Goal: Information Seeking & Learning: Check status

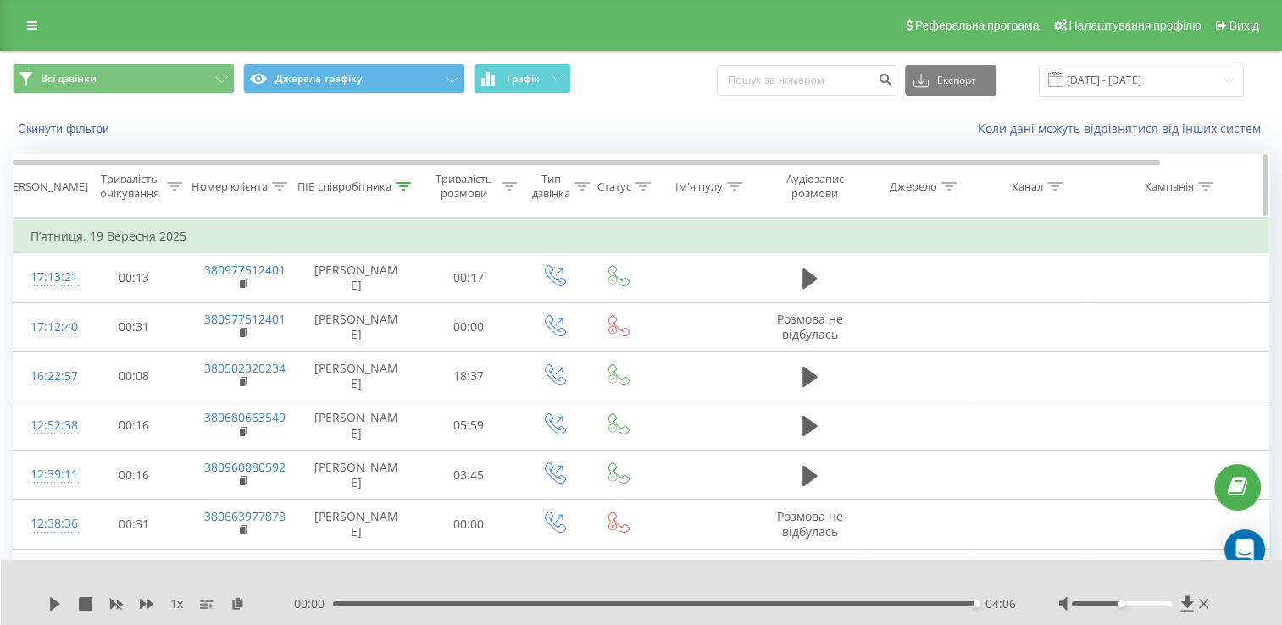
click at [407, 187] on icon at bounding box center [403, 186] width 15 height 8
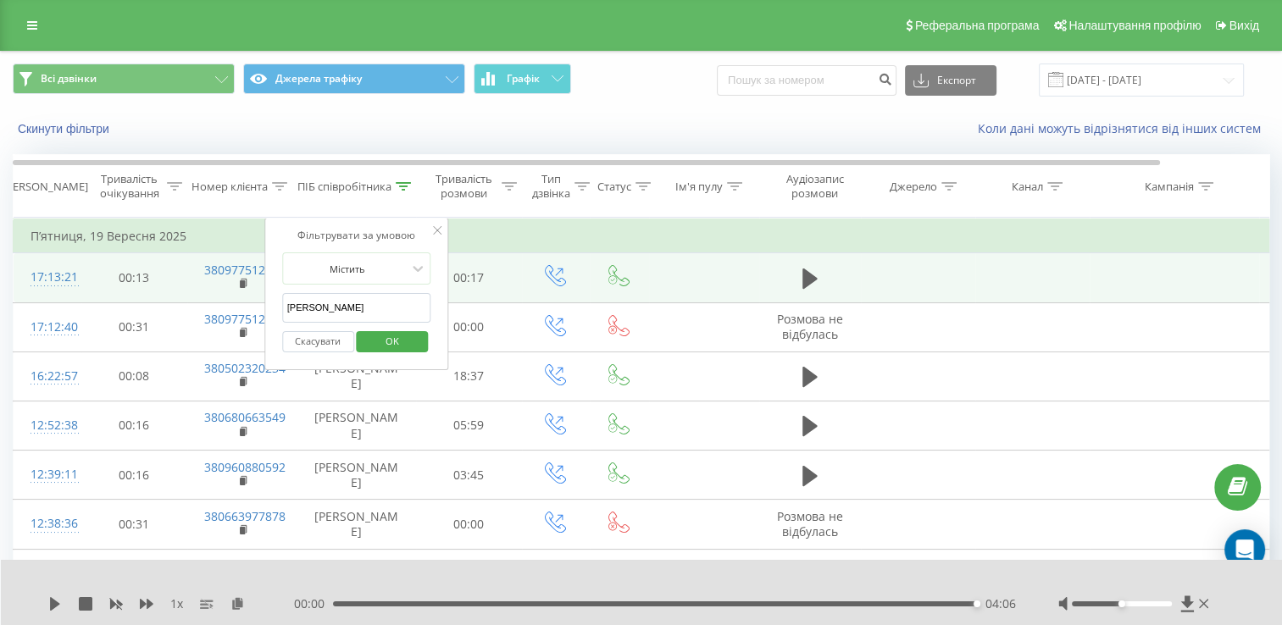
drag, startPoint x: 379, startPoint y: 304, endPoint x: 174, endPoint y: 296, distance: 205.2
click at [175, 296] on table "Фільтрувати за умовою Дорівнює Скасувати OK Фільтрувати за умовою Містить Скасу…" at bounding box center [700, 531] width 1374 height 627
click button "OK" at bounding box center [393, 341] width 72 height 21
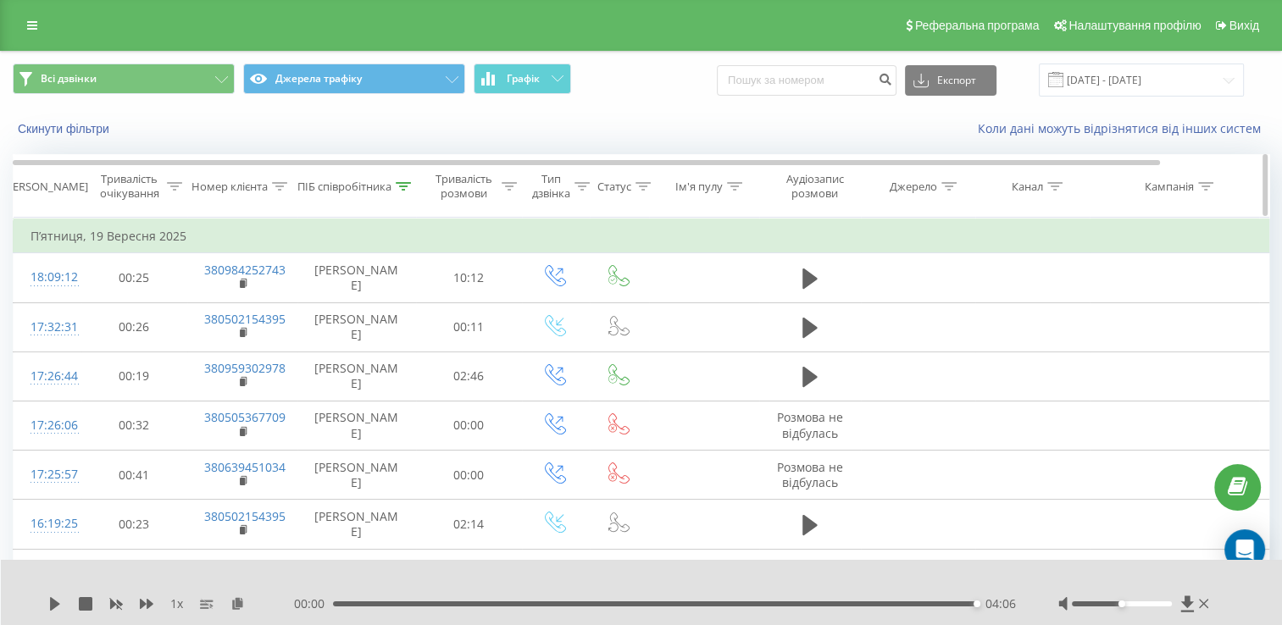
click at [405, 182] on icon at bounding box center [403, 186] width 15 height 8
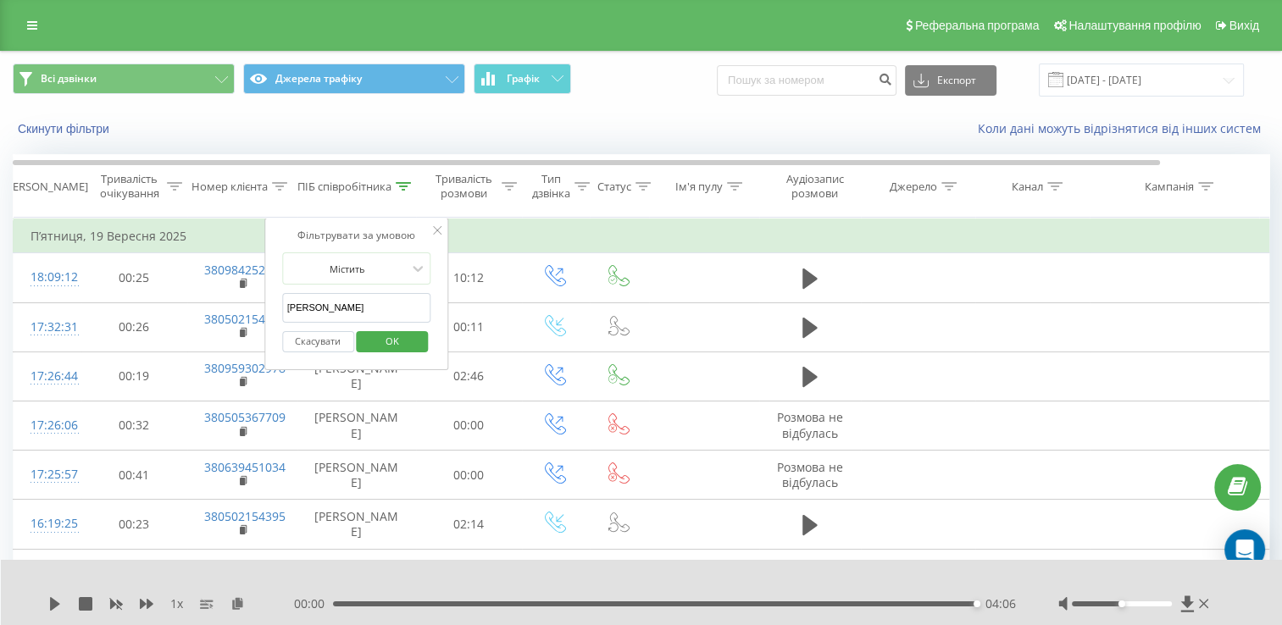
click at [390, 308] on input "[PERSON_NAME]" at bounding box center [356, 308] width 149 height 30
type input "[PERSON_NAME]"
click button "OK" at bounding box center [393, 341] width 72 height 21
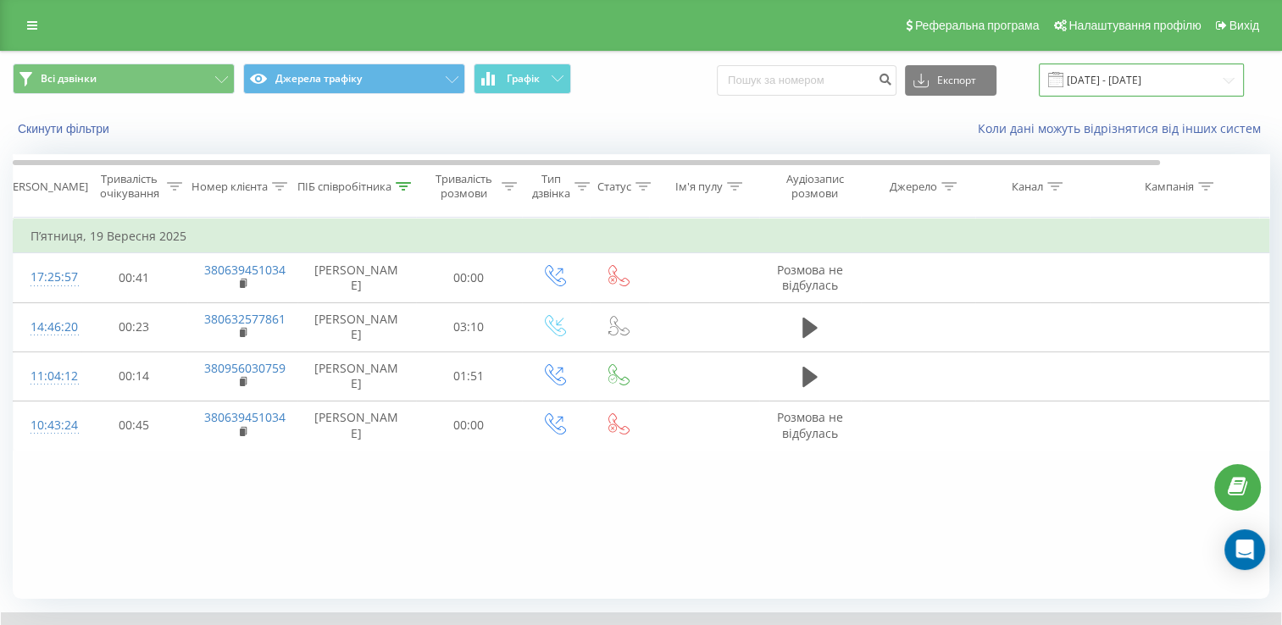
click at [1117, 85] on input "[DATE] - [DATE]" at bounding box center [1141, 80] width 205 height 33
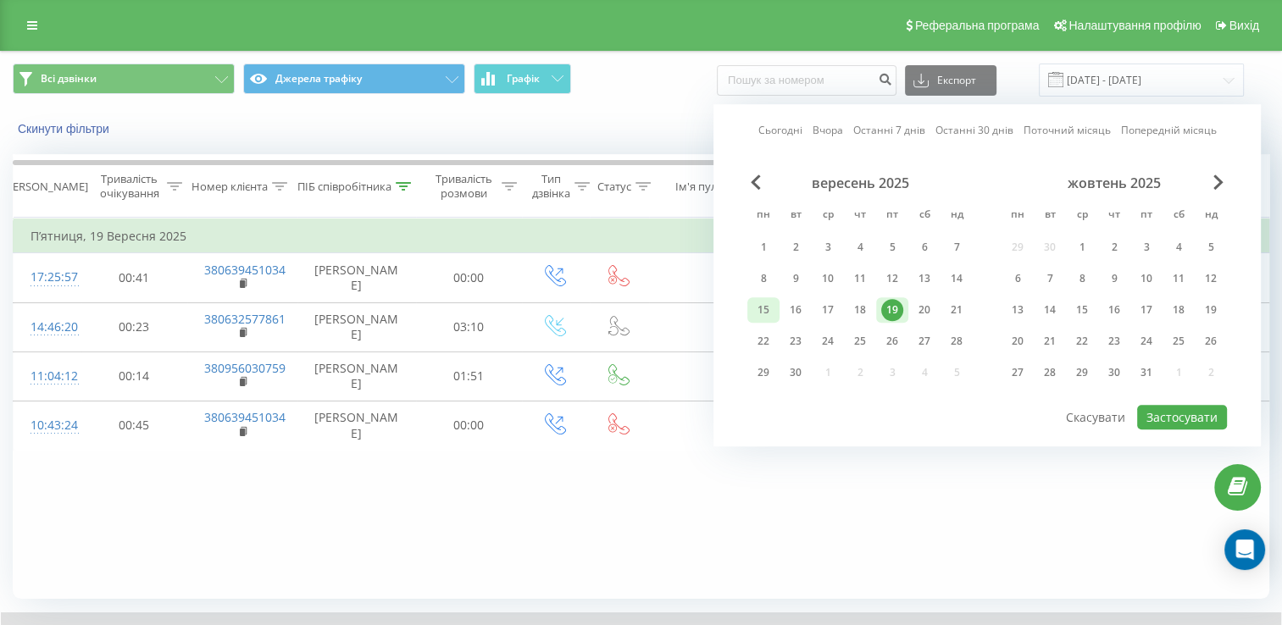
click at [761, 304] on div "15" at bounding box center [763, 310] width 22 height 22
click at [1211, 407] on button "Застосувати" at bounding box center [1182, 417] width 90 height 25
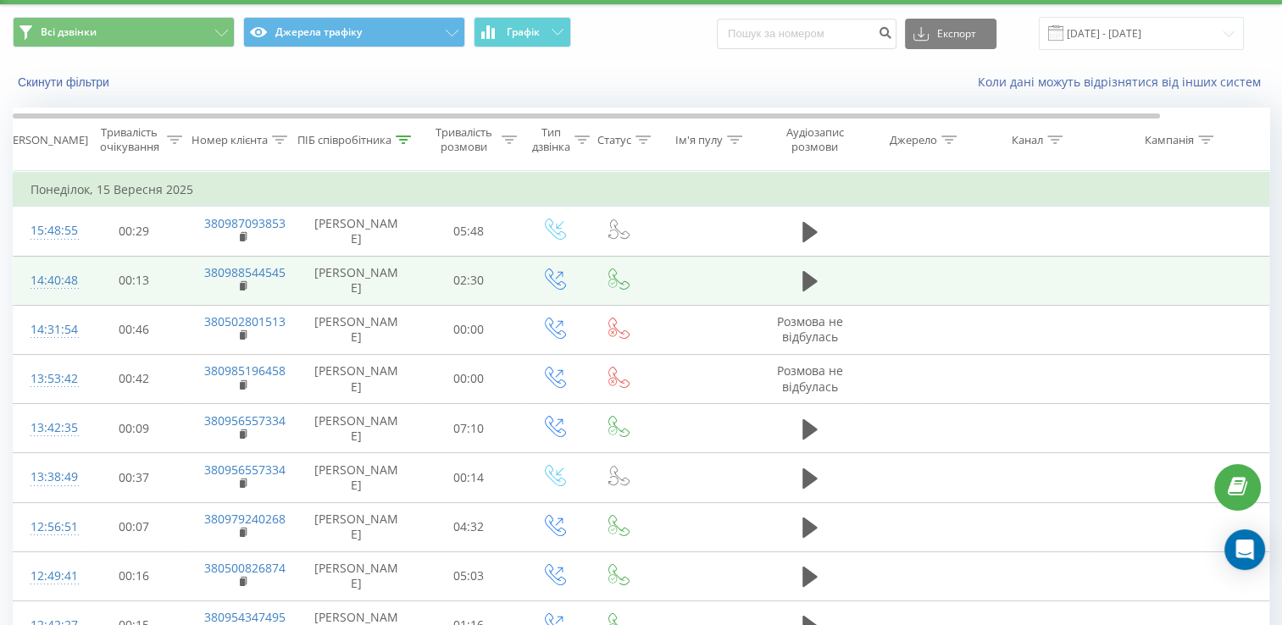
scroll to position [85, 0]
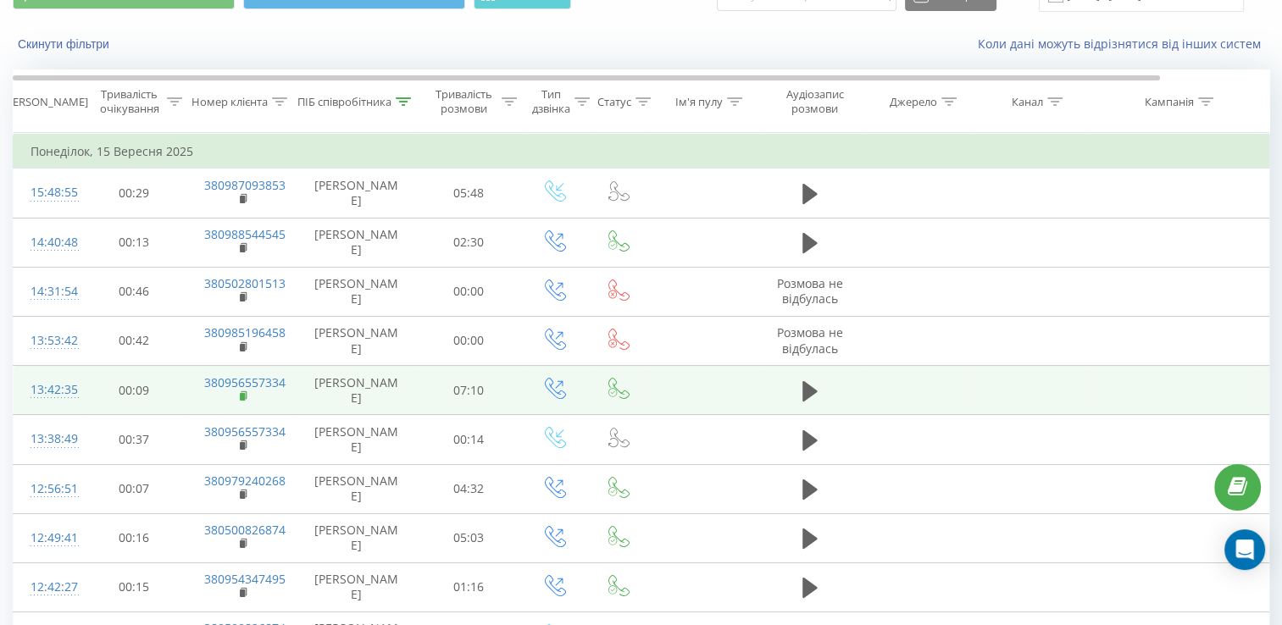
click at [241, 395] on rect at bounding box center [242, 397] width 5 height 8
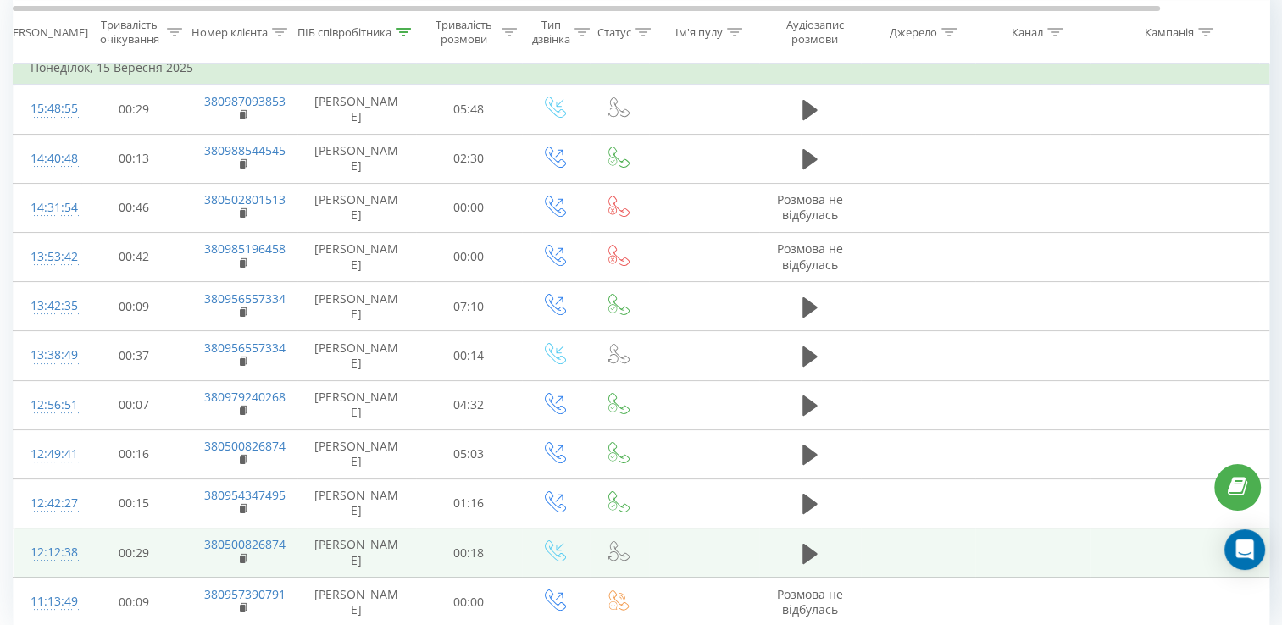
scroll to position [146, 0]
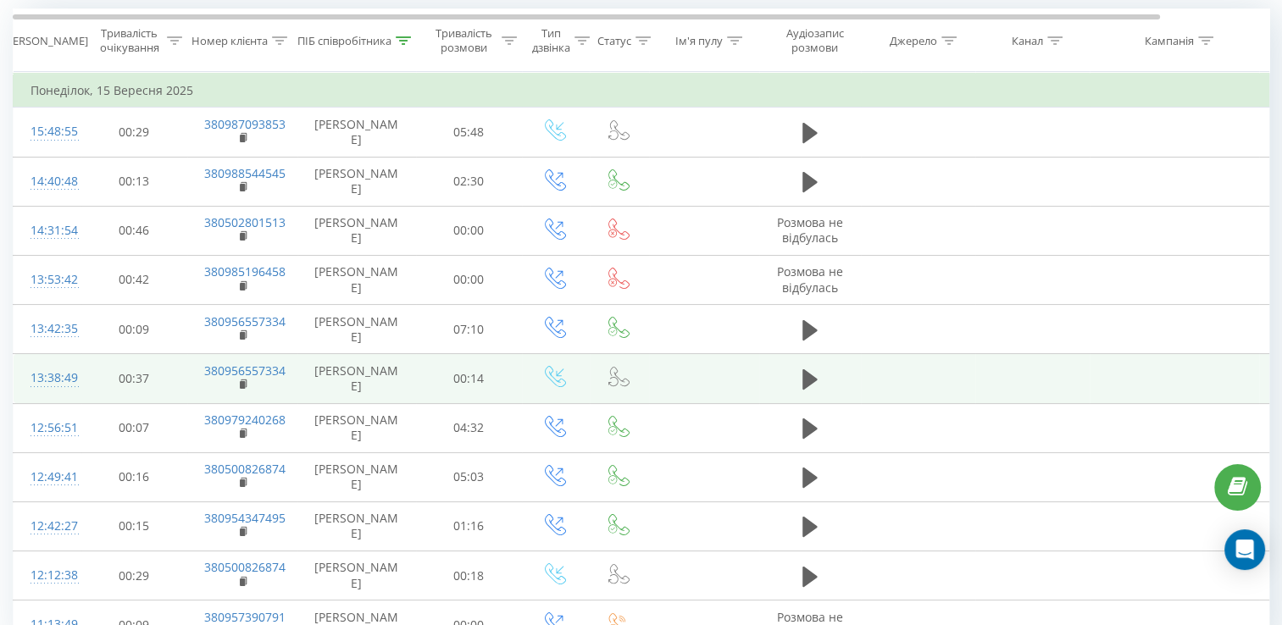
click at [64, 372] on div "13:38:49" at bounding box center [47, 378] width 34 height 33
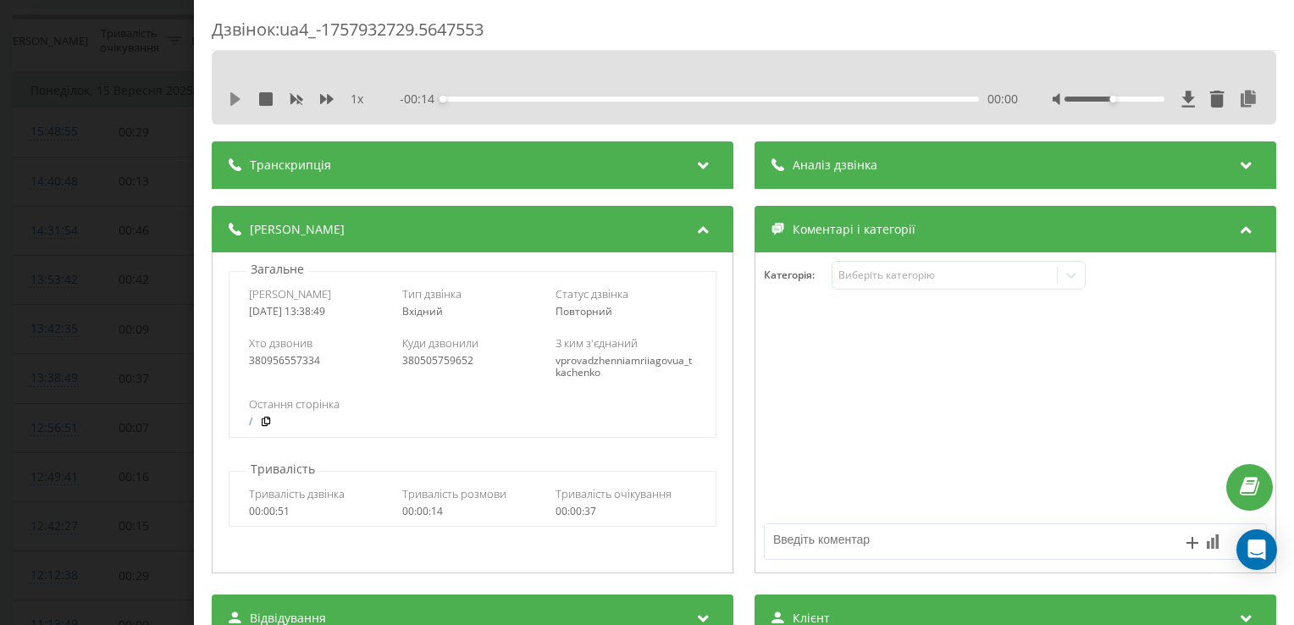
click at [234, 102] on icon at bounding box center [235, 99] width 10 height 14
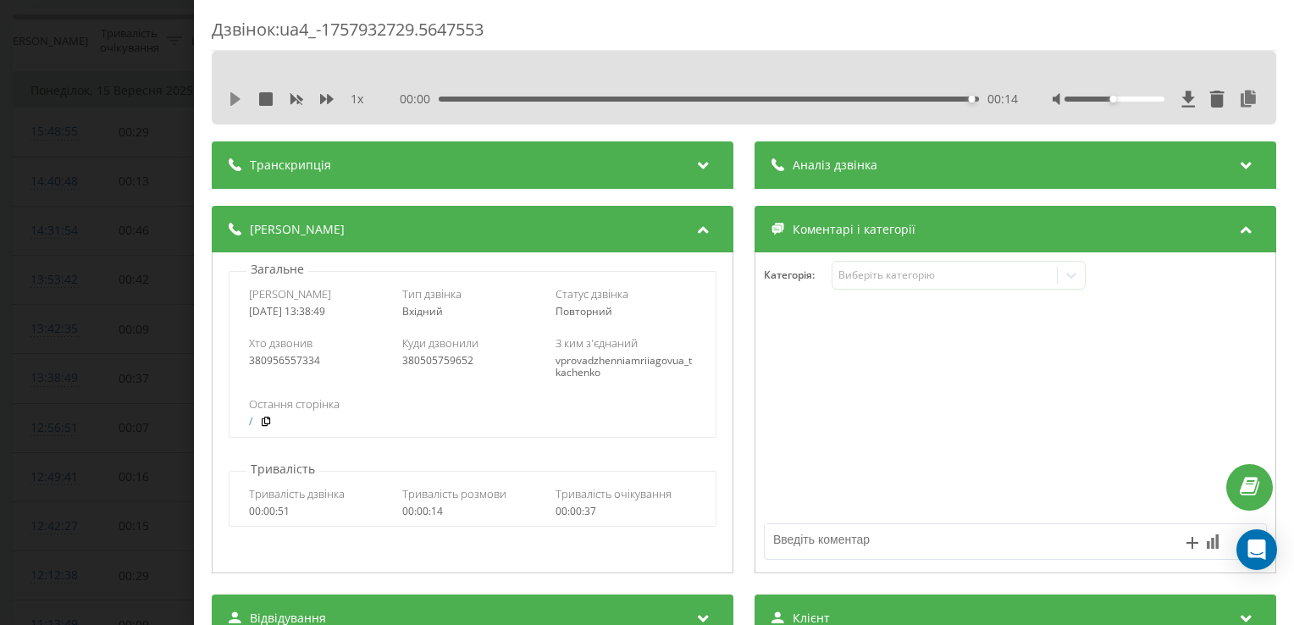
click at [236, 100] on icon at bounding box center [235, 99] width 10 height 14
click at [233, 108] on div "1 x 00:00 00:14 00:14" at bounding box center [744, 98] width 1039 height 25
click at [233, 100] on icon at bounding box center [235, 99] width 10 height 14
click at [227, 98] on div "1 x 00:00 00:14 00:14" at bounding box center [744, 98] width 1039 height 25
click at [234, 97] on icon at bounding box center [235, 99] width 10 height 14
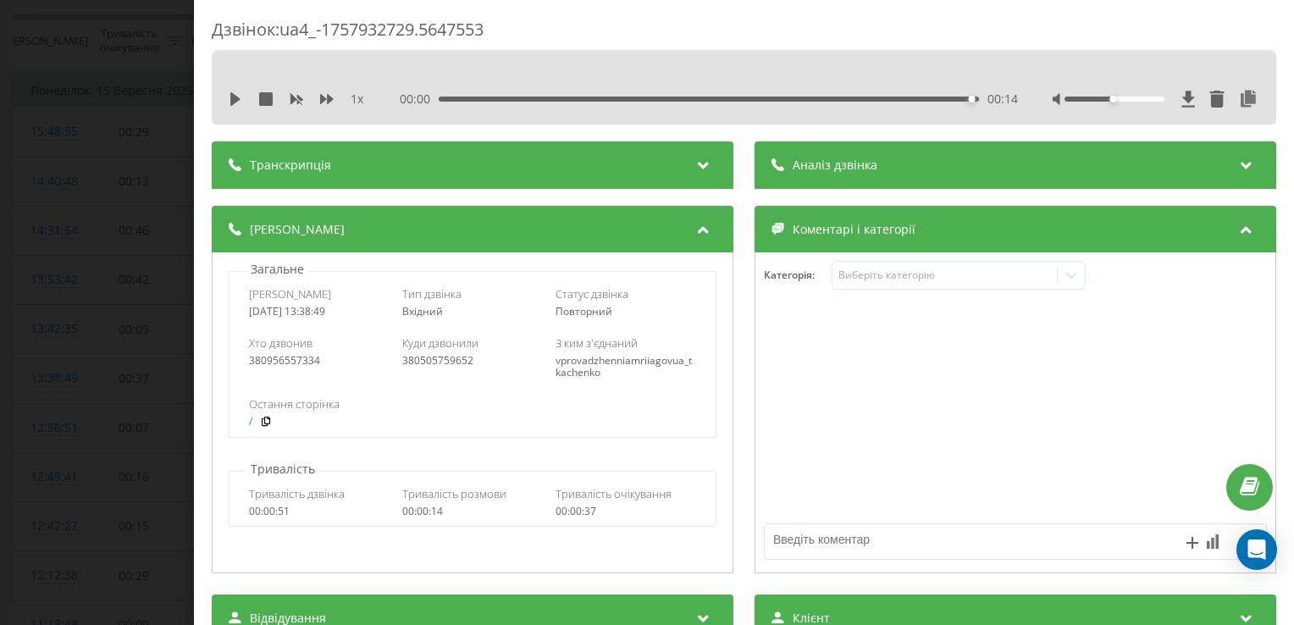
click at [442, 99] on div "00:14" at bounding box center [709, 99] width 540 height 5
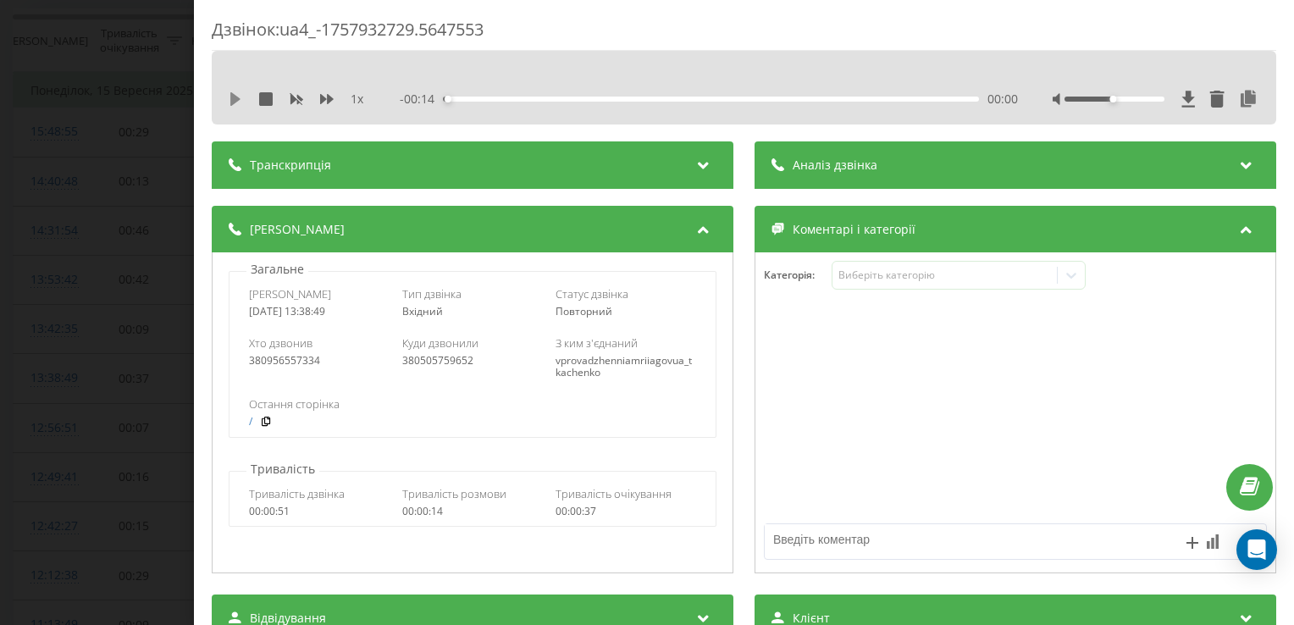
click at [237, 99] on icon at bounding box center [235, 99] width 10 height 14
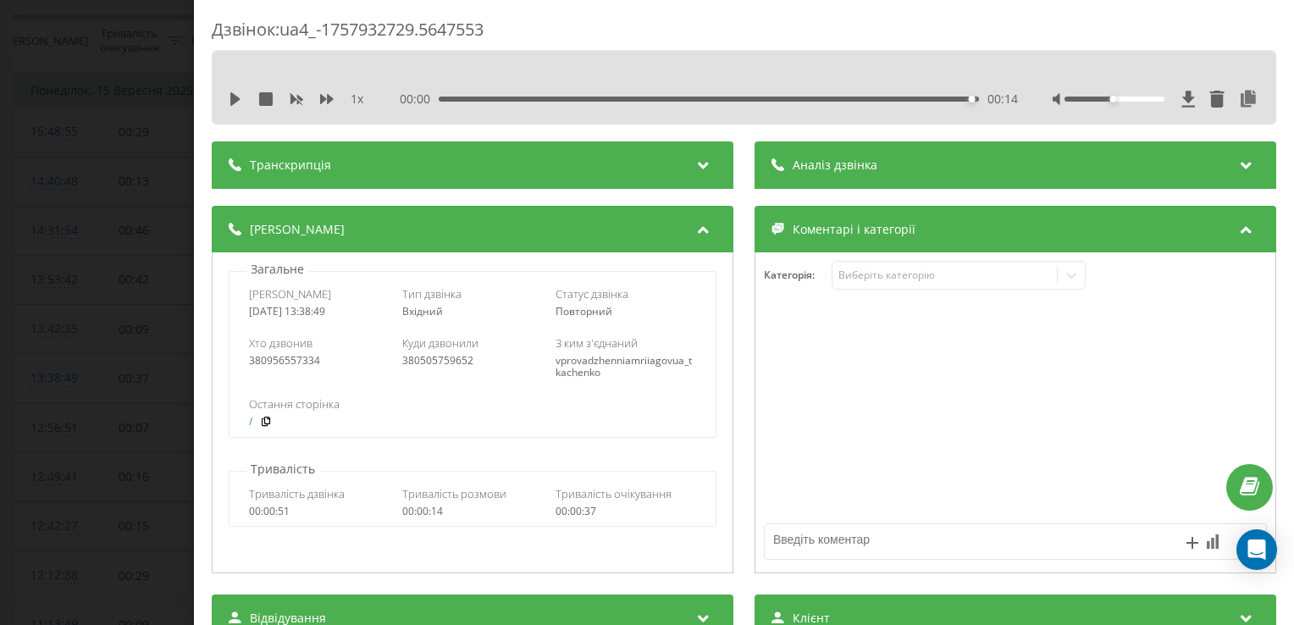
click at [142, 318] on div "Дзвінок : ua4_-1757932729.5647553 1 x 00:00 00:14 00:14 Транскрипція Для AI-ана…" at bounding box center [647, 312] width 1294 height 625
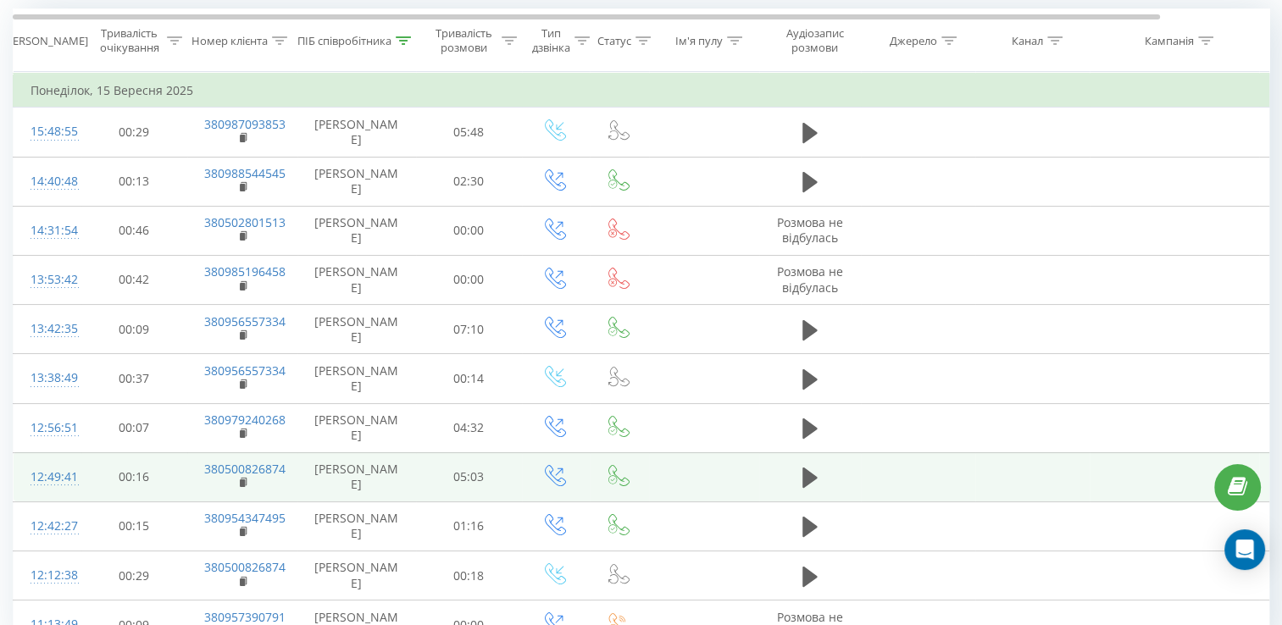
scroll to position [230, 0]
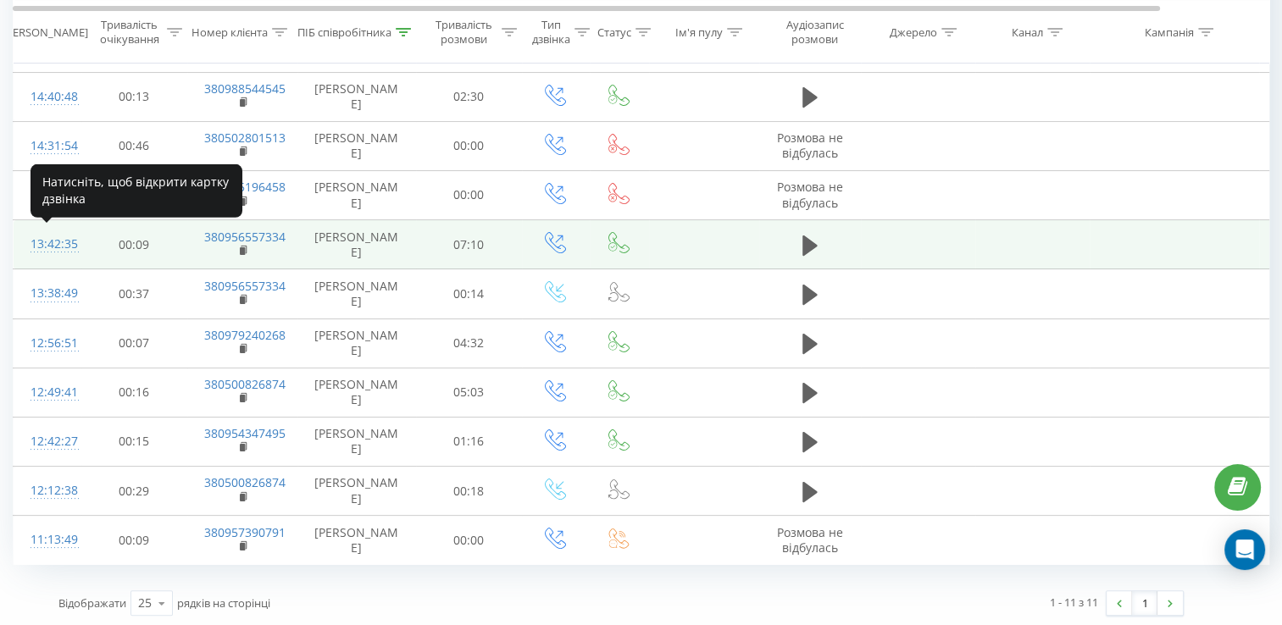
click at [62, 246] on div "13:42:35" at bounding box center [47, 244] width 34 height 33
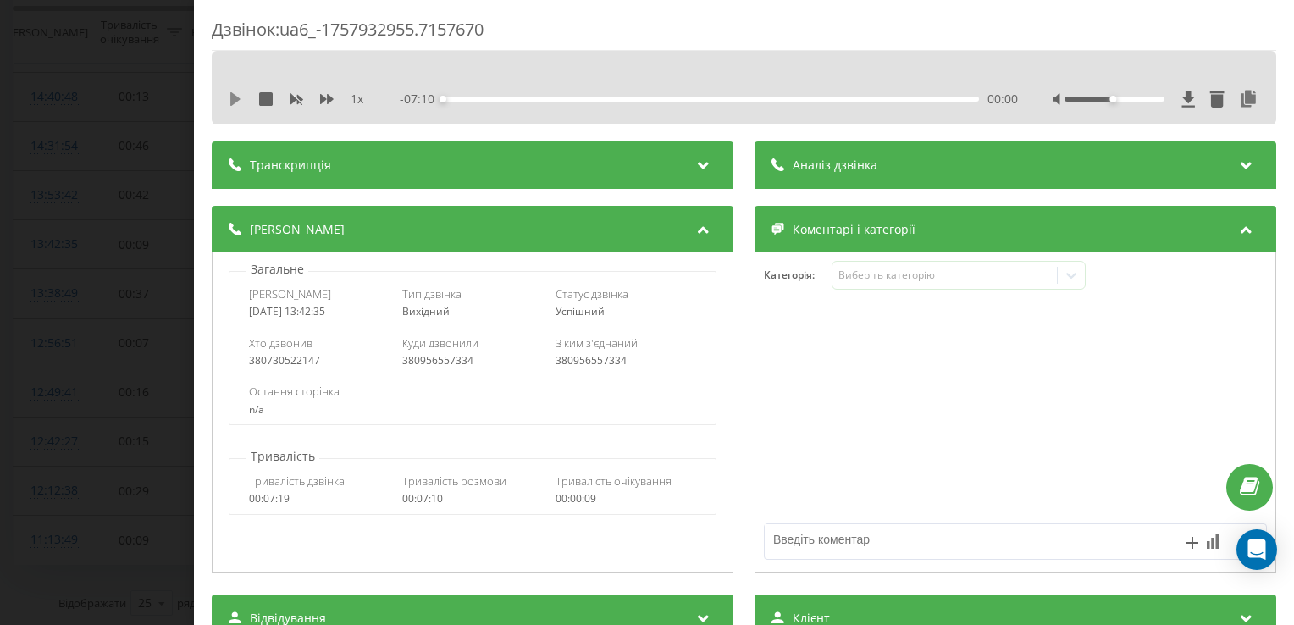
click at [233, 101] on icon at bounding box center [235, 99] width 10 height 14
click at [231, 100] on icon at bounding box center [231, 99] width 3 height 14
click at [108, 299] on div "Дзвінок : ua6_-1757932955.7157670 1 x - 06:37 00:32 00:32 Транскрипція Для AI-а…" at bounding box center [647, 312] width 1294 height 625
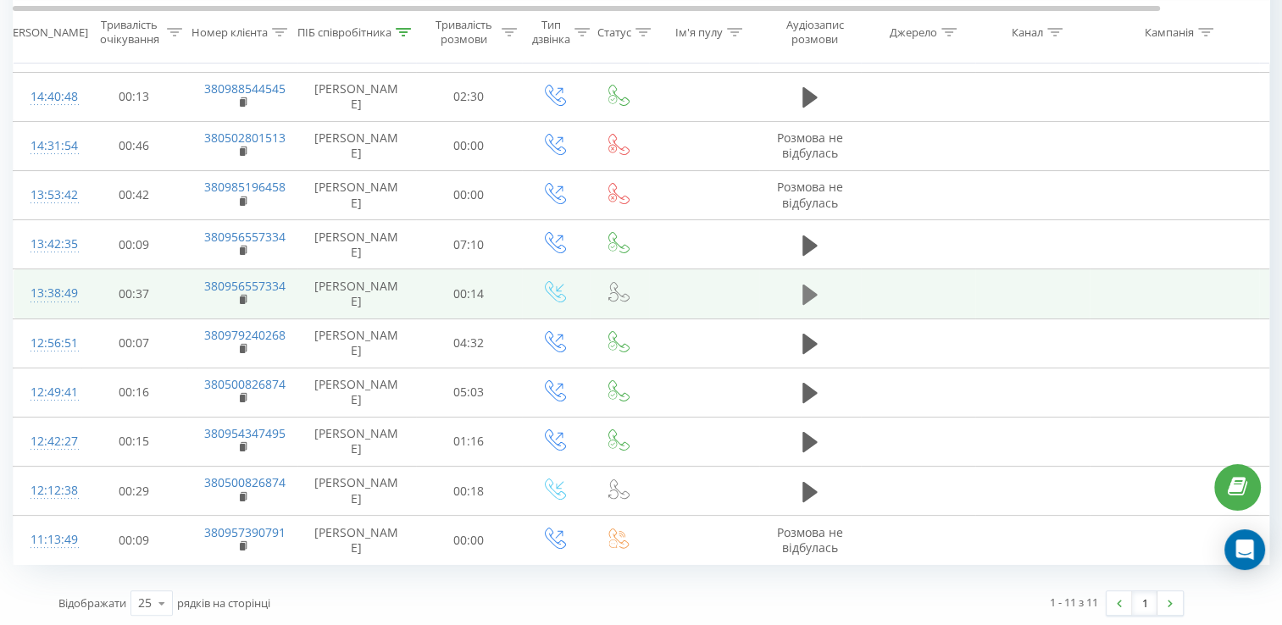
click at [813, 295] on icon at bounding box center [809, 295] width 15 height 24
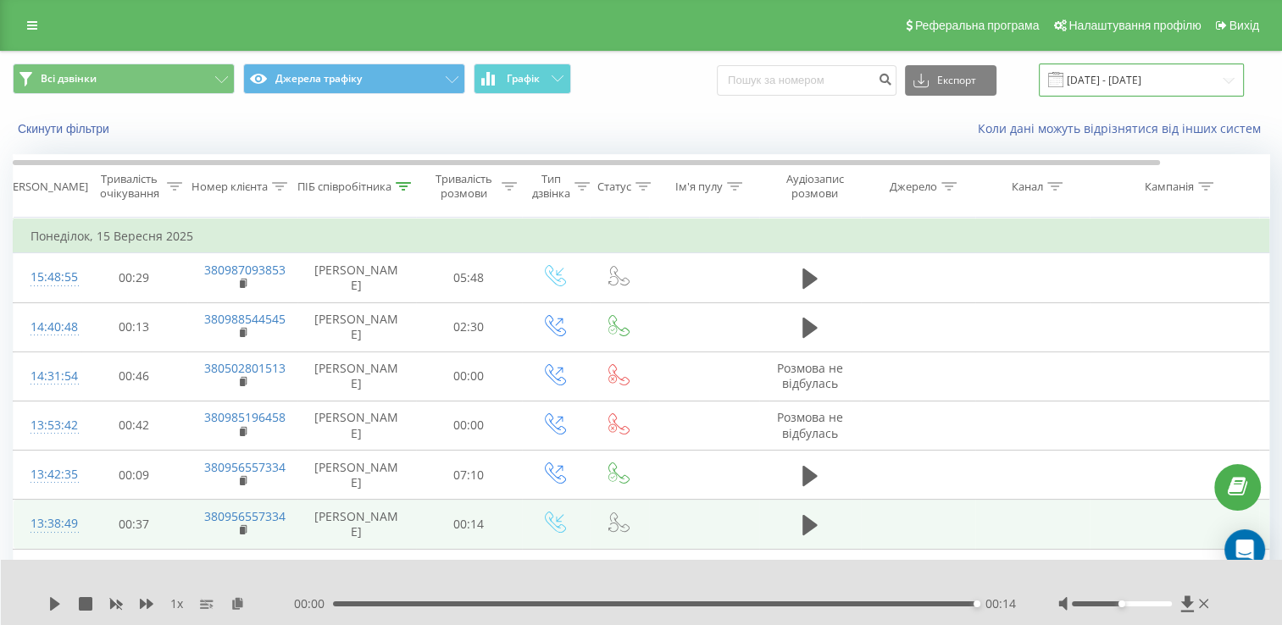
click at [1128, 84] on input "[DATE] - [DATE]" at bounding box center [1141, 80] width 205 height 33
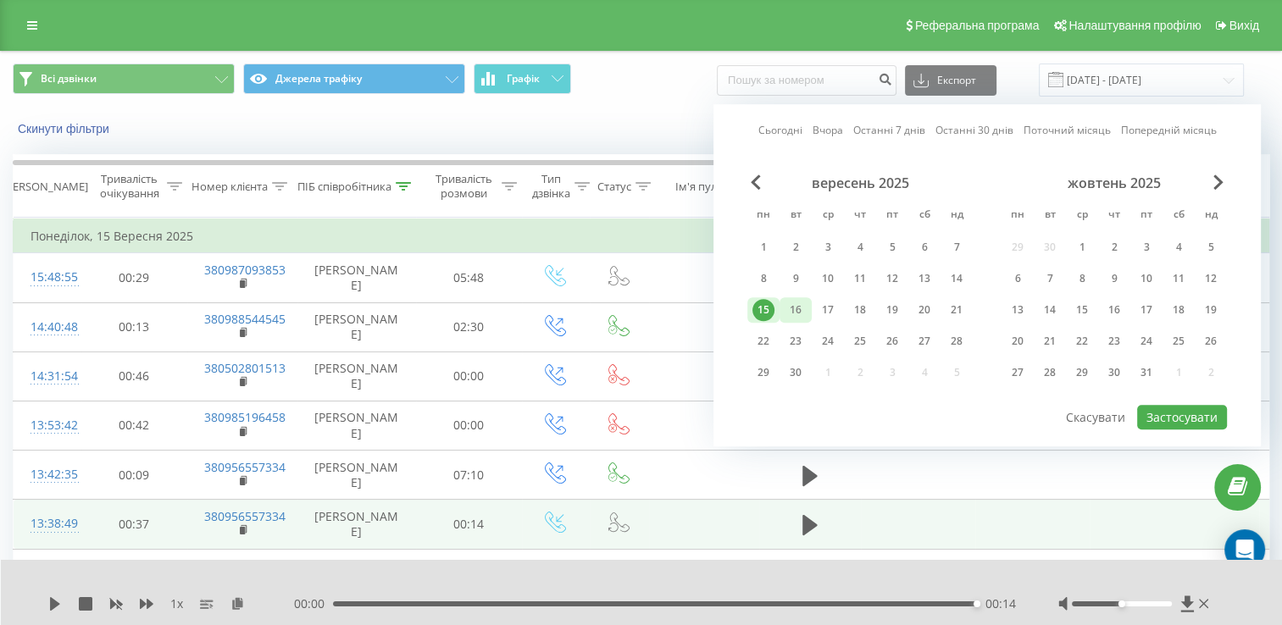
click at [797, 309] on div "16" at bounding box center [795, 310] width 22 height 22
click at [1171, 415] on button "Застосувати" at bounding box center [1182, 417] width 90 height 25
type input "[DATE] - [DATE]"
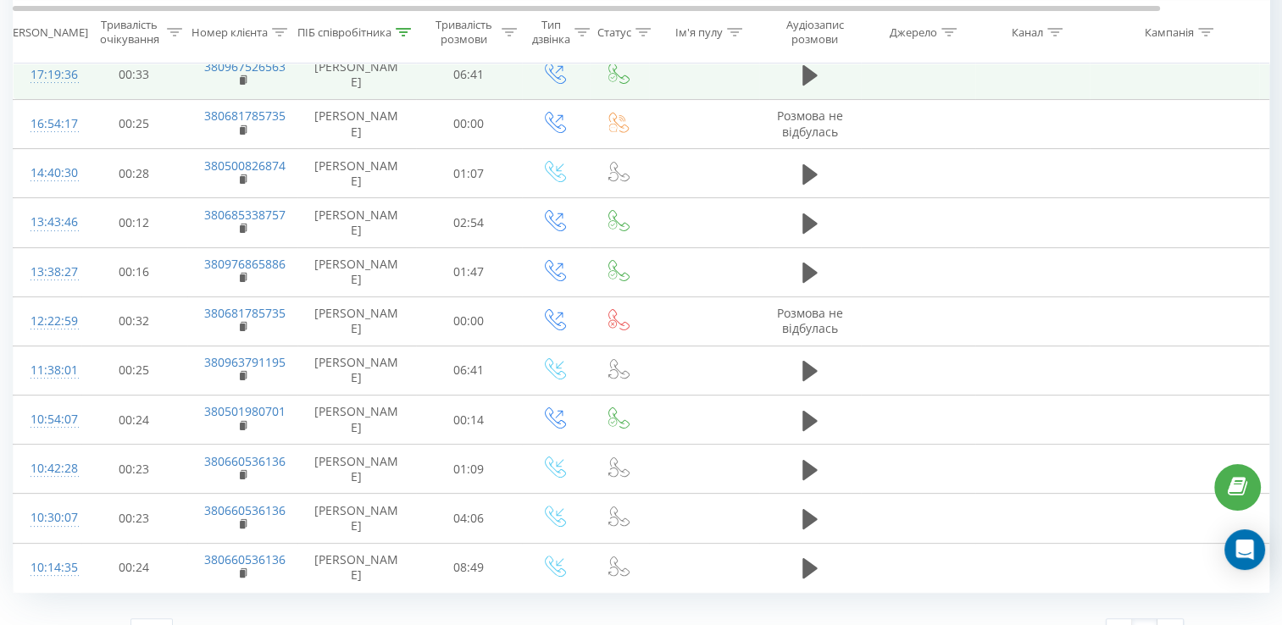
scroll to position [329, 0]
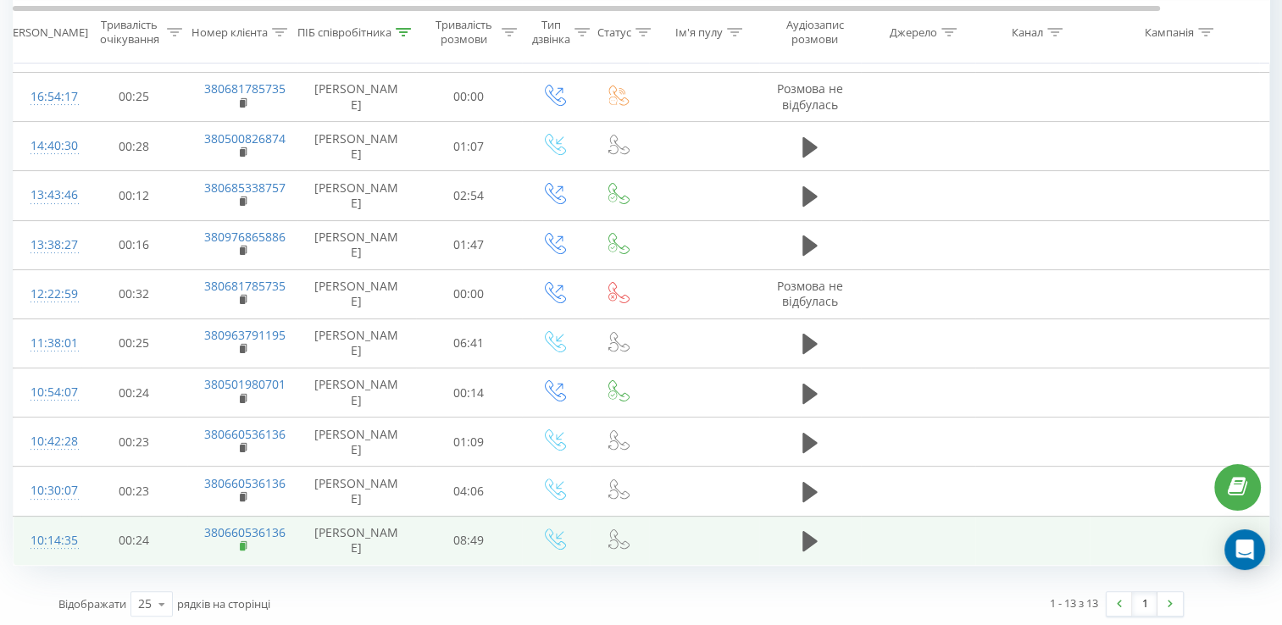
click at [240, 543] on rect at bounding box center [242, 547] width 5 height 8
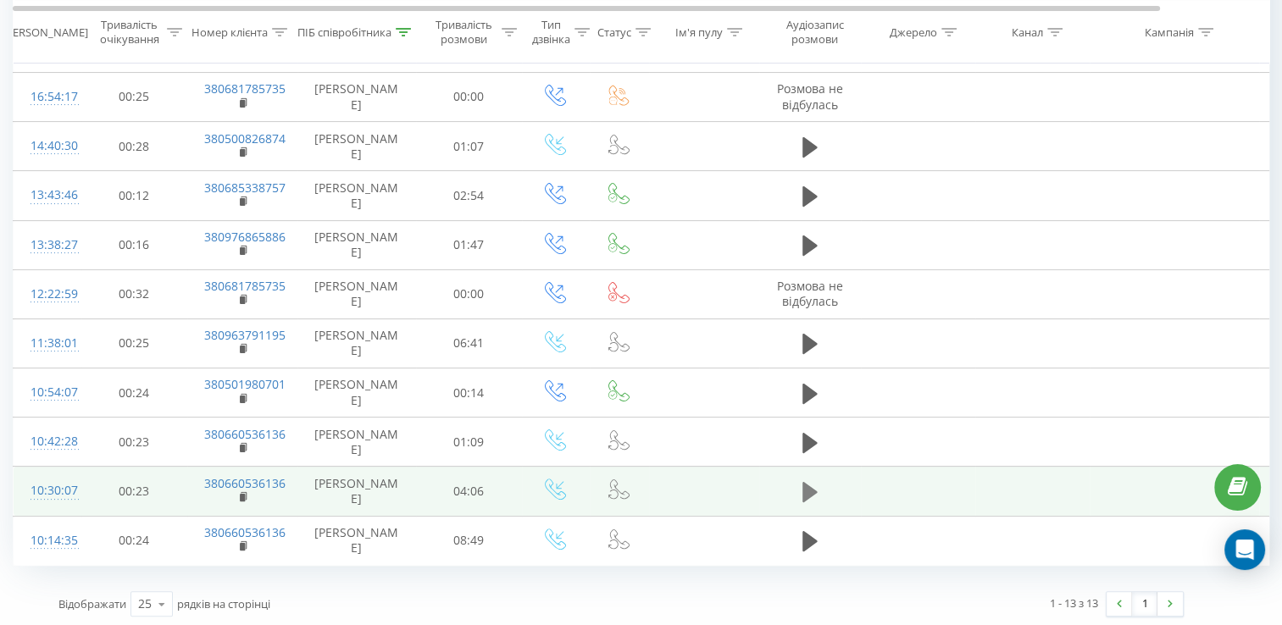
click at [802, 484] on icon at bounding box center [809, 492] width 15 height 20
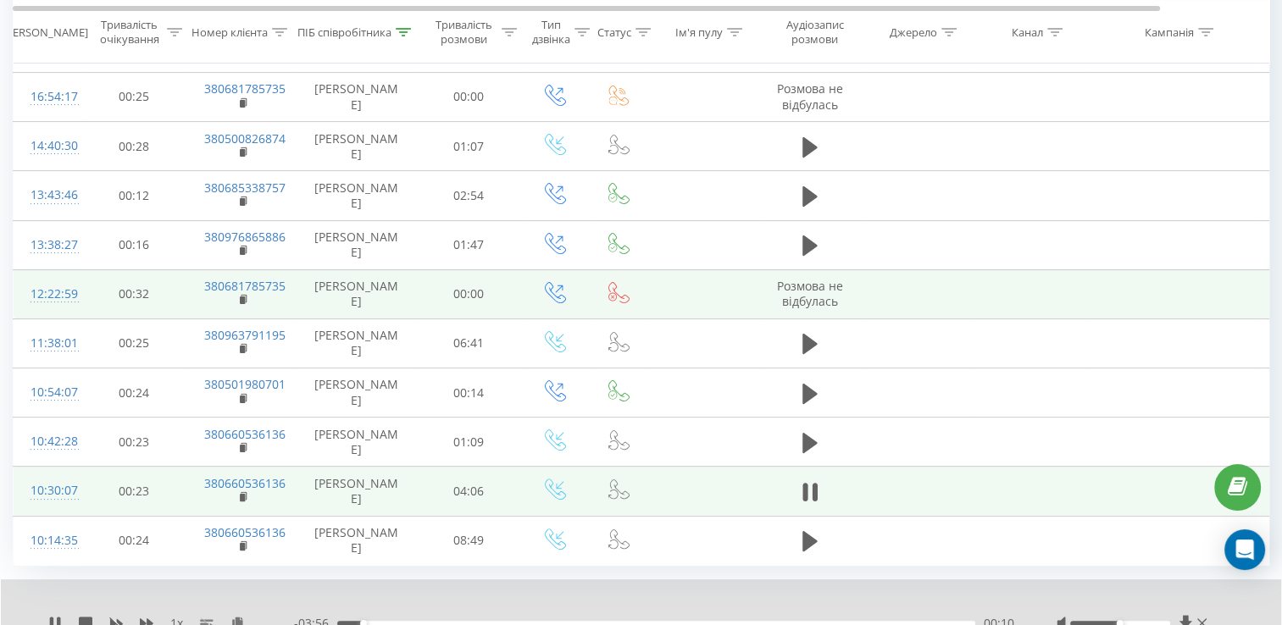
scroll to position [394, 0]
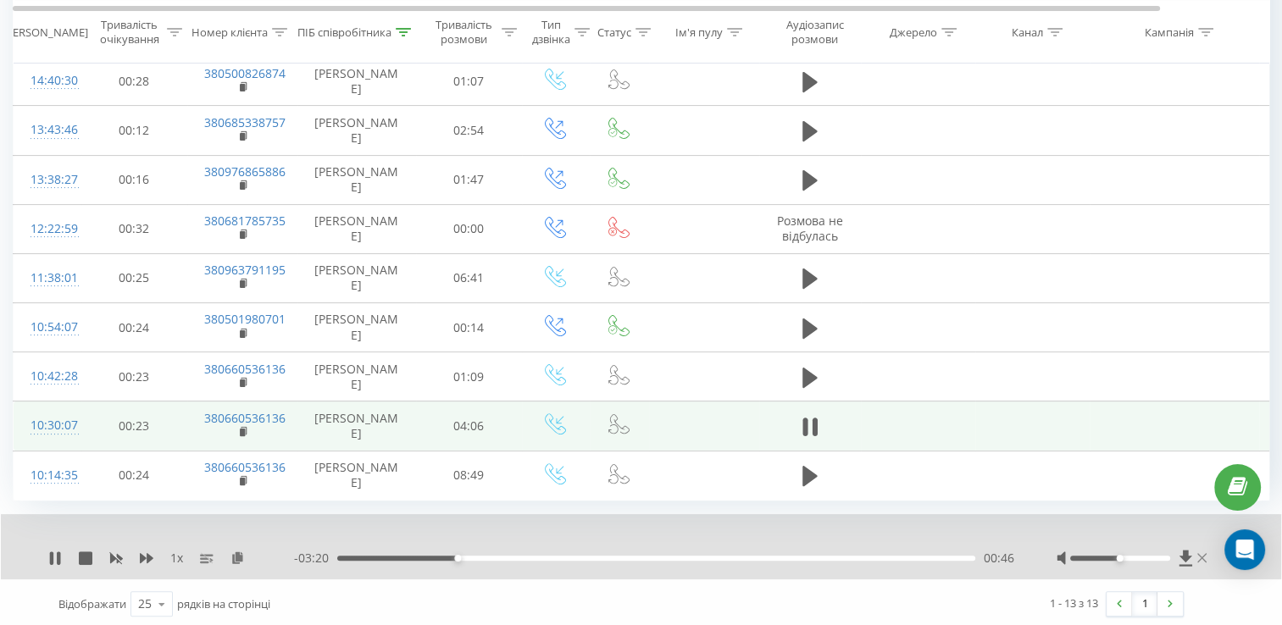
click at [1206, 555] on icon at bounding box center [1201, 559] width 9 height 14
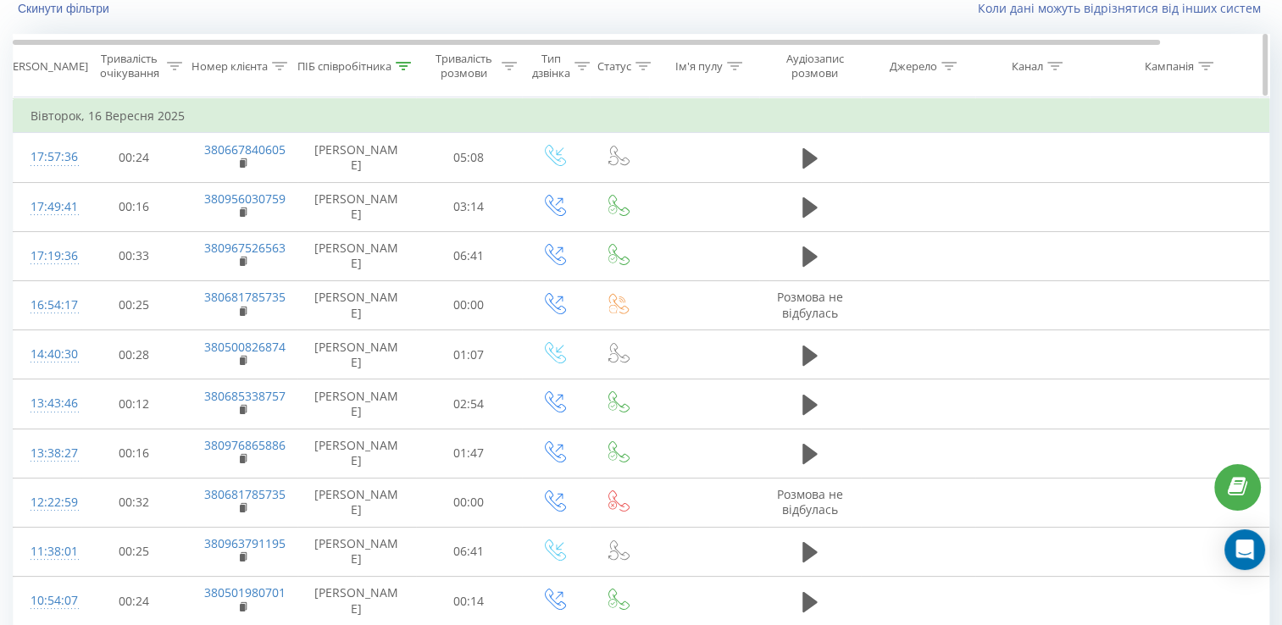
scroll to position [0, 0]
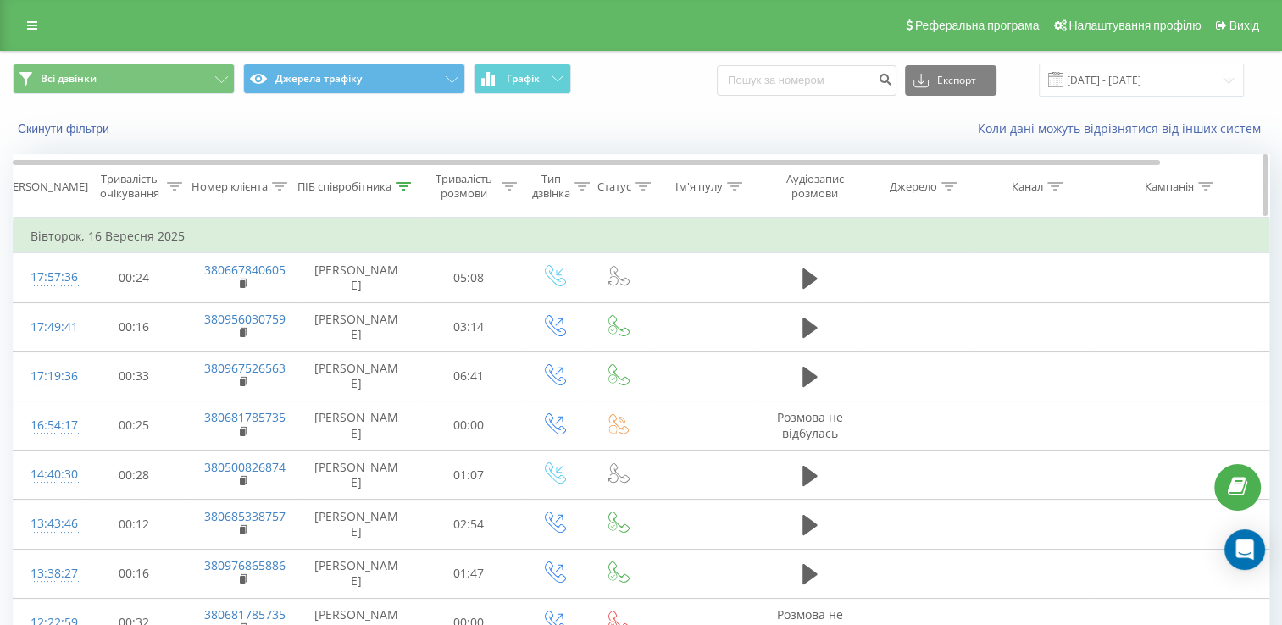
click at [403, 182] on icon at bounding box center [403, 186] width 15 height 8
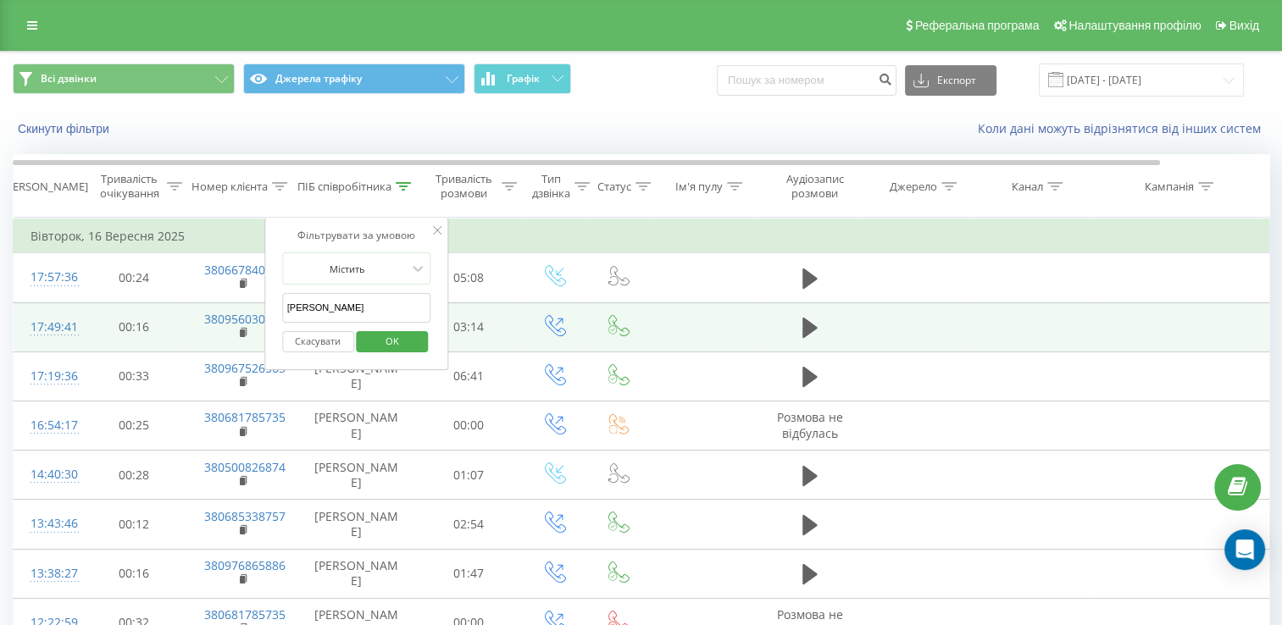
drag, startPoint x: 383, startPoint y: 300, endPoint x: 224, endPoint y: 302, distance: 159.3
click at [225, 302] on table "Фільтрувати за умовою Дорівнює Скасувати OK Фільтрувати за умовою Містить Скасу…" at bounding box center [700, 556] width 1374 height 677
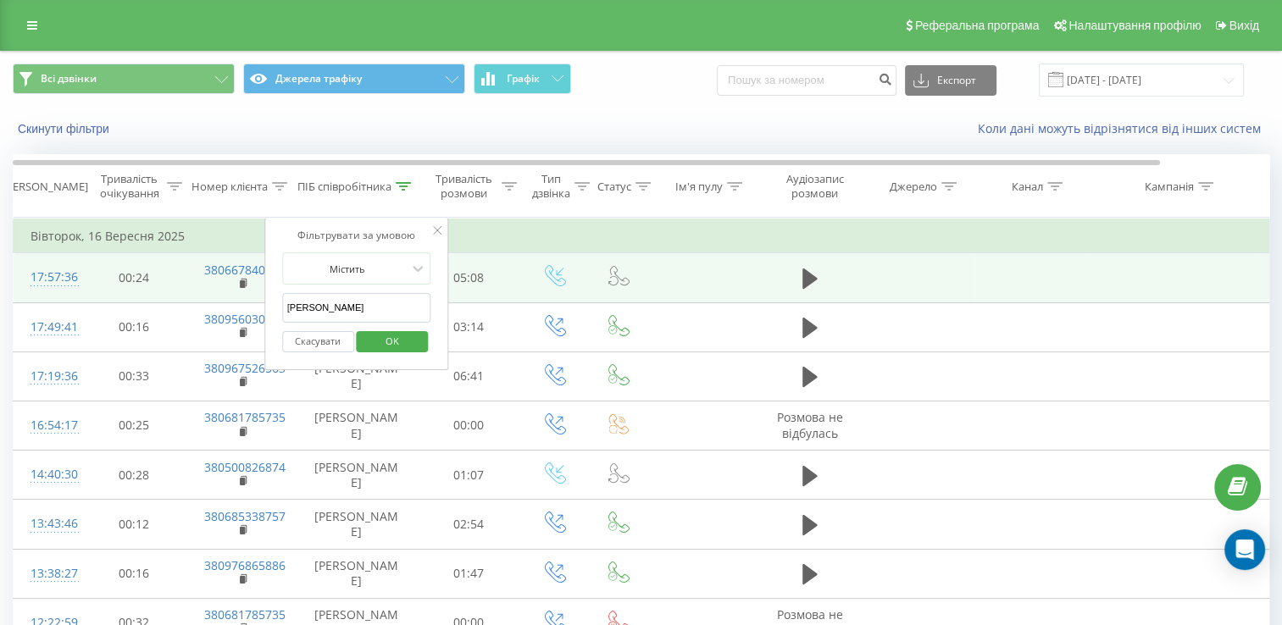
type input "[PERSON_NAME]"
click button "OK" at bounding box center [393, 341] width 72 height 21
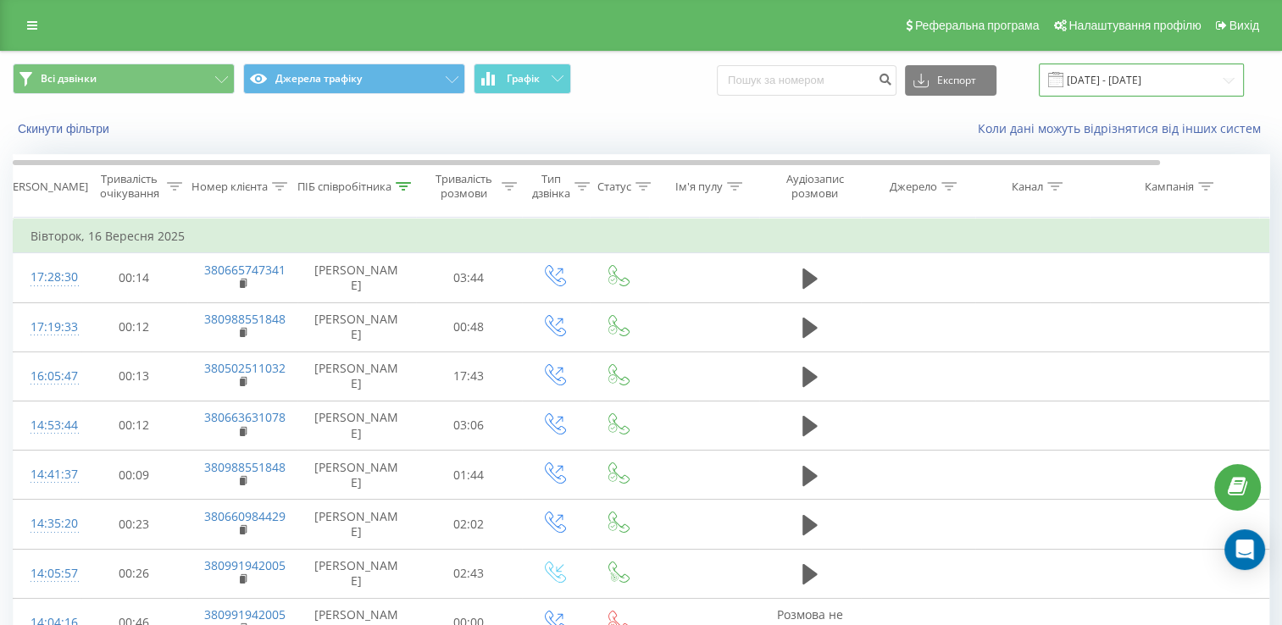
click at [1108, 71] on input "[DATE] - [DATE]" at bounding box center [1141, 80] width 205 height 33
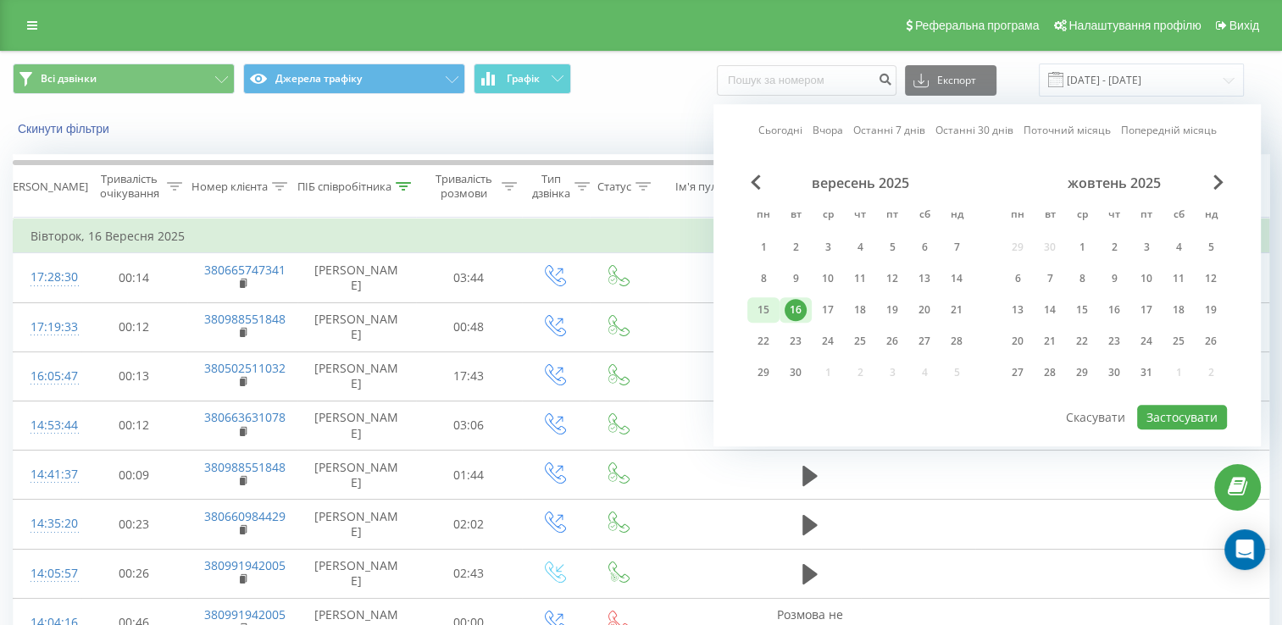
click at [757, 310] on div "15" at bounding box center [763, 310] width 22 height 22
click at [1217, 417] on button "Застосувати" at bounding box center [1182, 417] width 90 height 25
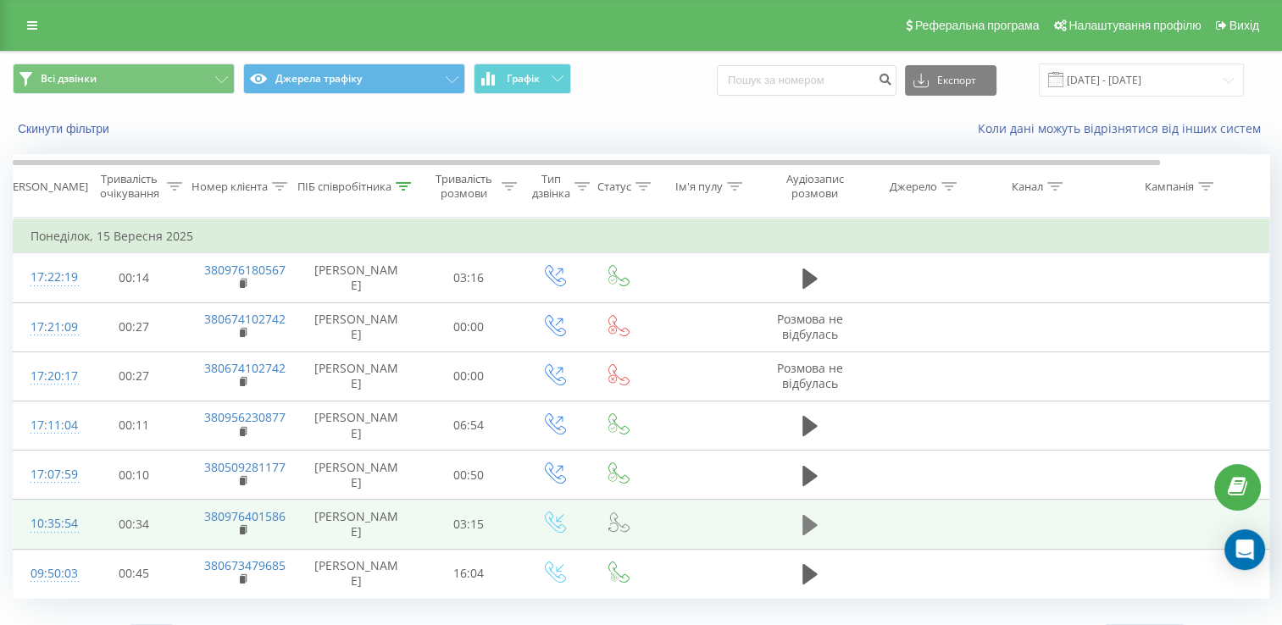
click at [811, 522] on icon at bounding box center [809, 525] width 15 height 20
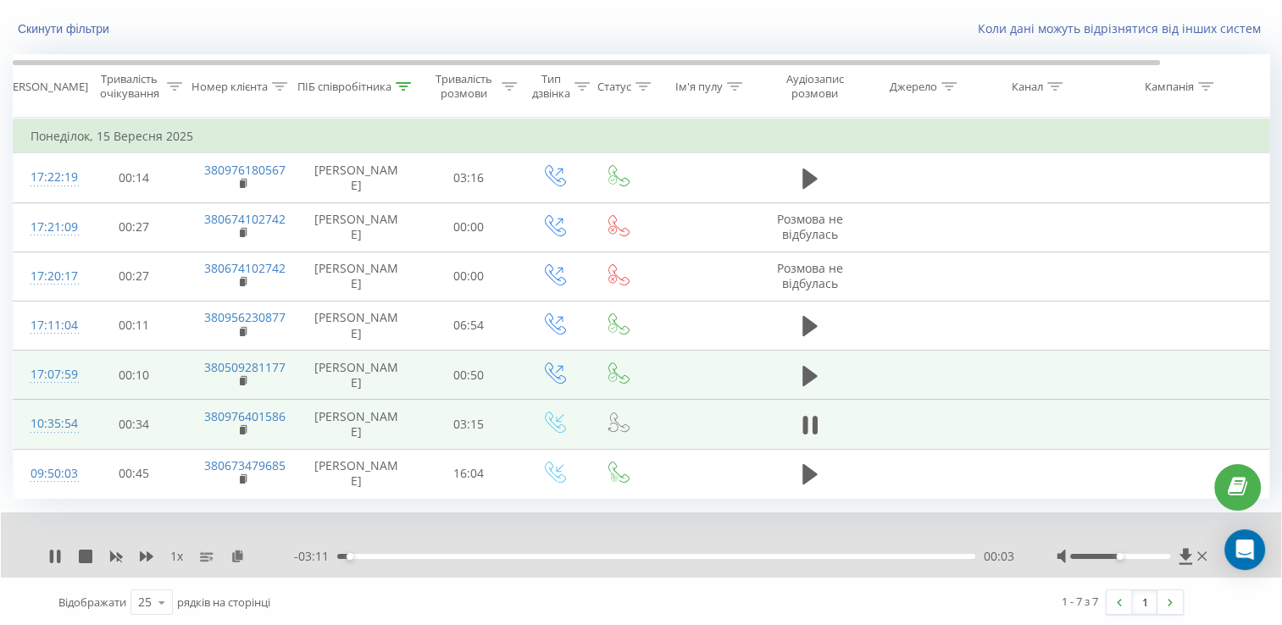
scroll to position [102, 0]
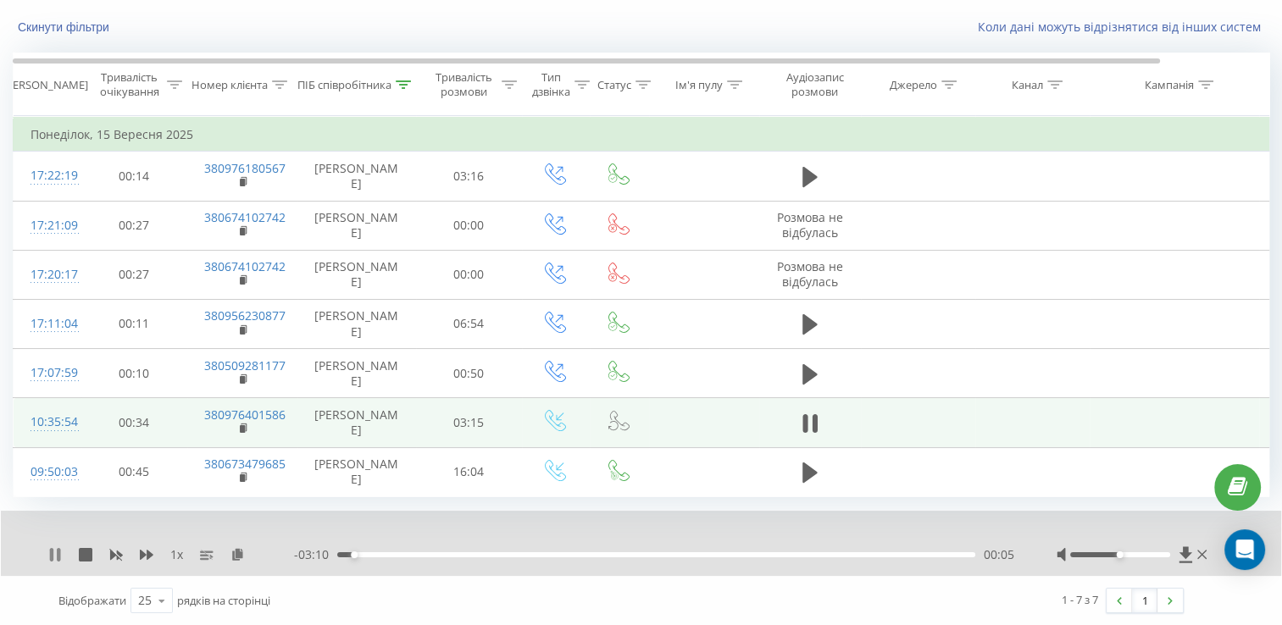
click at [54, 550] on icon at bounding box center [55, 555] width 14 height 14
click at [241, 425] on rect at bounding box center [242, 429] width 5 height 8
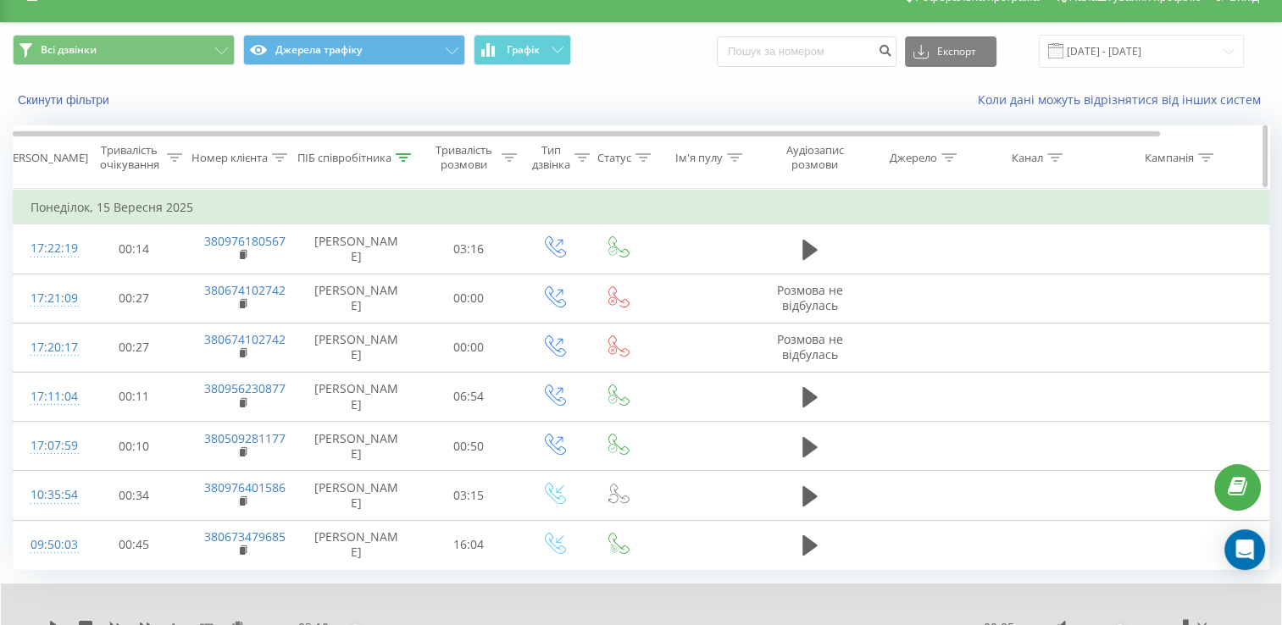
scroll to position [0, 0]
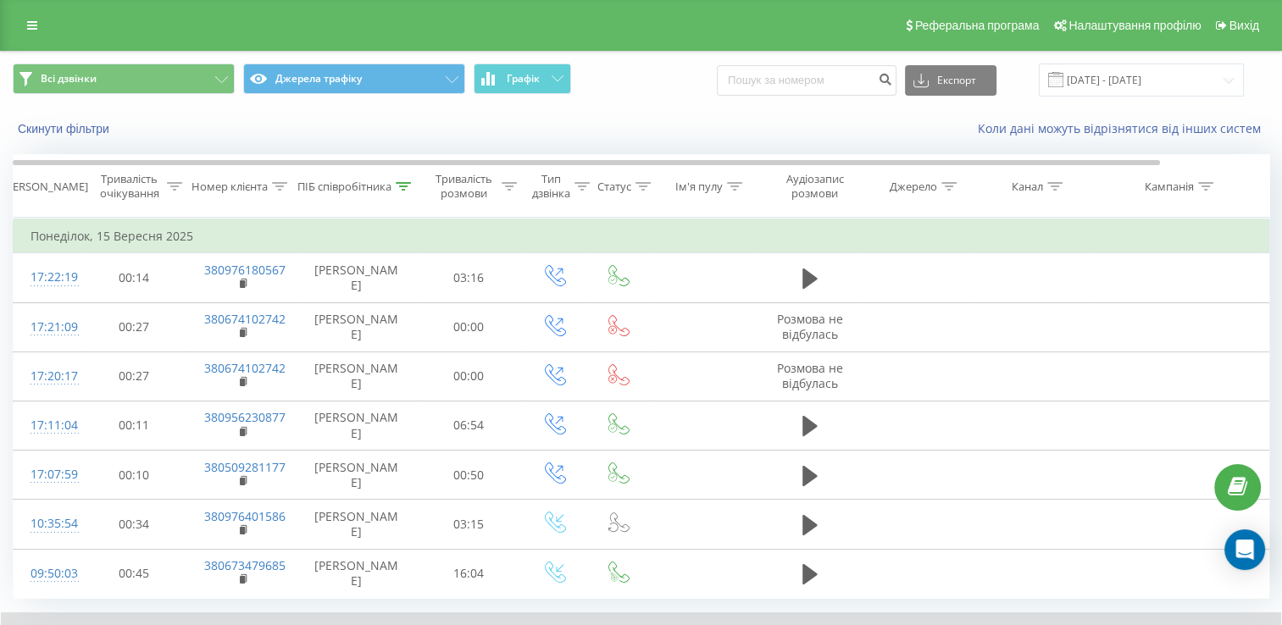
click at [1063, 83] on span at bounding box center [1055, 79] width 15 height 15
click at [1119, 85] on input "[DATE] - [DATE]" at bounding box center [1141, 80] width 205 height 33
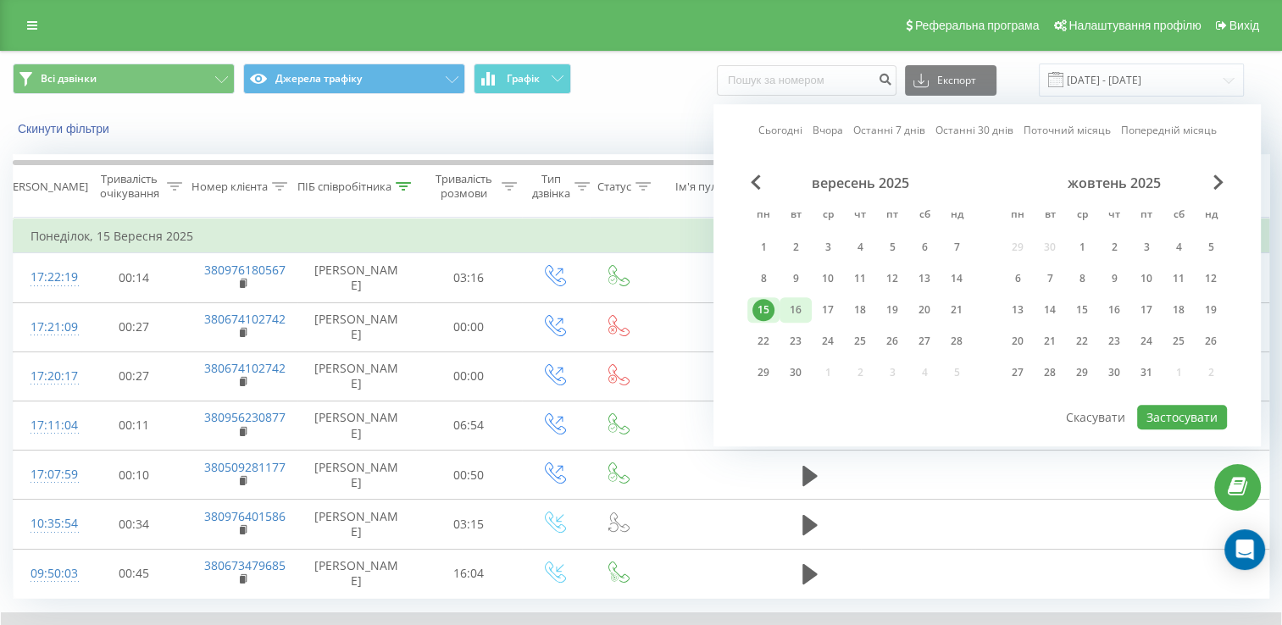
click at [799, 304] on div "16" at bounding box center [795, 310] width 22 height 22
click at [1154, 415] on button "Застосувати" at bounding box center [1182, 417] width 90 height 25
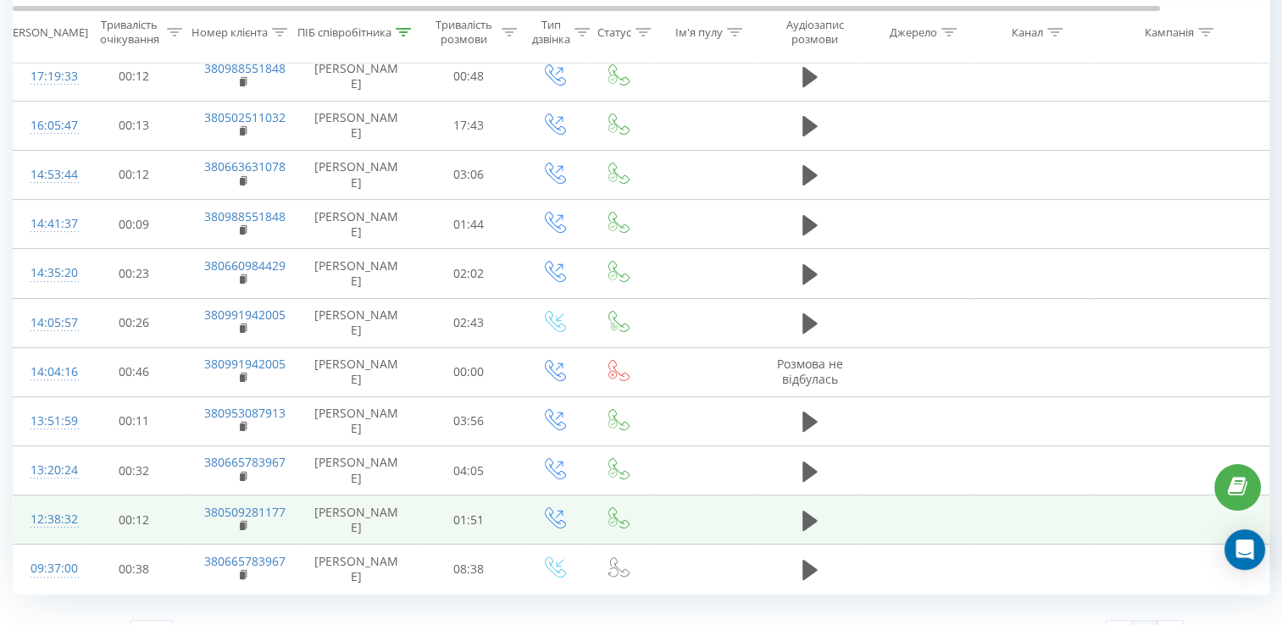
scroll to position [280, 0]
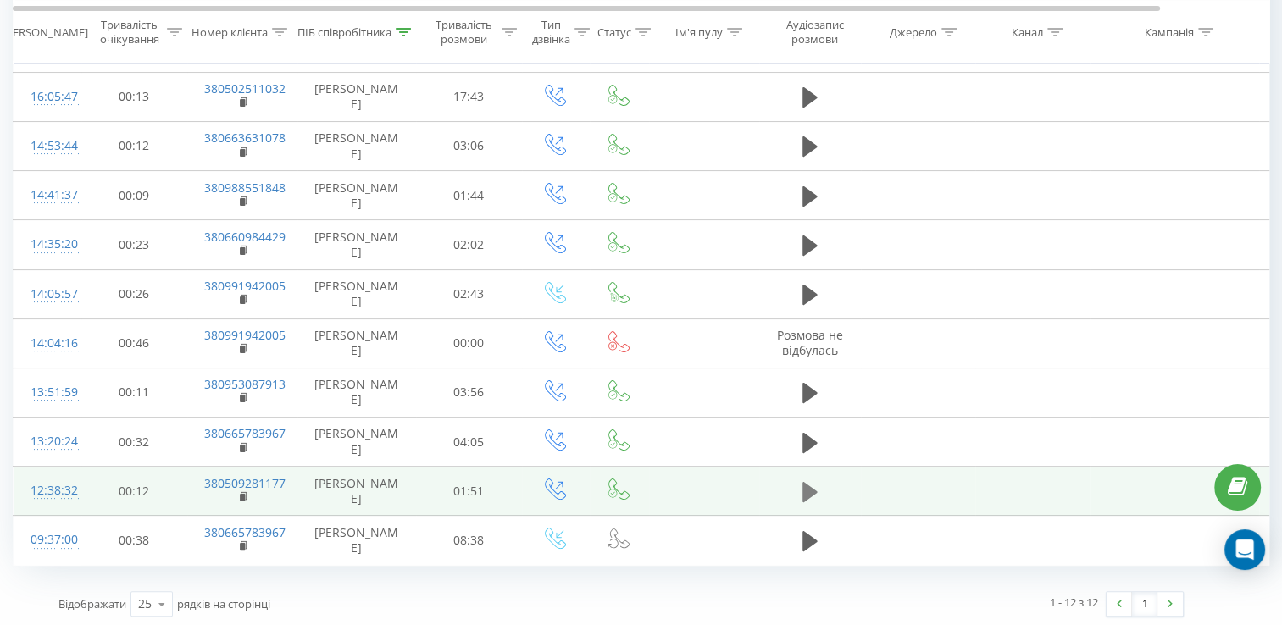
click at [812, 490] on icon at bounding box center [809, 492] width 15 height 20
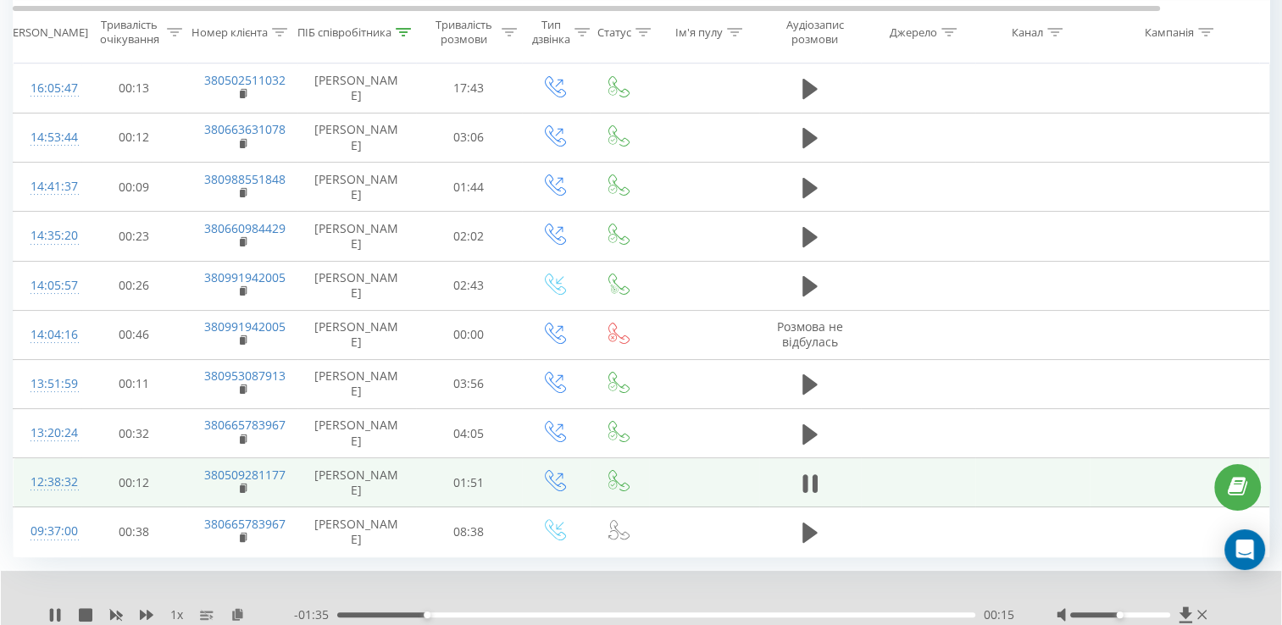
scroll to position [261, 0]
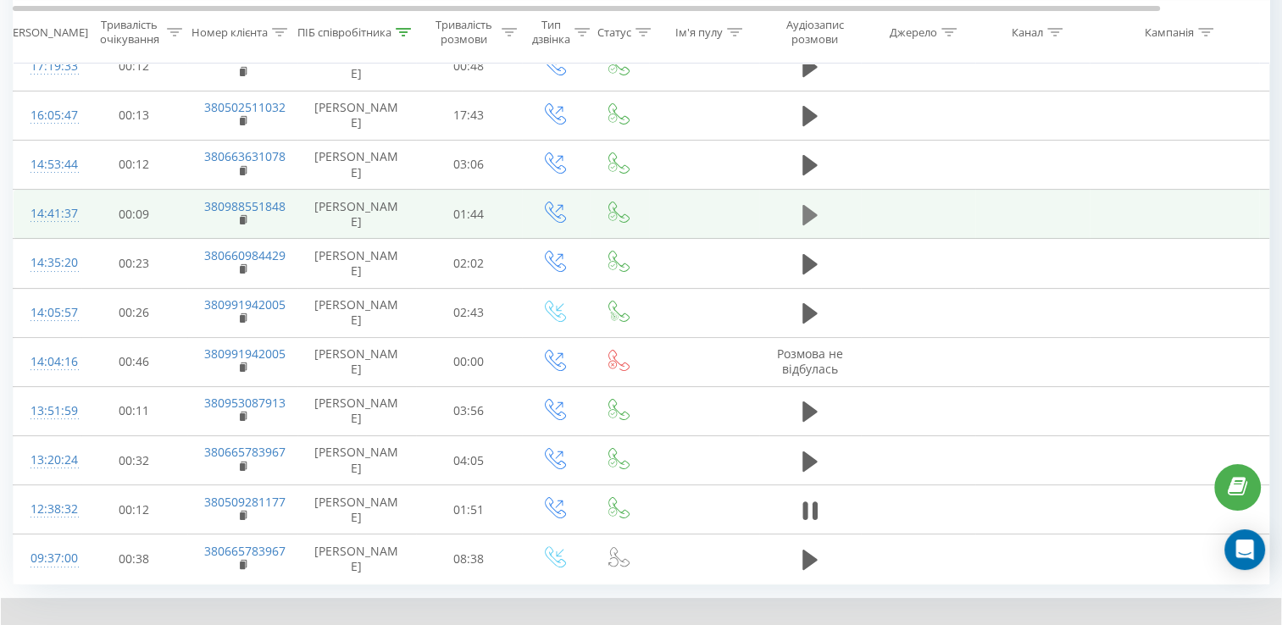
click at [811, 214] on icon at bounding box center [809, 214] width 15 height 20
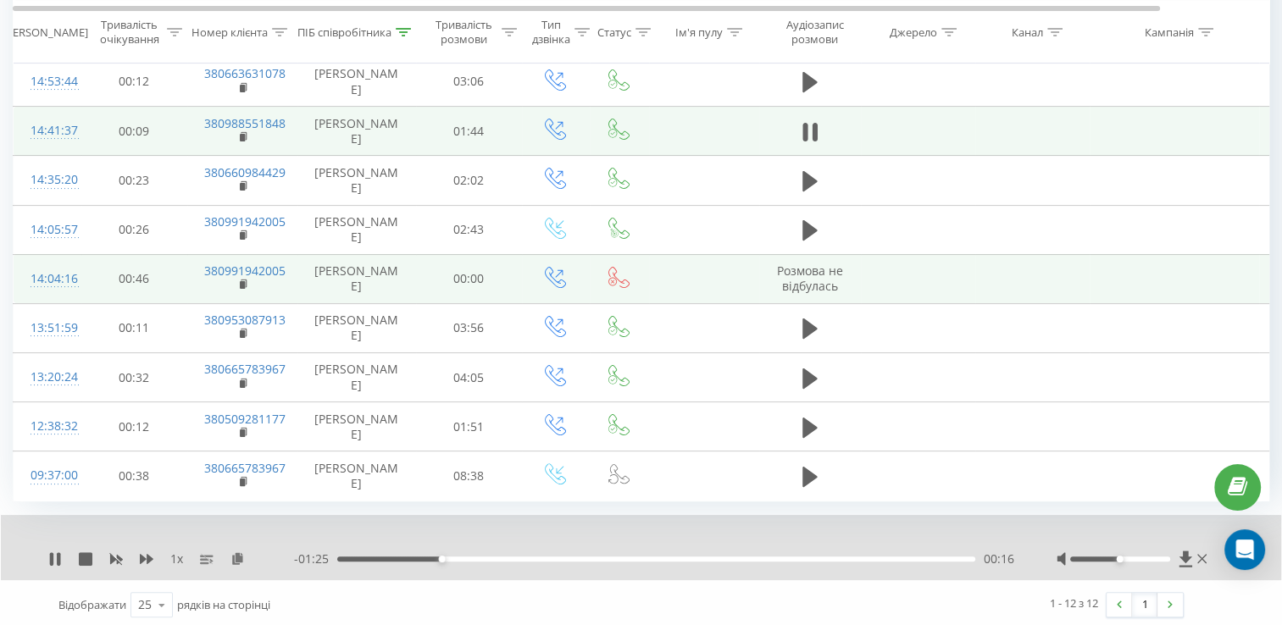
scroll to position [346, 0]
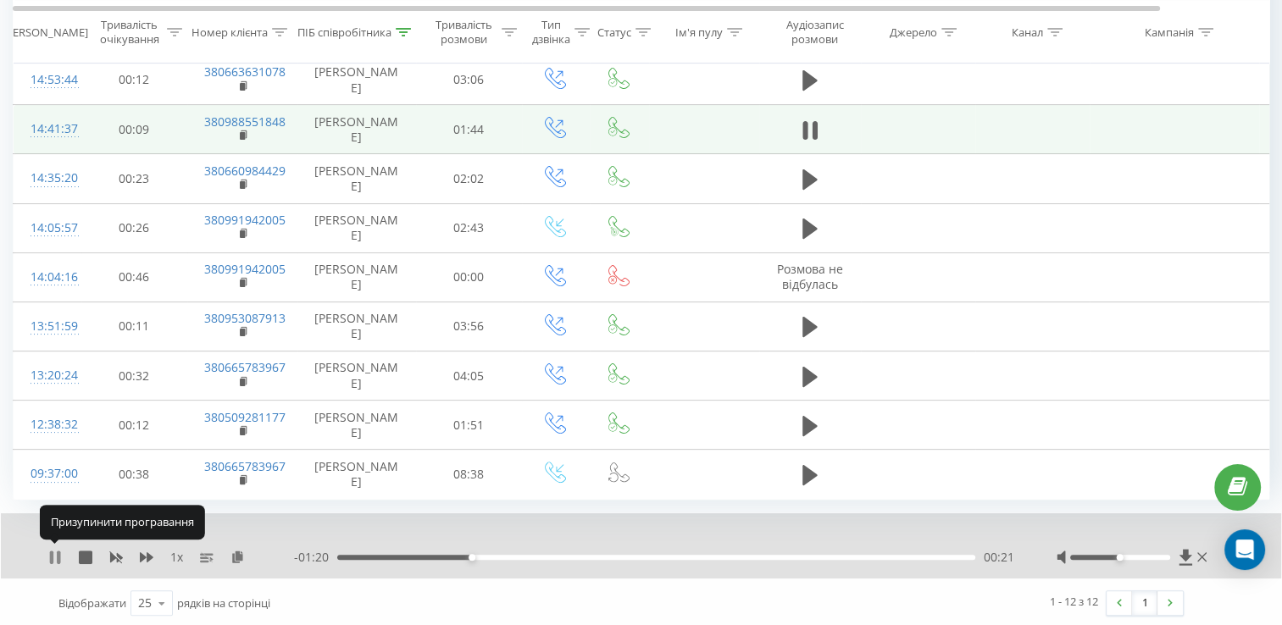
click at [58, 554] on icon at bounding box center [58, 558] width 3 height 14
click at [1178, 604] on link at bounding box center [1169, 603] width 25 height 24
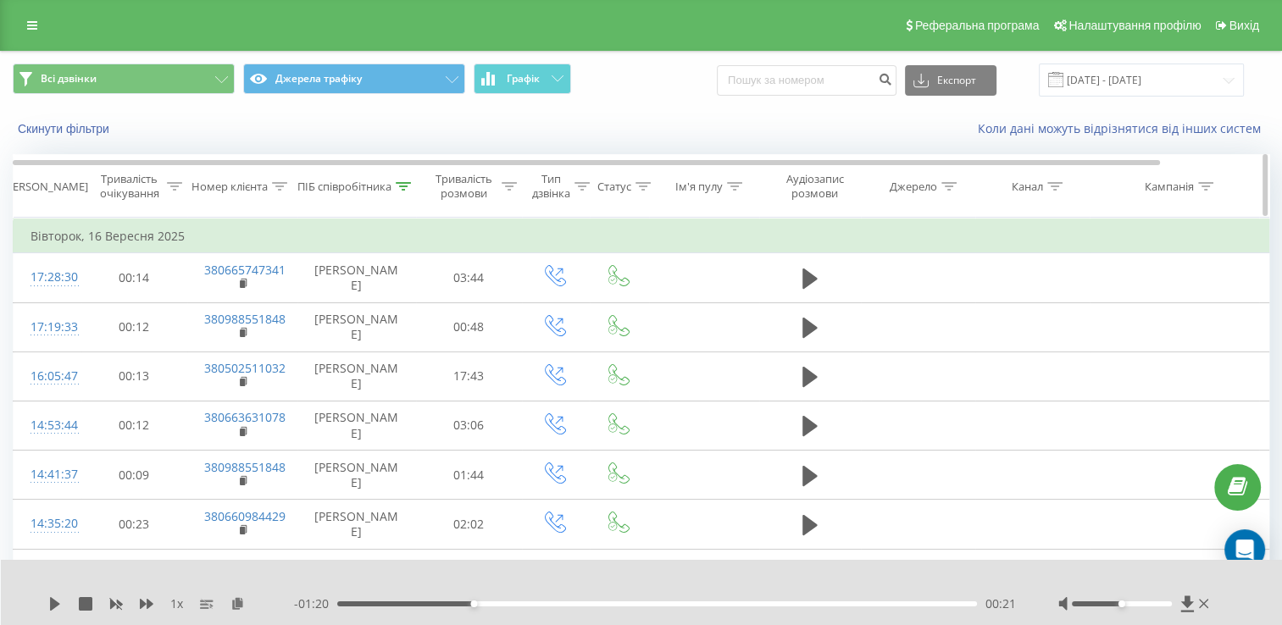
click at [400, 185] on icon at bounding box center [403, 186] width 15 height 8
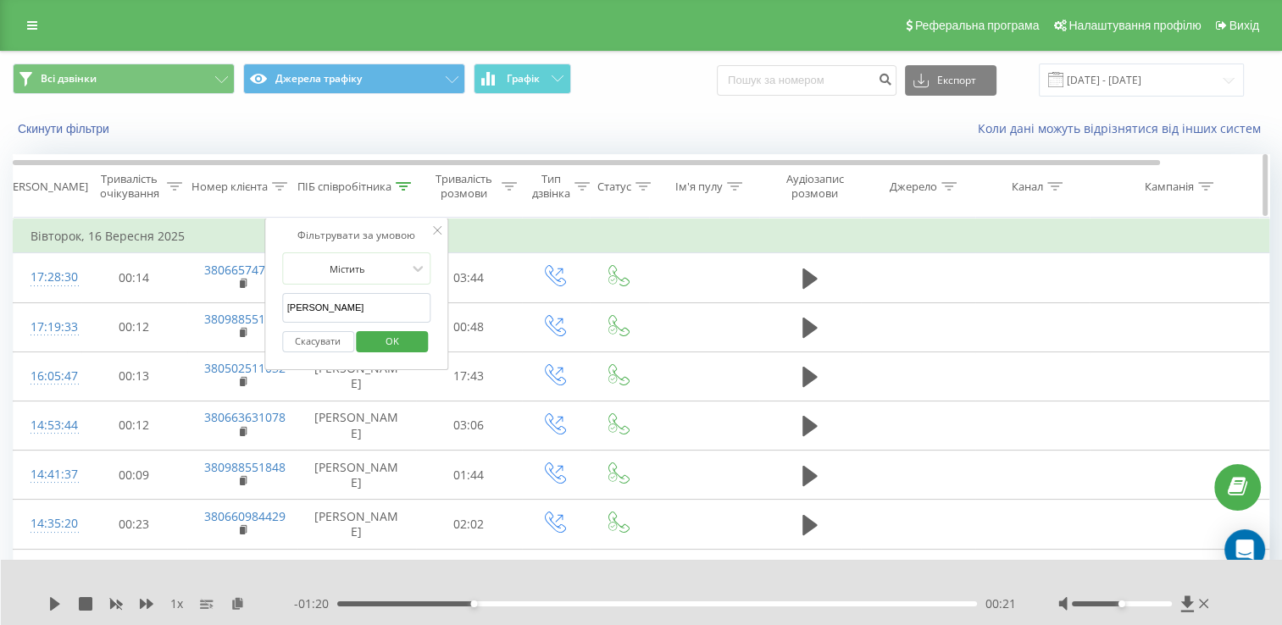
click at [400, 185] on icon at bounding box center [403, 186] width 15 height 8
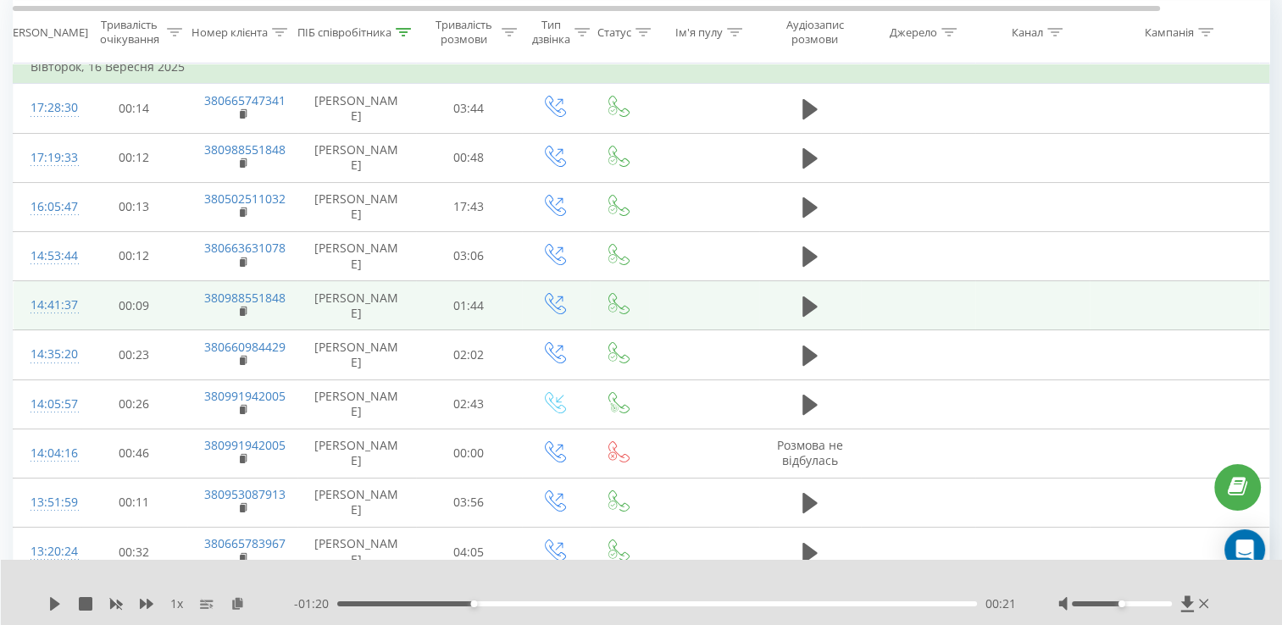
scroll to position [85, 0]
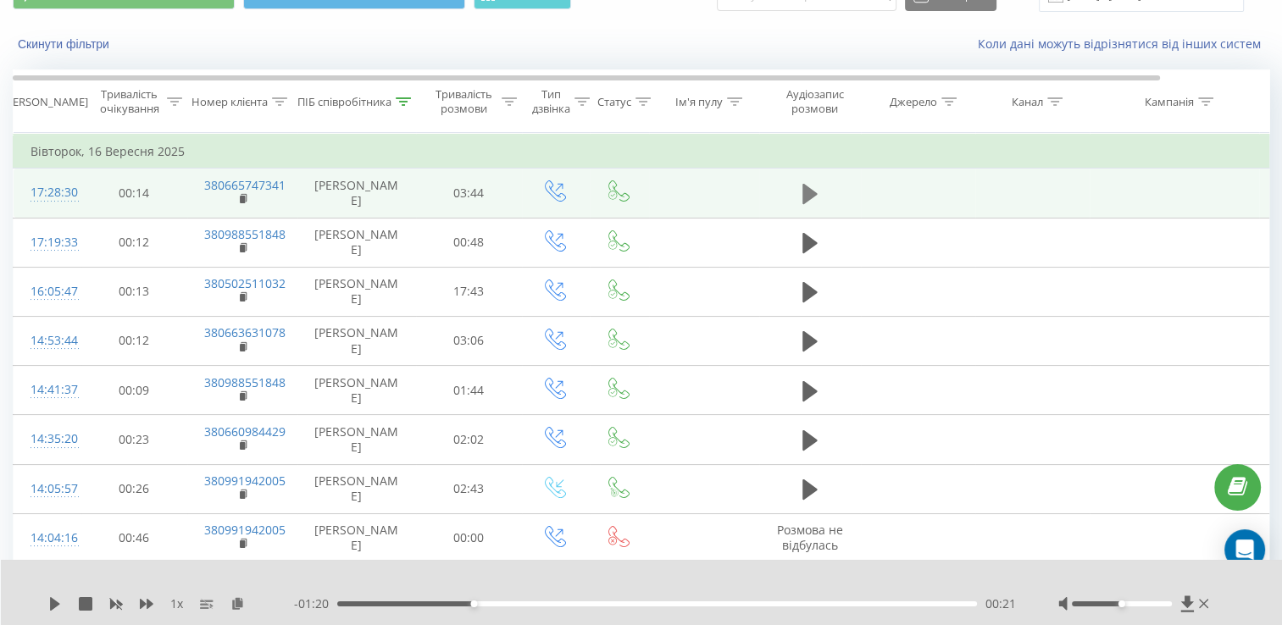
click at [812, 195] on icon at bounding box center [809, 194] width 15 height 20
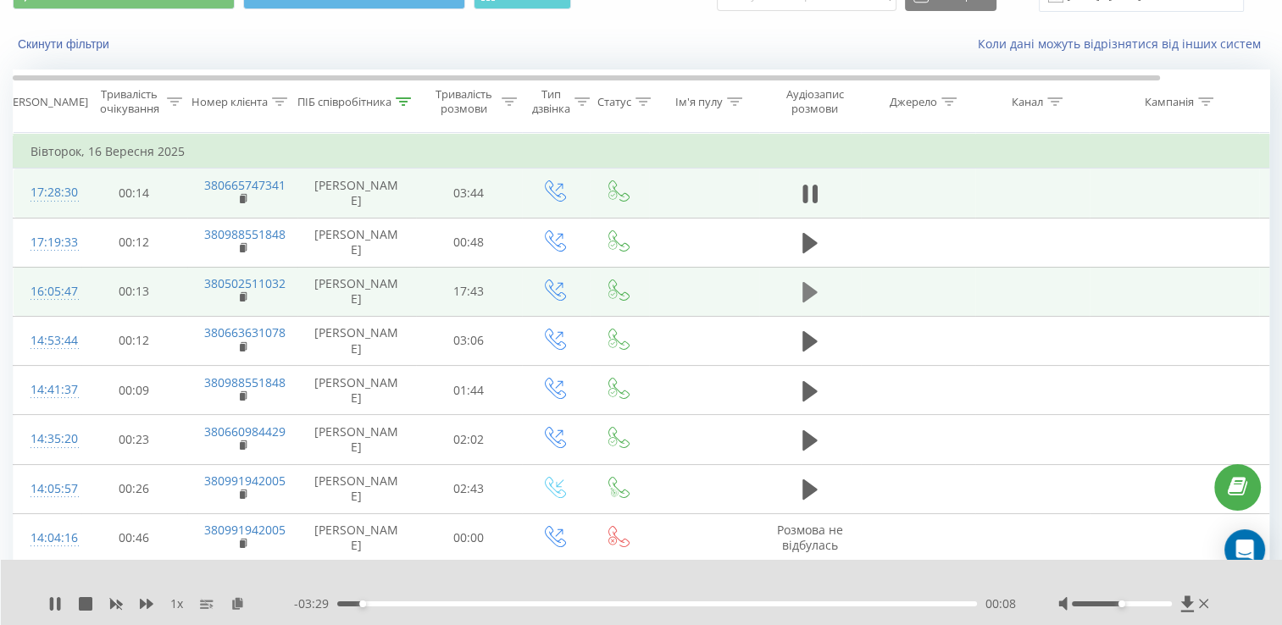
click at [804, 287] on icon at bounding box center [809, 292] width 15 height 20
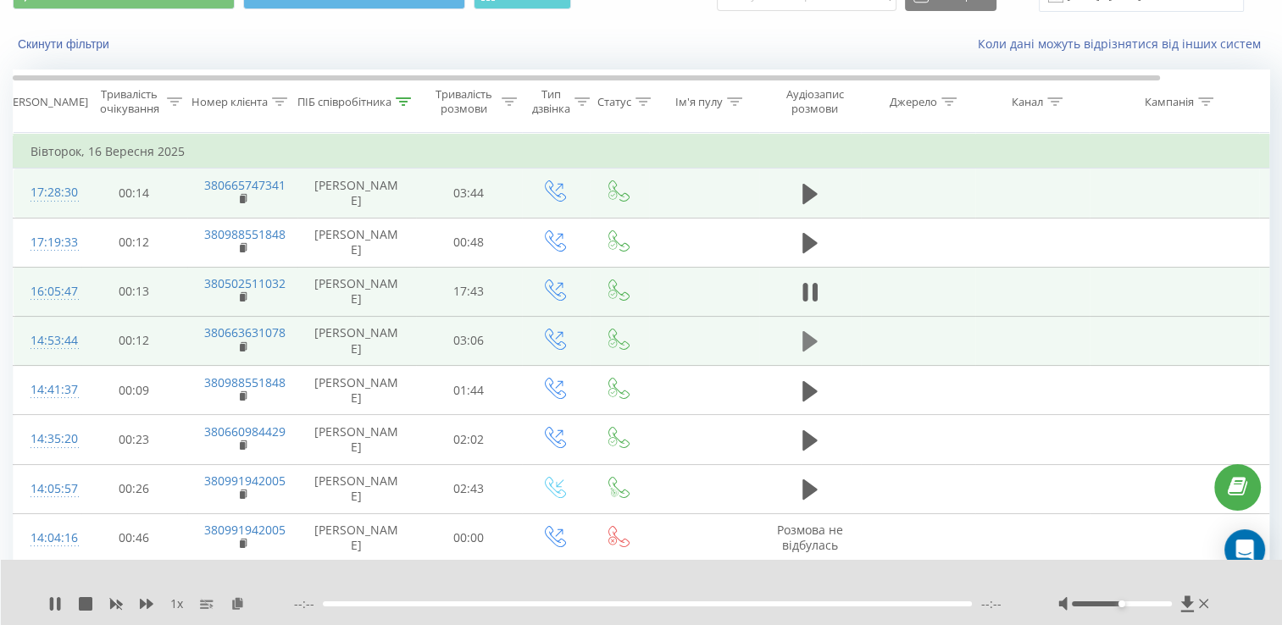
scroll to position [169, 0]
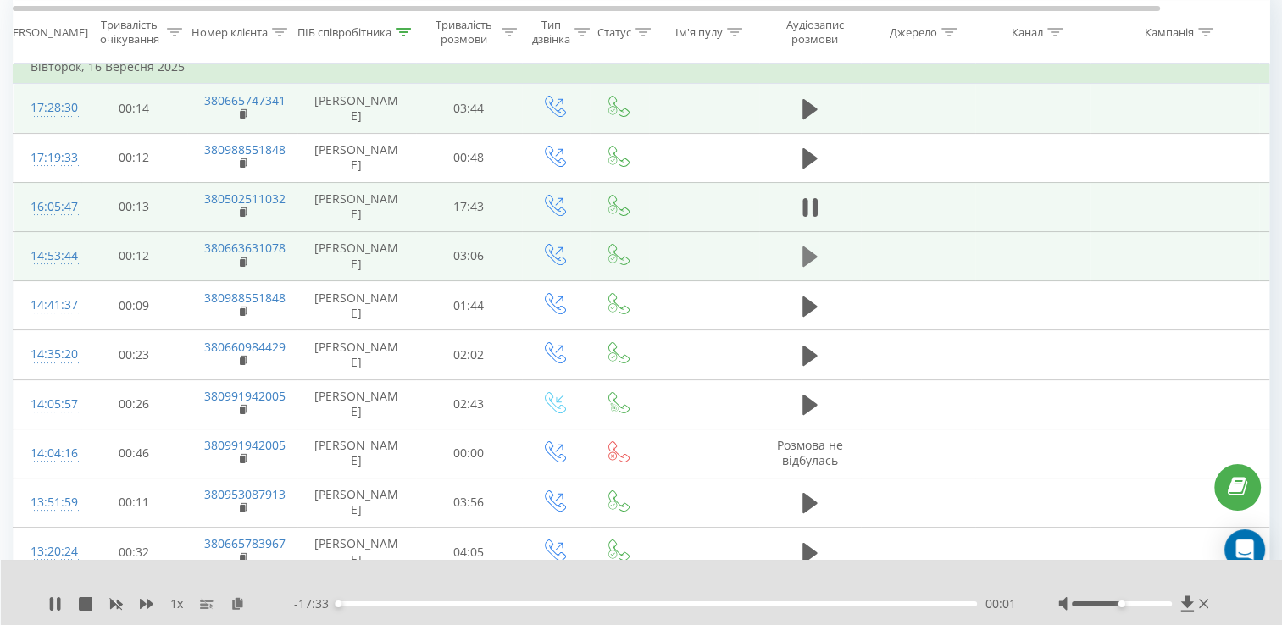
click at [808, 259] on icon at bounding box center [809, 257] width 15 height 20
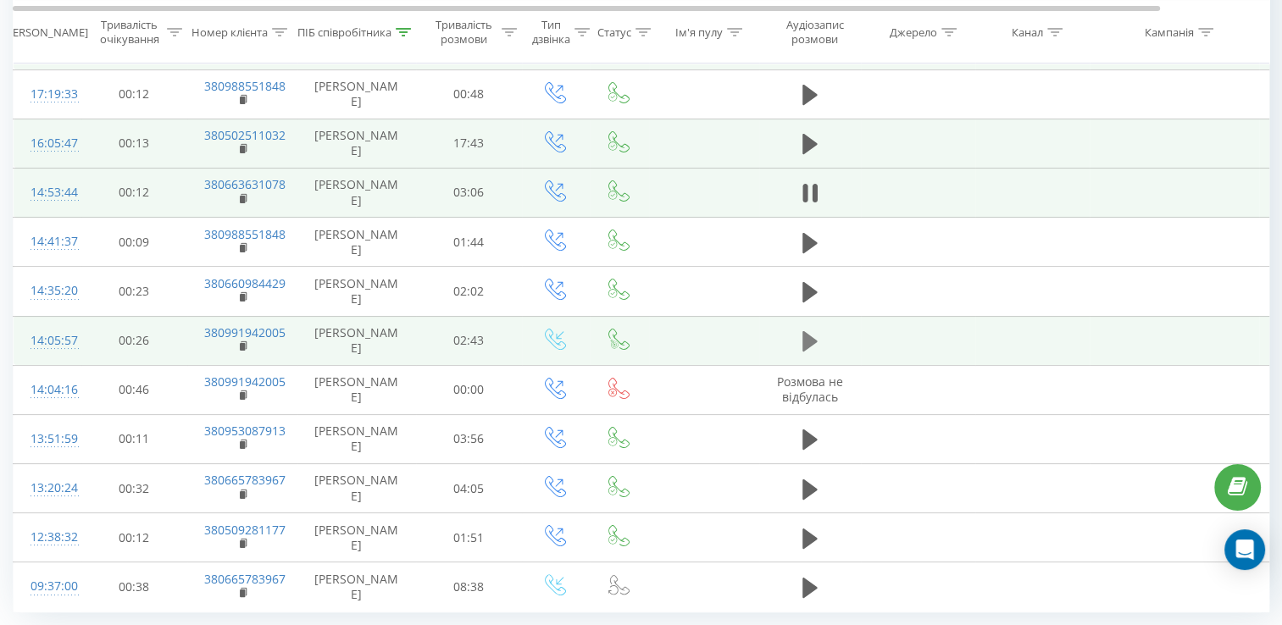
scroll to position [280, 0]
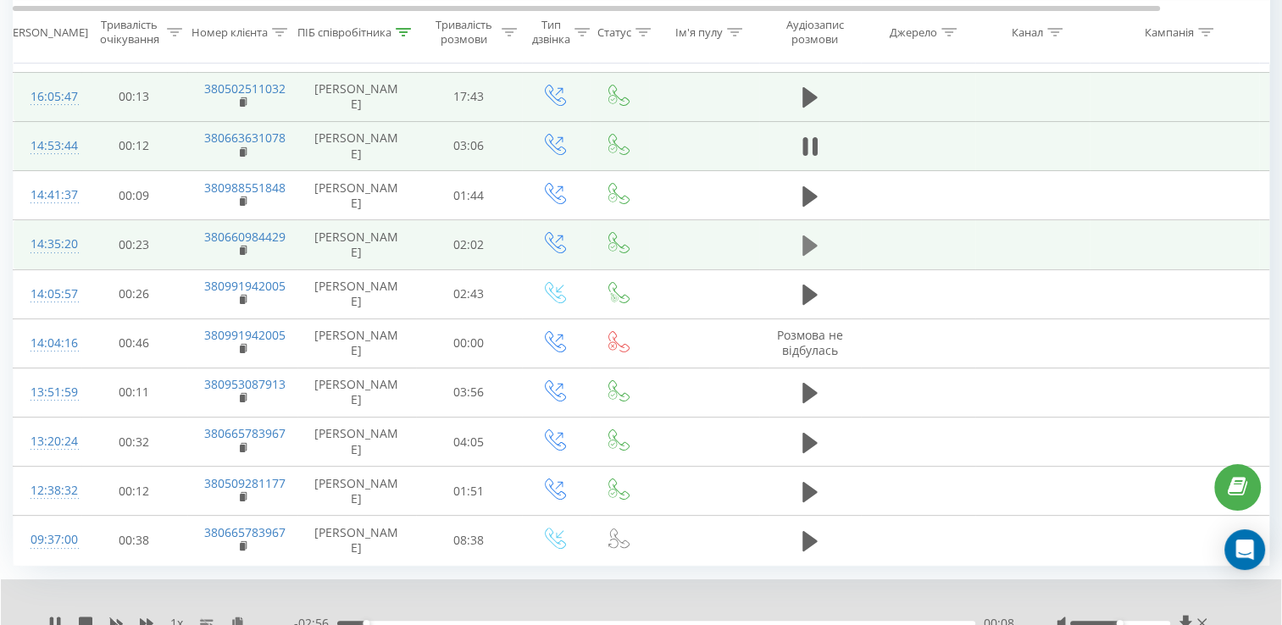
click at [808, 236] on icon at bounding box center [809, 246] width 15 height 24
click at [271, 236] on link "380660984429" at bounding box center [244, 237] width 81 height 16
click at [241, 248] on rect at bounding box center [242, 251] width 5 height 8
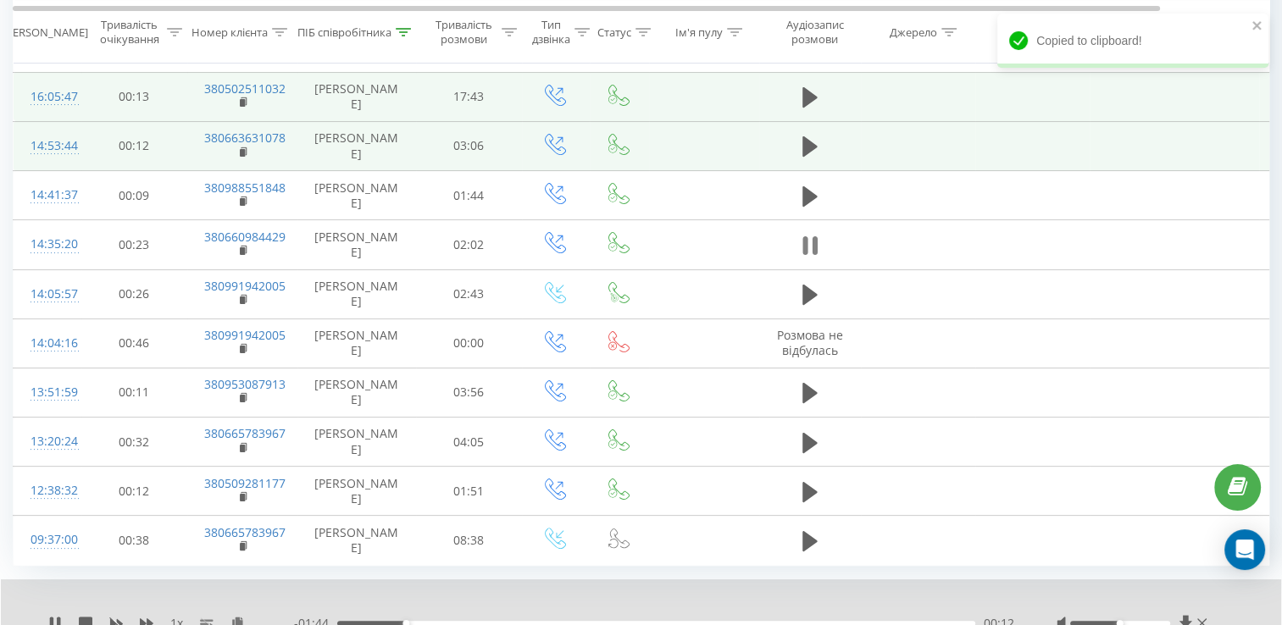
click at [812, 243] on icon at bounding box center [814, 245] width 5 height 19
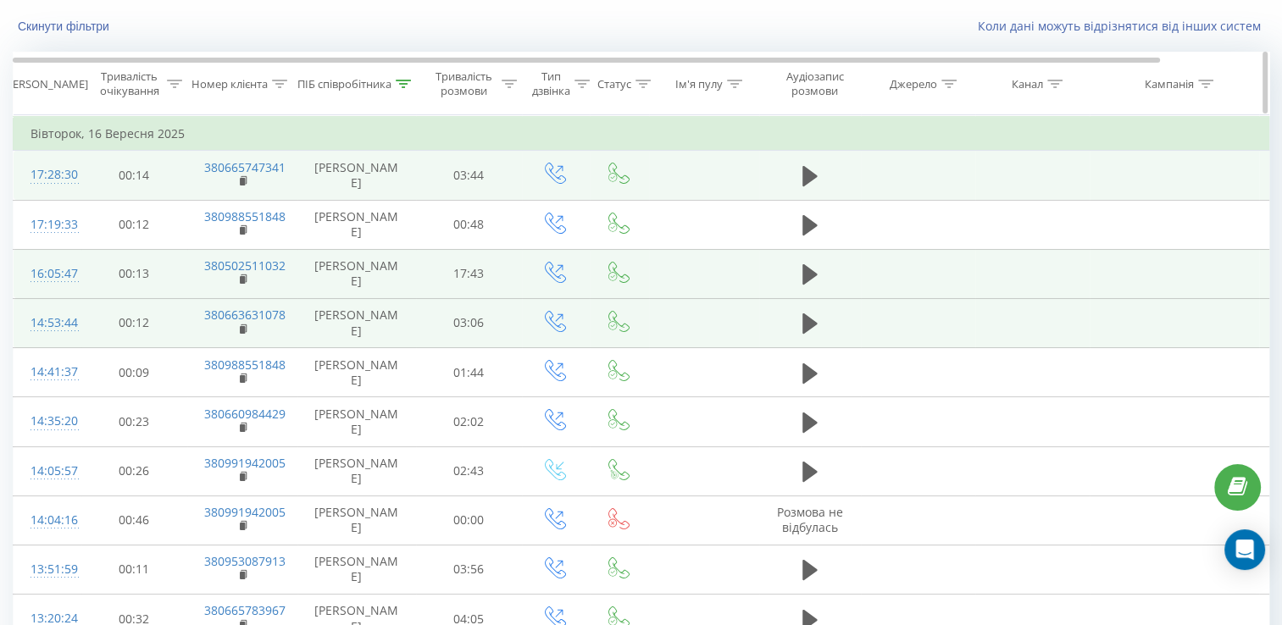
scroll to position [0, 0]
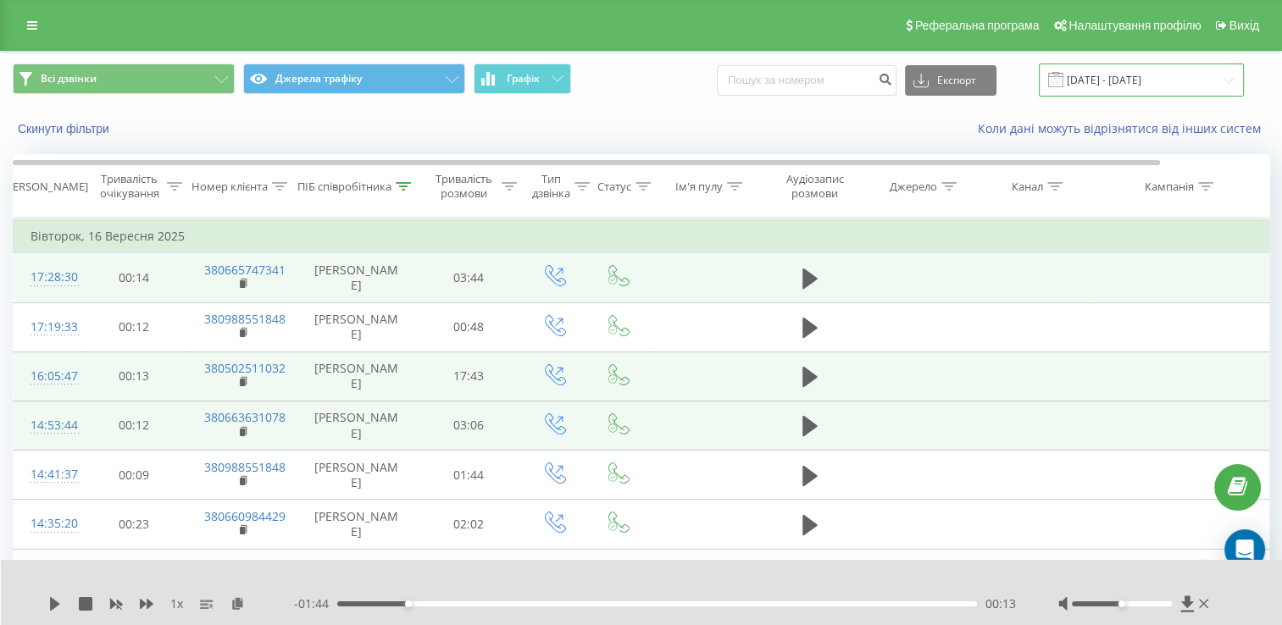
drag, startPoint x: 1122, startPoint y: 72, endPoint x: 1123, endPoint y: 86, distance: 14.4
click at [1122, 72] on input "[DATE] - [DATE]" at bounding box center [1141, 80] width 205 height 33
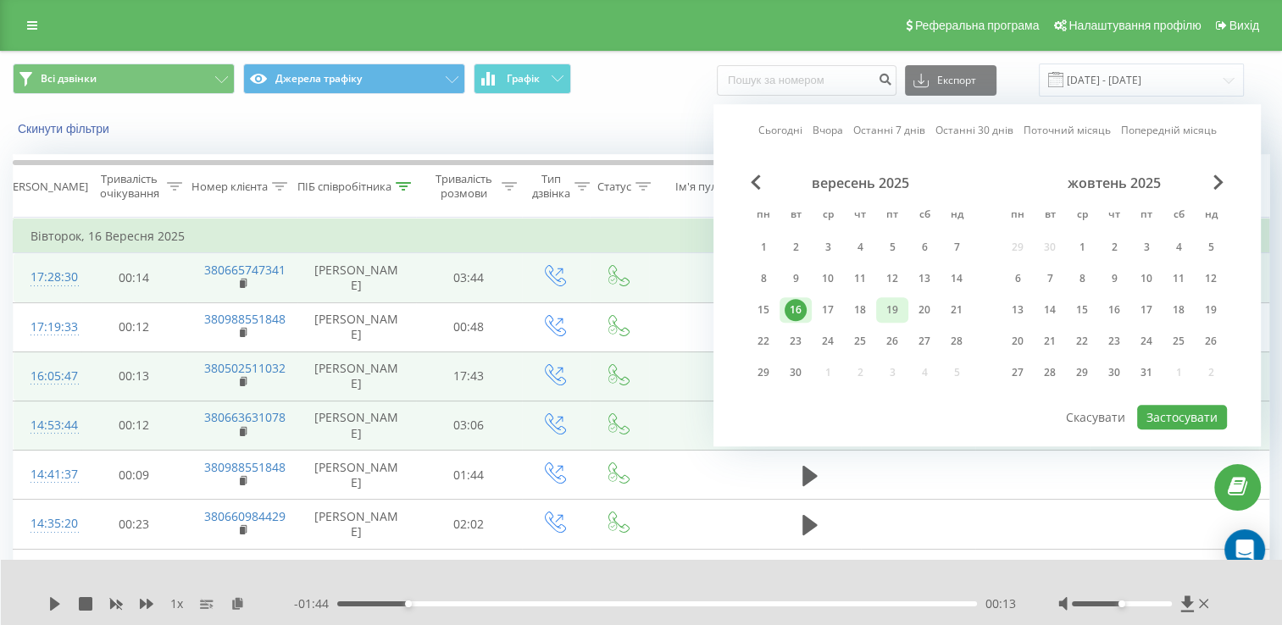
click at [895, 313] on div "19" at bounding box center [892, 310] width 22 height 22
click at [1175, 415] on button "Застосувати" at bounding box center [1182, 417] width 90 height 25
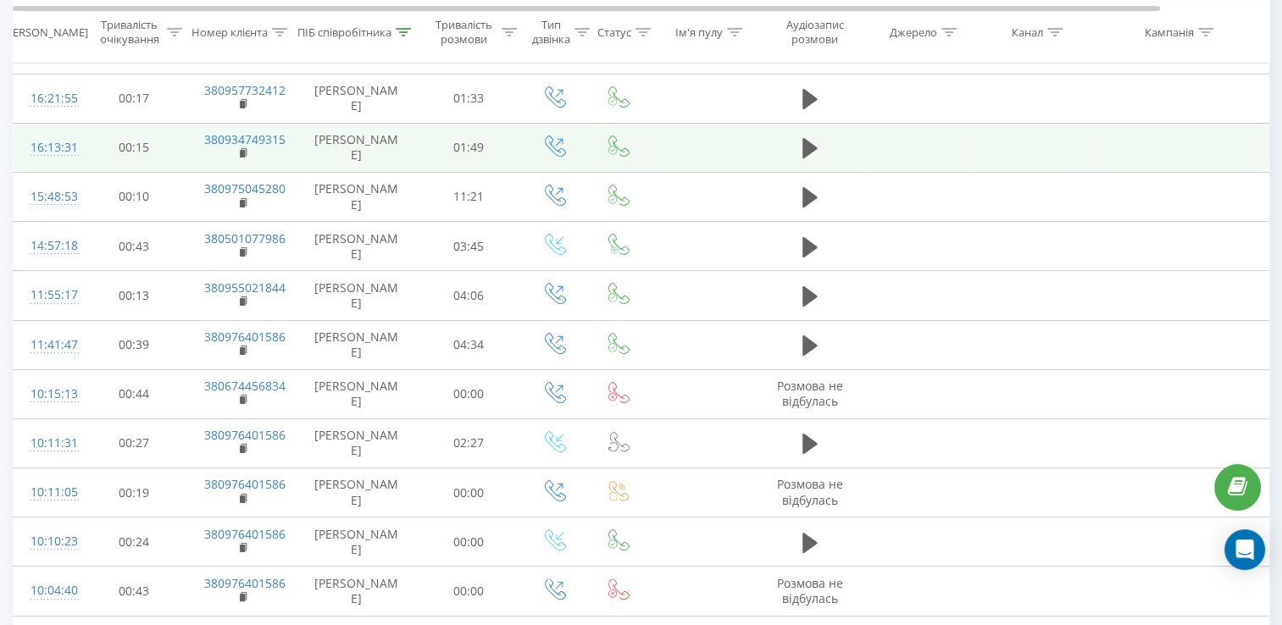
scroll to position [254, 0]
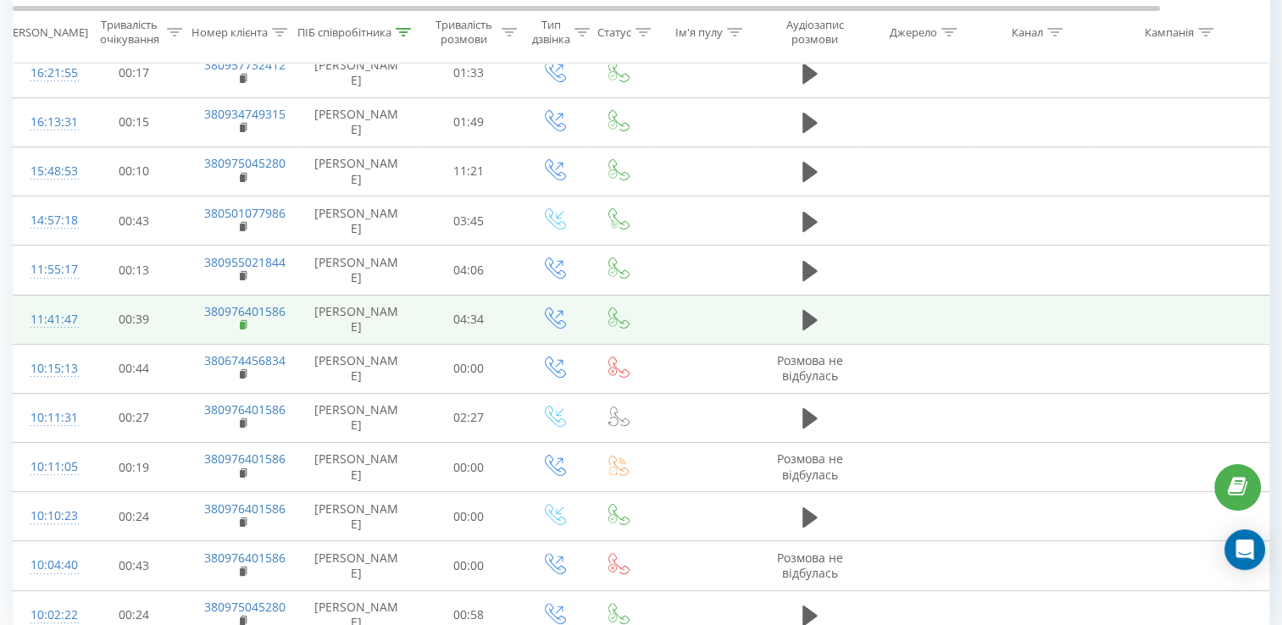
click at [241, 322] on rect at bounding box center [242, 326] width 5 height 8
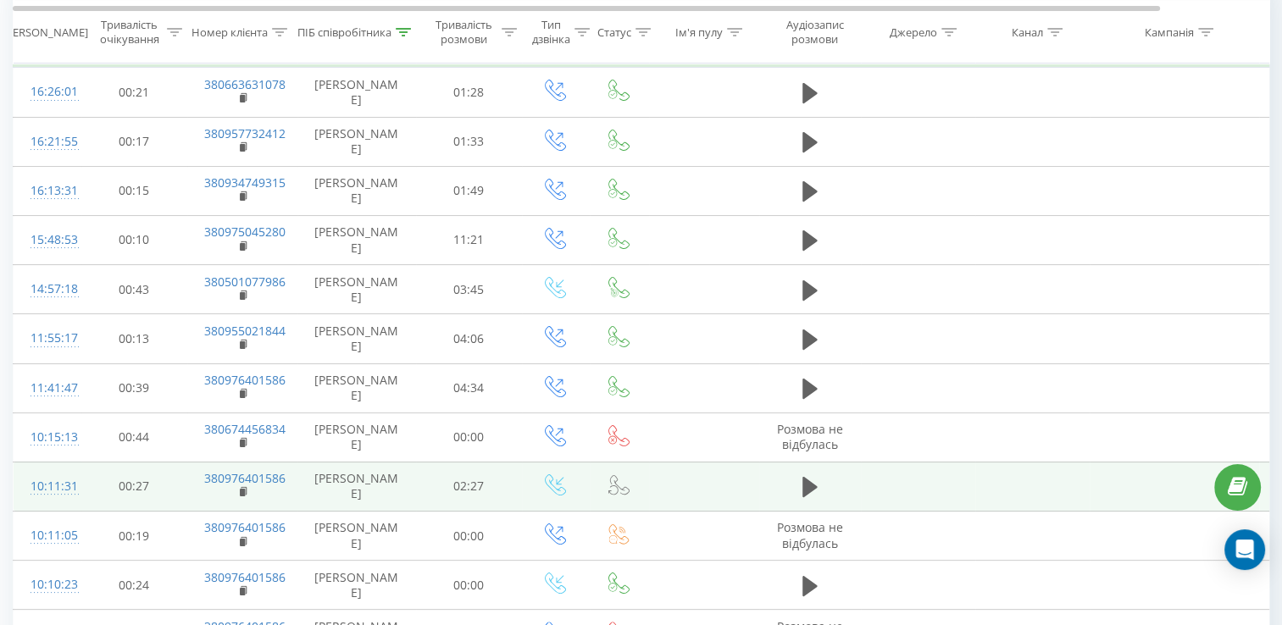
scroll to position [159, 0]
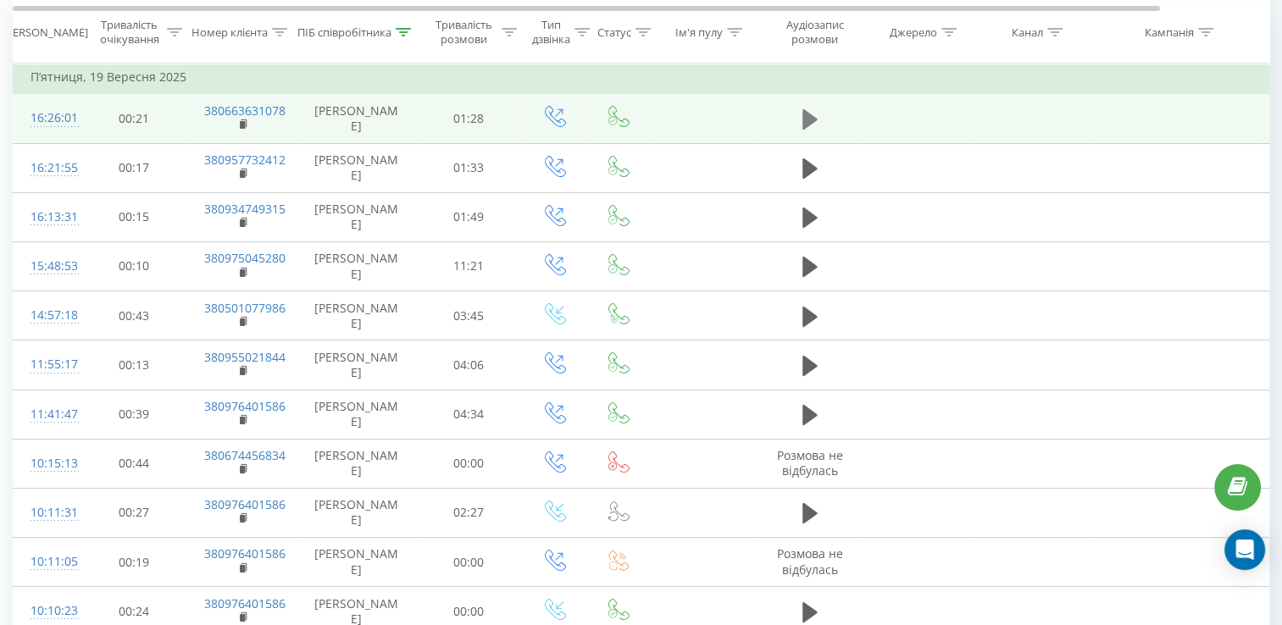
click at [809, 118] on icon at bounding box center [809, 119] width 15 height 20
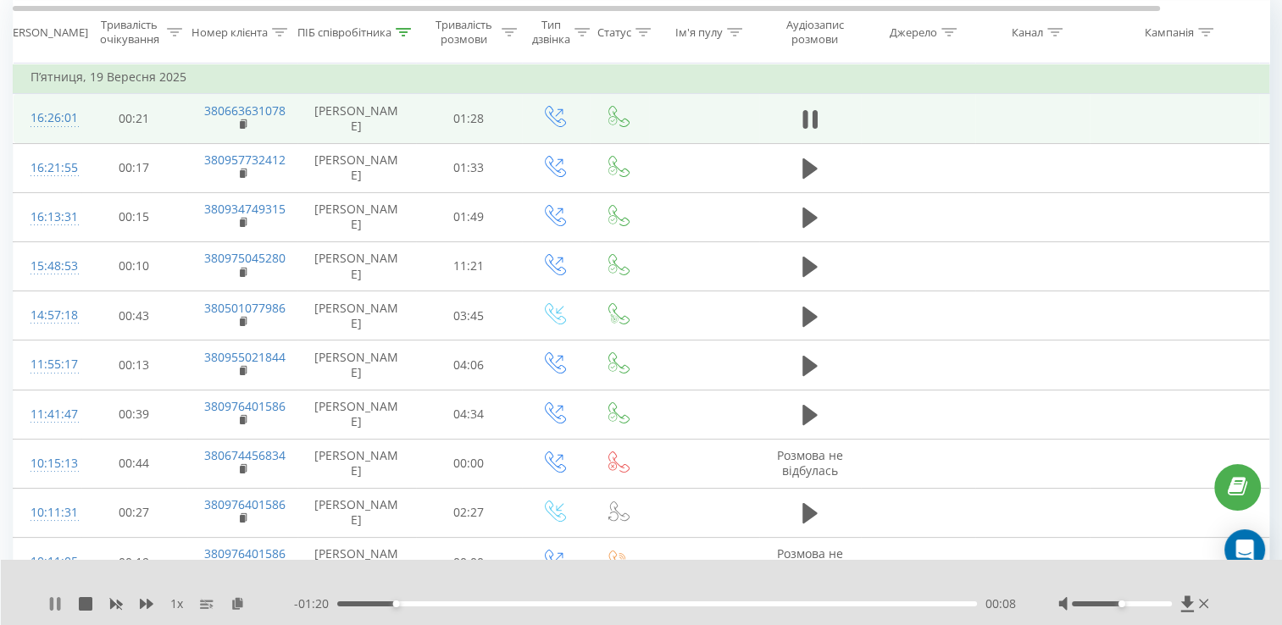
click at [61, 603] on icon at bounding box center [55, 604] width 14 height 14
click at [241, 119] on icon at bounding box center [244, 125] width 9 height 12
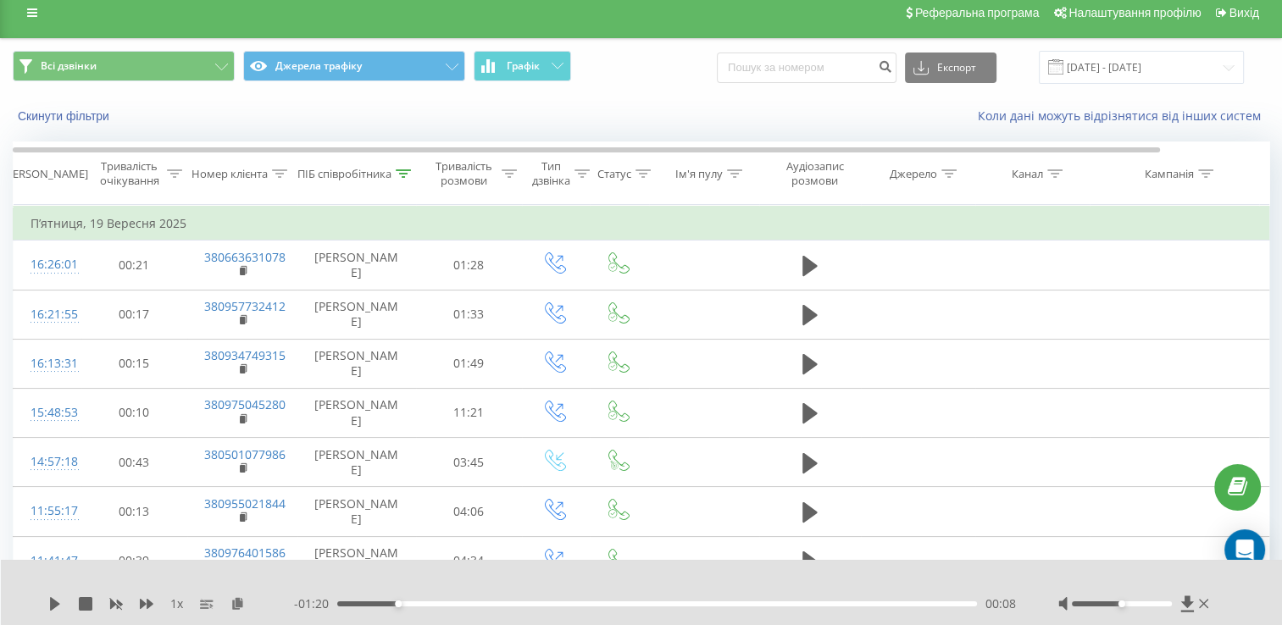
scroll to position [0, 0]
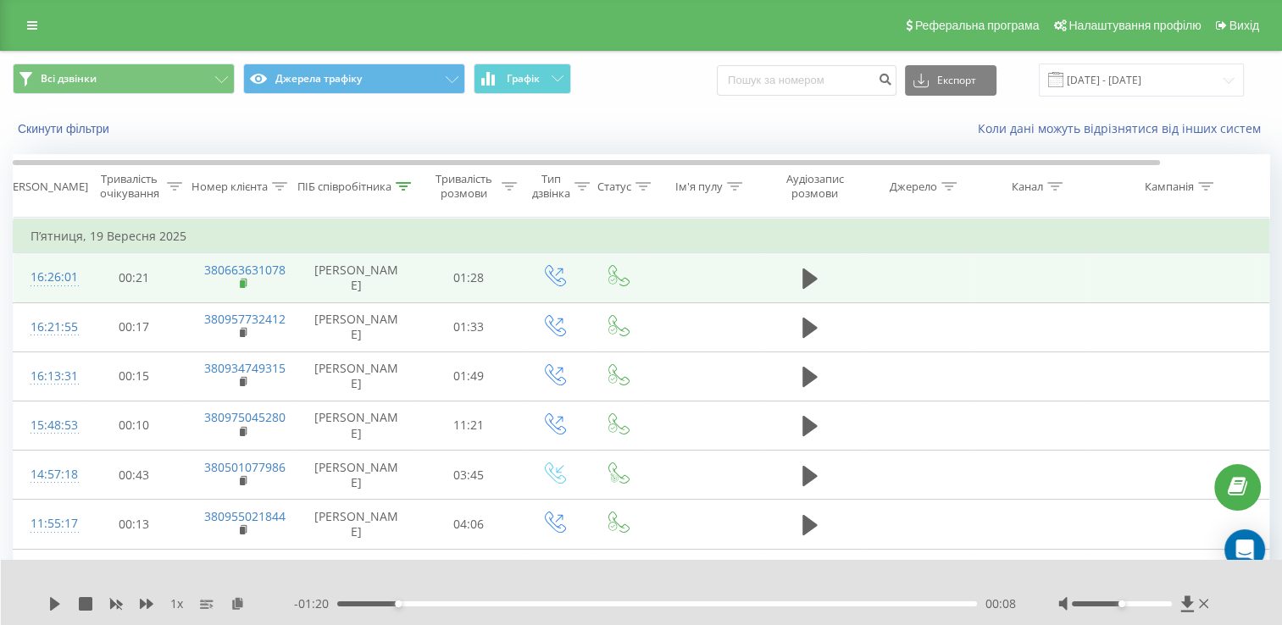
click at [243, 282] on rect at bounding box center [242, 284] width 5 height 8
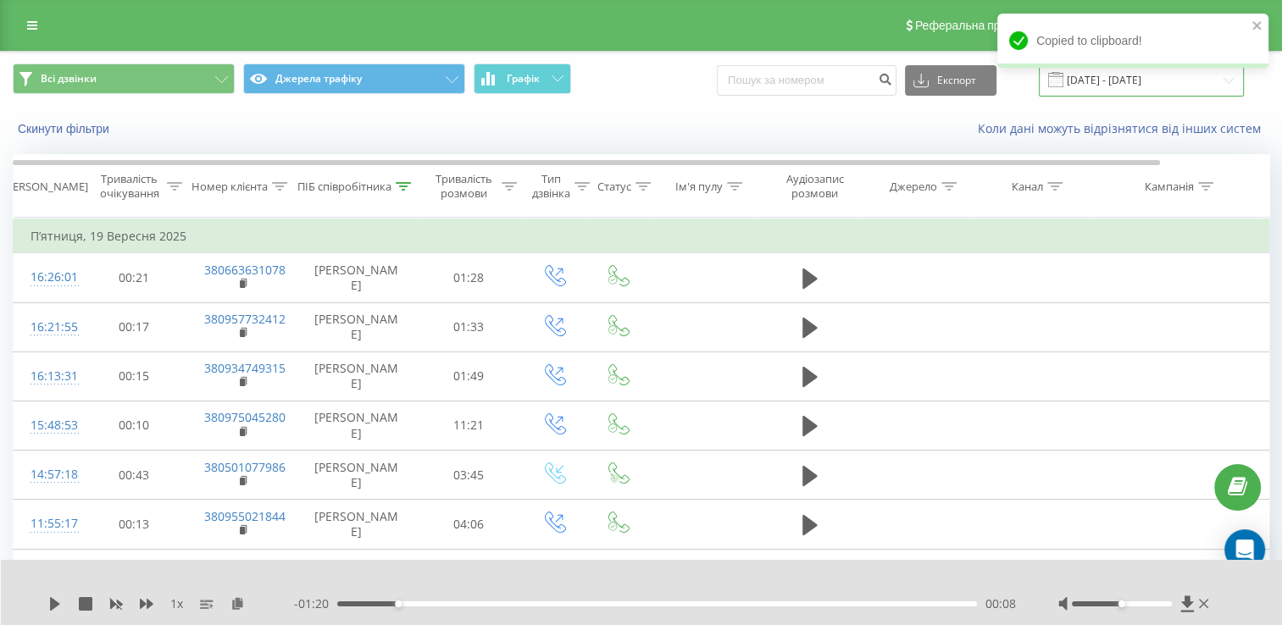
click at [1185, 81] on input "[DATE] - [DATE]" at bounding box center [1141, 80] width 205 height 33
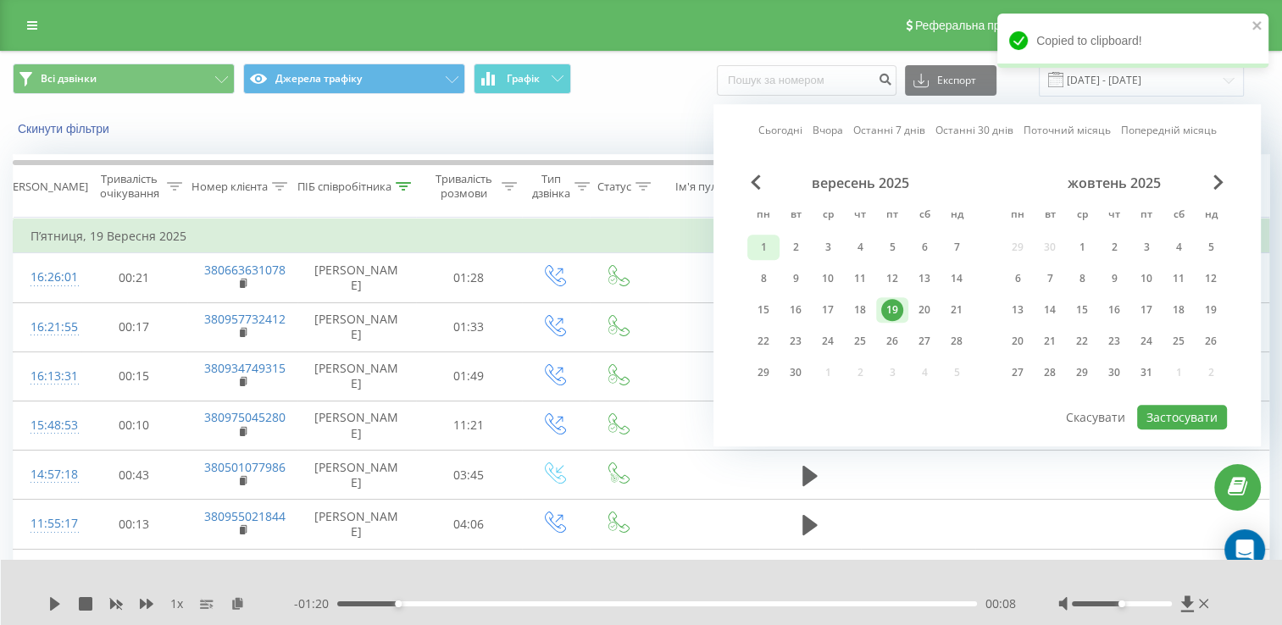
click at [762, 248] on div "1" at bounding box center [763, 247] width 22 height 22
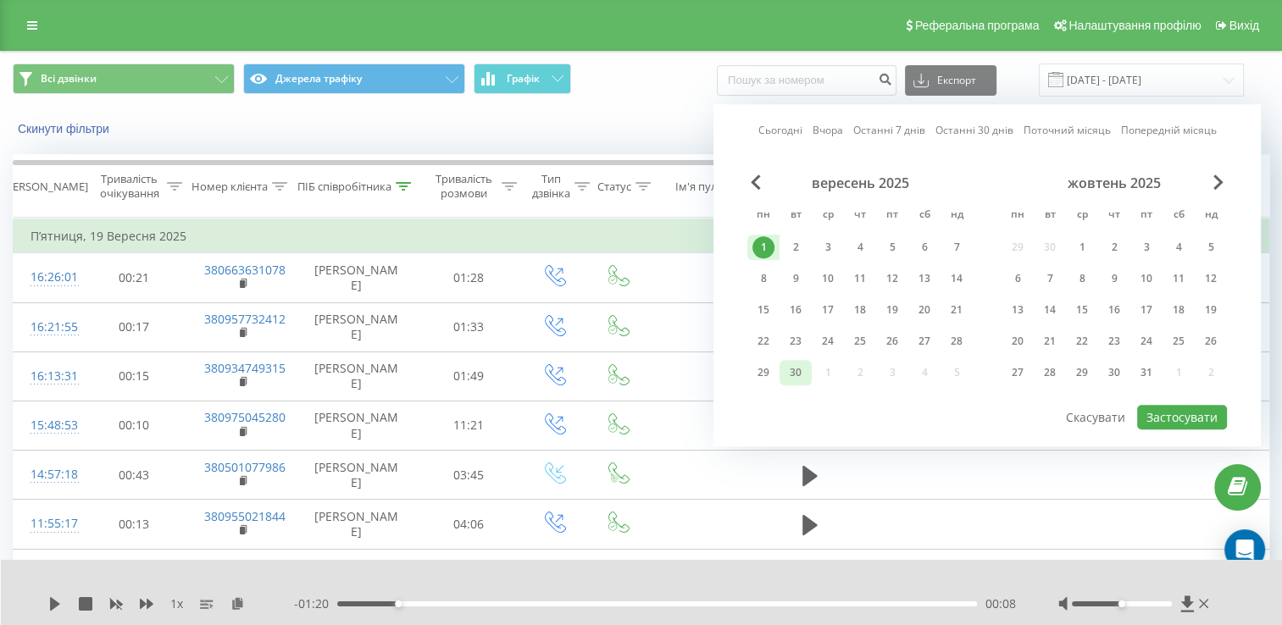
click at [796, 370] on div "30" at bounding box center [795, 373] width 22 height 22
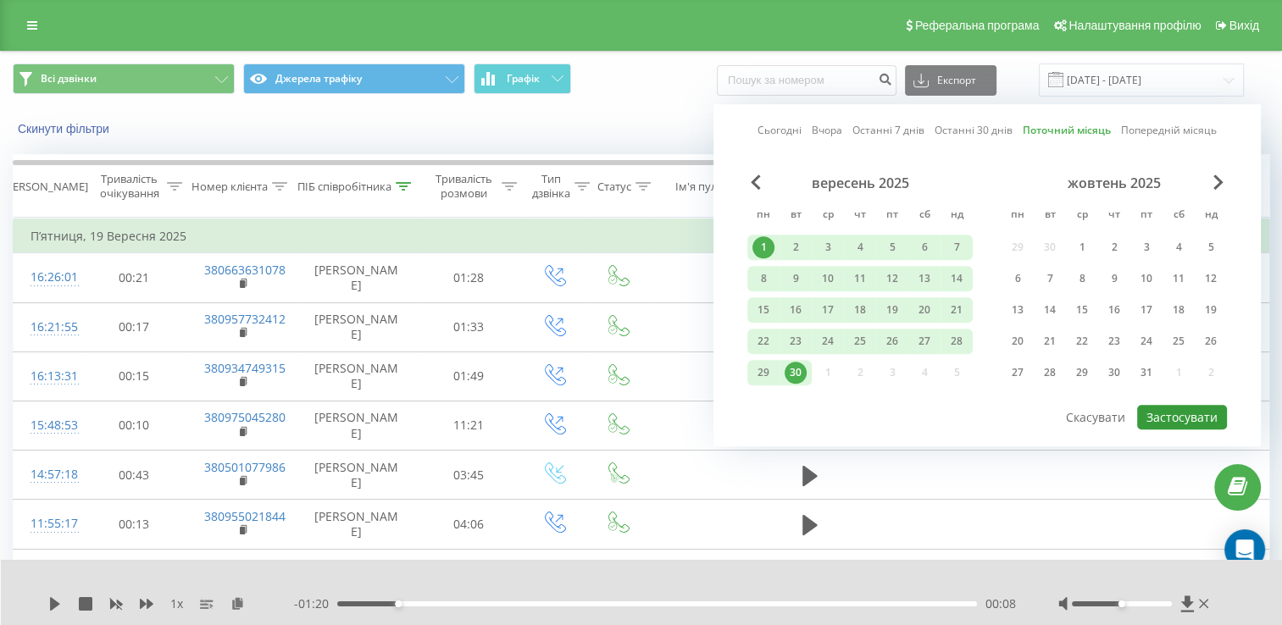
click at [1161, 416] on button "Застосувати" at bounding box center [1182, 417] width 90 height 25
type input "[DATE] - [DATE]"
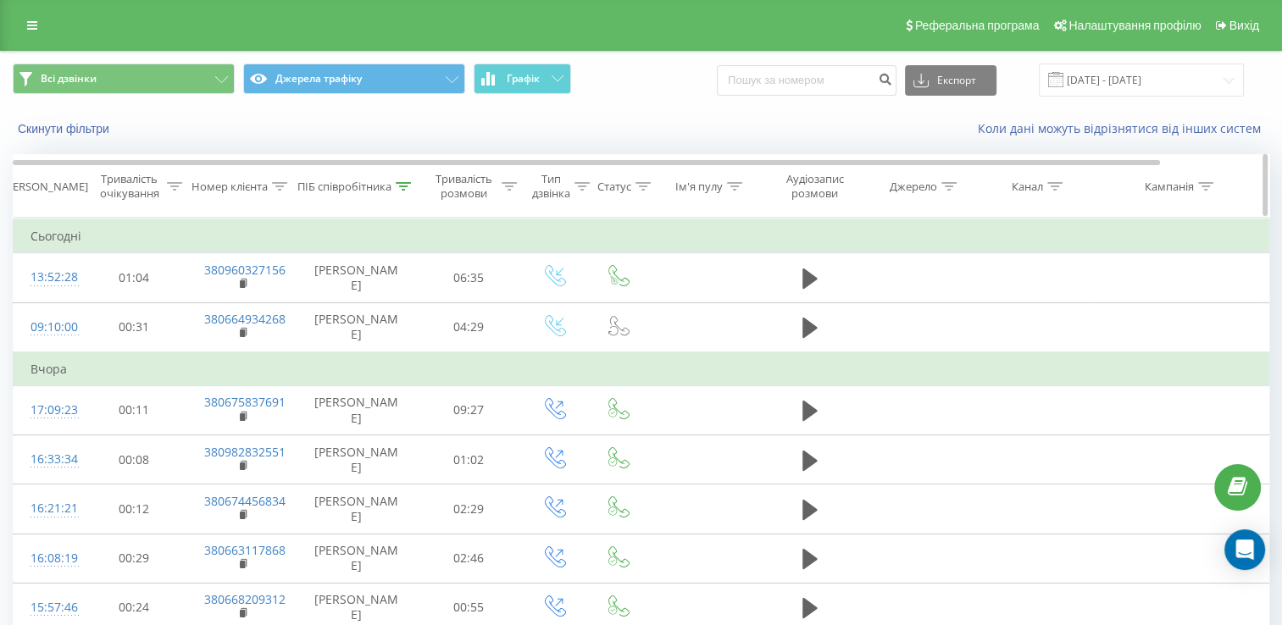
click at [274, 188] on icon at bounding box center [279, 186] width 15 height 8
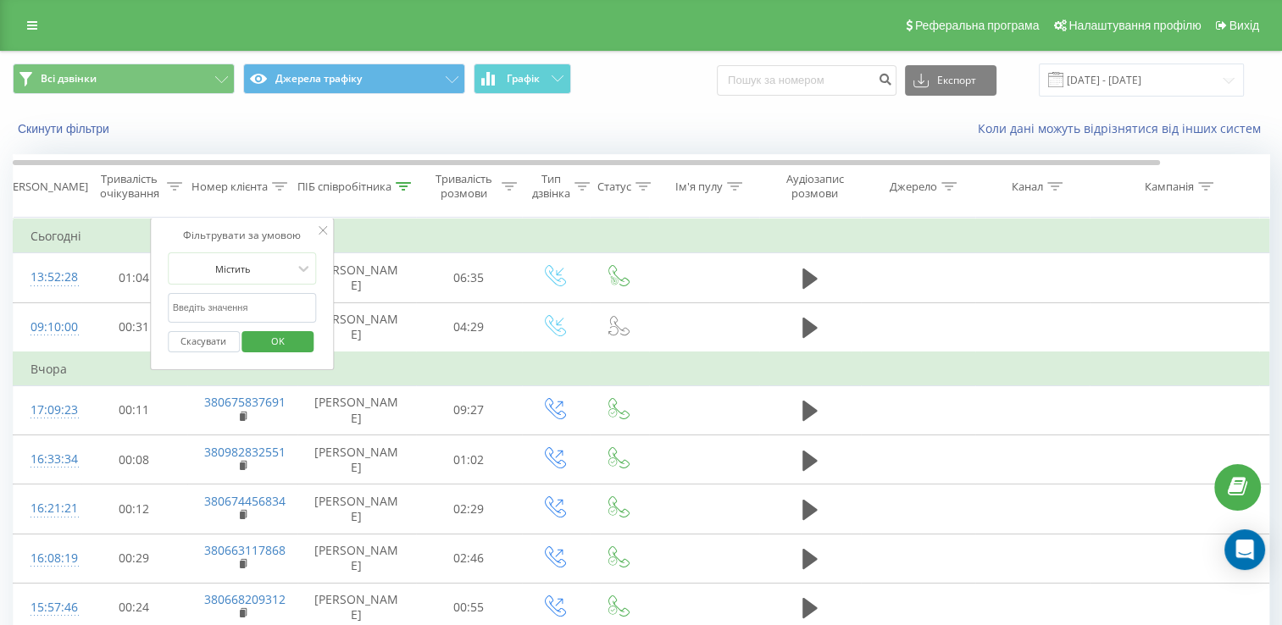
click at [290, 306] on input "text" at bounding box center [242, 308] width 149 height 30
paste input "380663631078"
type input "380663631078"
click button "OK" at bounding box center [278, 341] width 72 height 21
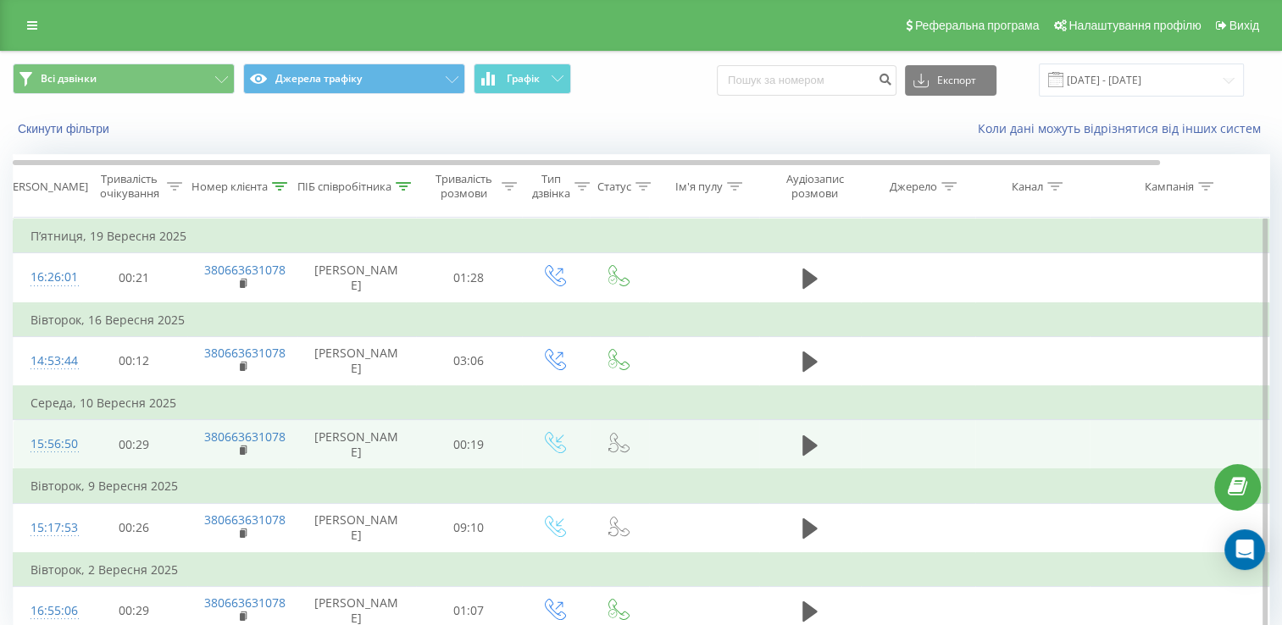
scroll to position [71, 0]
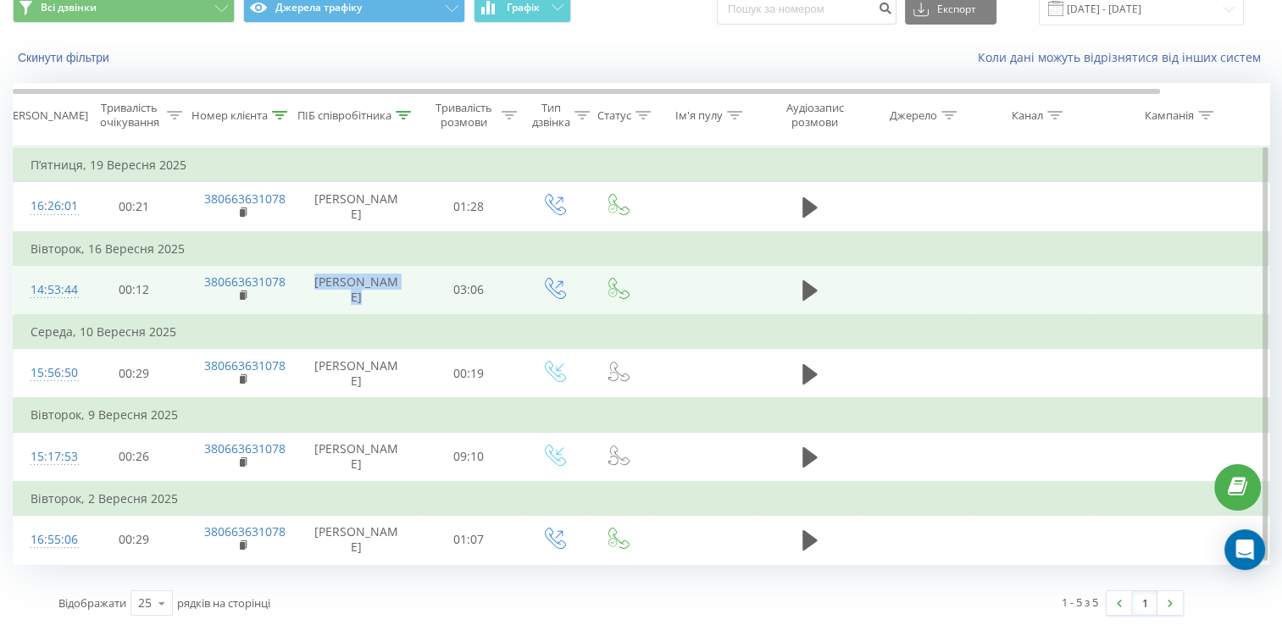
drag, startPoint x: 346, startPoint y: 280, endPoint x: 400, endPoint y: 303, distance: 58.4
click at [400, 303] on td "[PERSON_NAME]" at bounding box center [356, 290] width 119 height 50
drag, startPoint x: 400, startPoint y: 303, endPoint x: 344, endPoint y: 300, distance: 56.0
click at [344, 300] on td "[PERSON_NAME]" at bounding box center [356, 290] width 119 height 50
click at [473, 286] on td "03:06" at bounding box center [469, 290] width 106 height 50
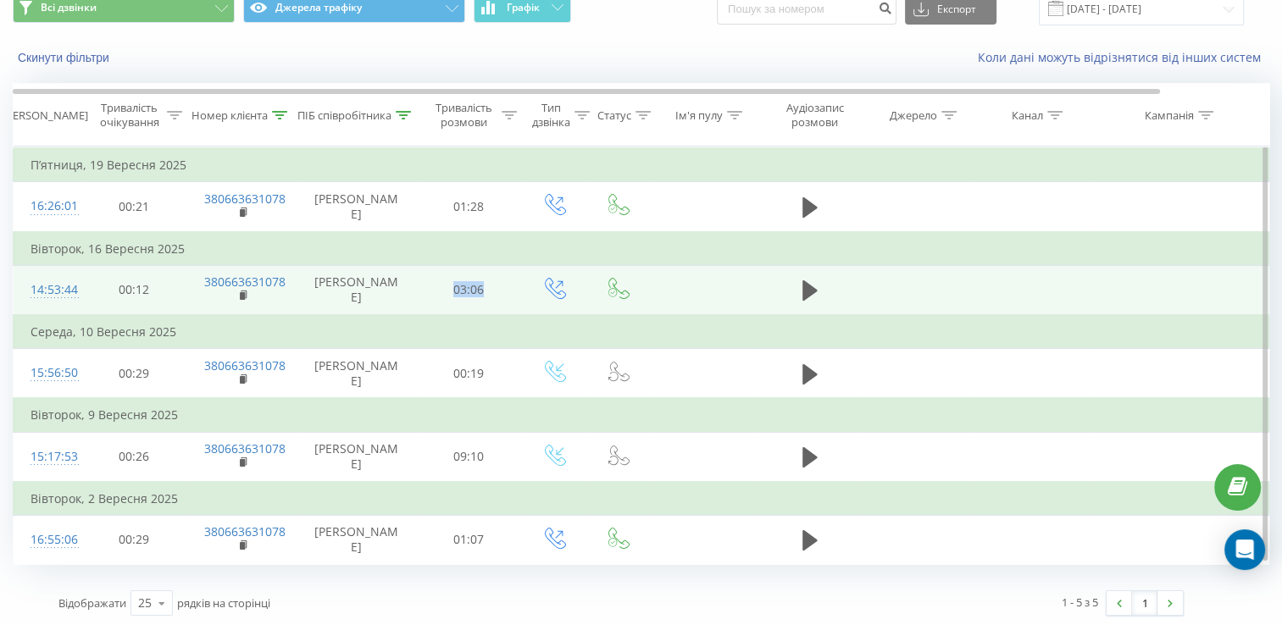
drag, startPoint x: 454, startPoint y: 290, endPoint x: 708, endPoint y: 292, distance: 254.2
click at [708, 292] on tr "14:53:44 00:12 380663631078 [PERSON_NAME] 03:06" at bounding box center [700, 290] width 1372 height 50
click at [472, 293] on td "03:06" at bounding box center [469, 290] width 106 height 50
drag, startPoint x: 454, startPoint y: 290, endPoint x: 494, endPoint y: 297, distance: 40.4
click at [494, 297] on td "03:06" at bounding box center [469, 290] width 106 height 50
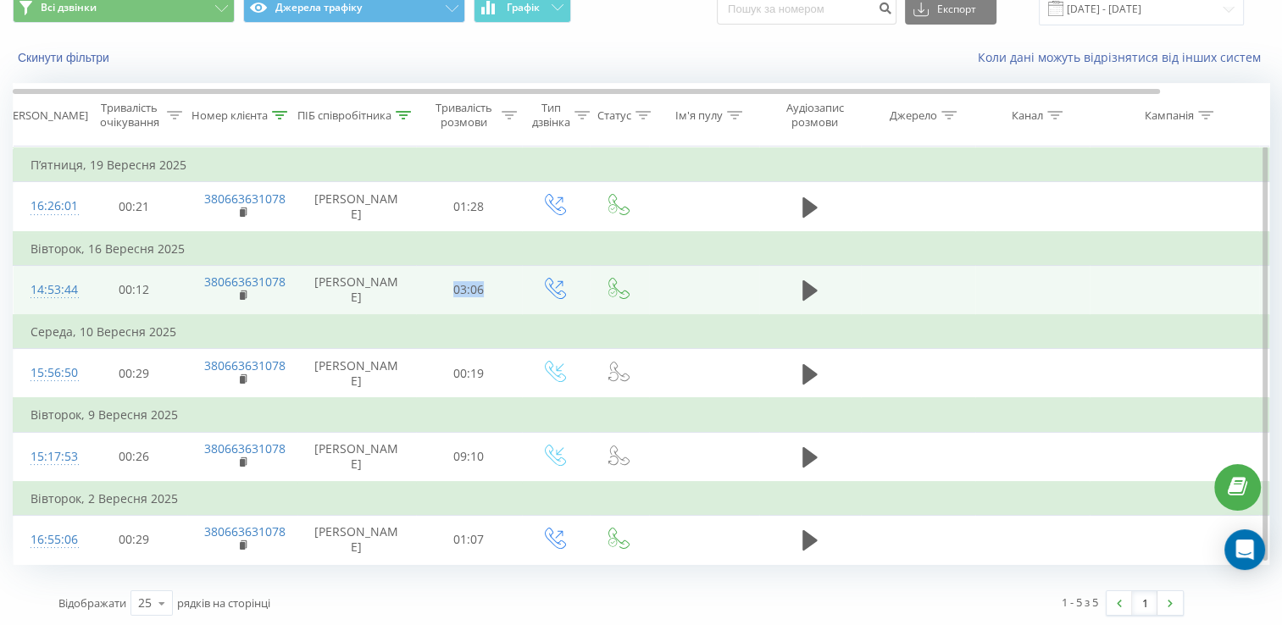
drag, startPoint x: 494, startPoint y: 297, endPoint x: 454, endPoint y: 291, distance: 40.3
click at [454, 291] on td "03:06" at bounding box center [469, 290] width 106 height 50
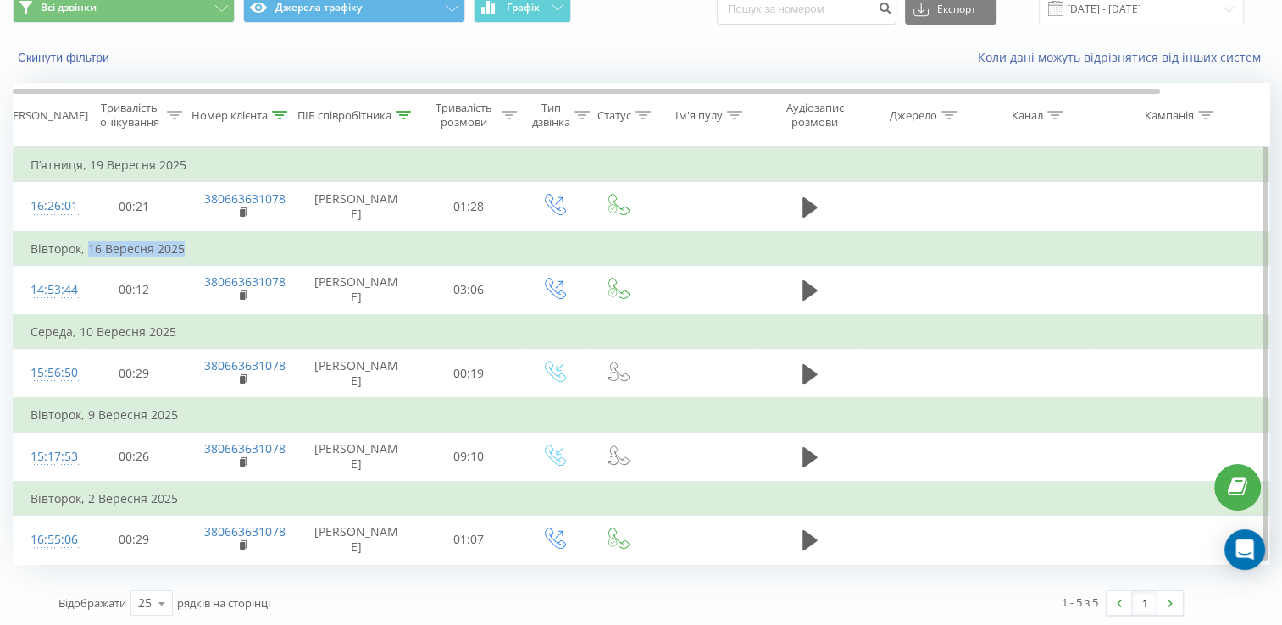
drag, startPoint x: 210, startPoint y: 249, endPoint x: 86, endPoint y: 260, distance: 124.2
click at [86, 260] on td "Вівторок, 16 Вересня 2025" at bounding box center [700, 249] width 1372 height 34
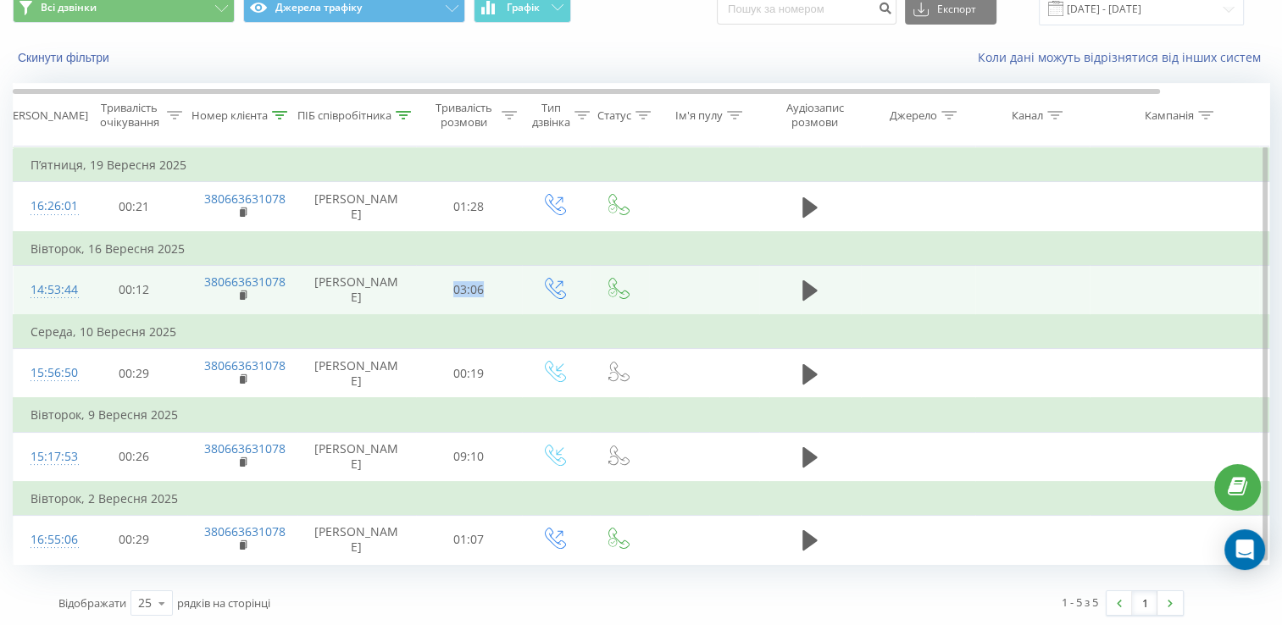
drag, startPoint x: 485, startPoint y: 293, endPoint x: 451, endPoint y: 301, distance: 35.6
click at [451, 301] on td "03:06" at bounding box center [469, 290] width 106 height 50
drag, startPoint x: 345, startPoint y: 280, endPoint x: 498, endPoint y: 297, distance: 154.3
click at [498, 297] on tr "14:53:44 00:12 380663631078 [PERSON_NAME] 03:06" at bounding box center [700, 290] width 1372 height 50
drag, startPoint x: 498, startPoint y: 297, endPoint x: 383, endPoint y: 297, distance: 115.2
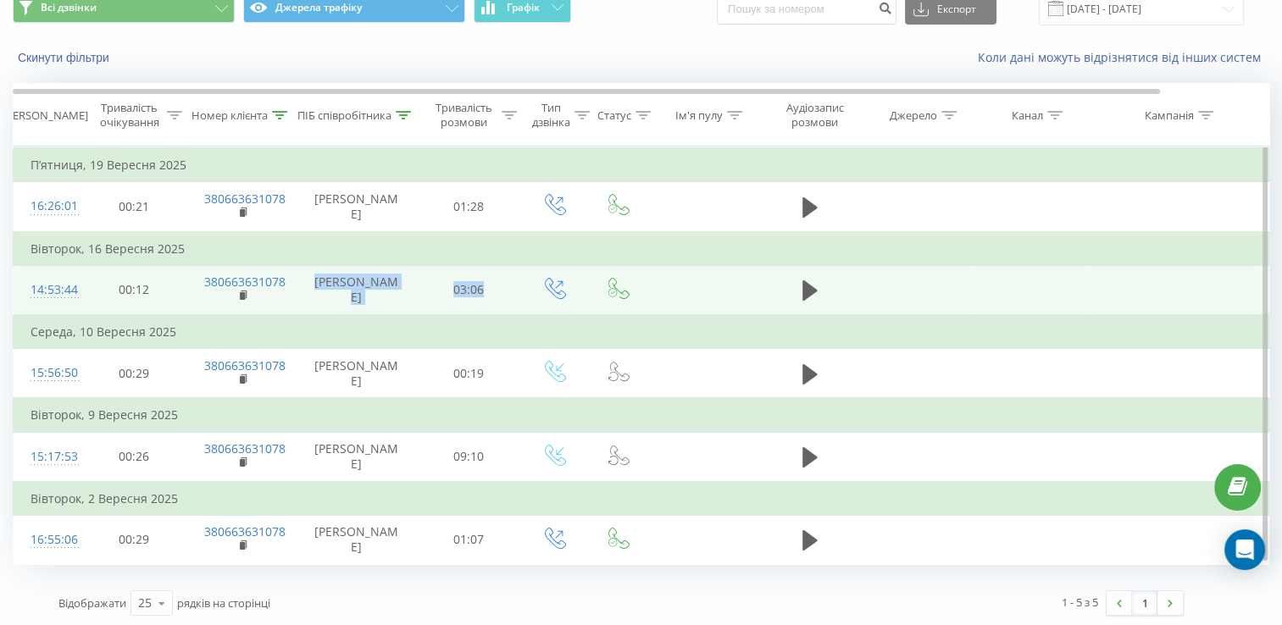
click at [383, 297] on td "[PERSON_NAME]" at bounding box center [356, 290] width 119 height 50
click at [380, 298] on td "[PERSON_NAME]" at bounding box center [356, 290] width 119 height 50
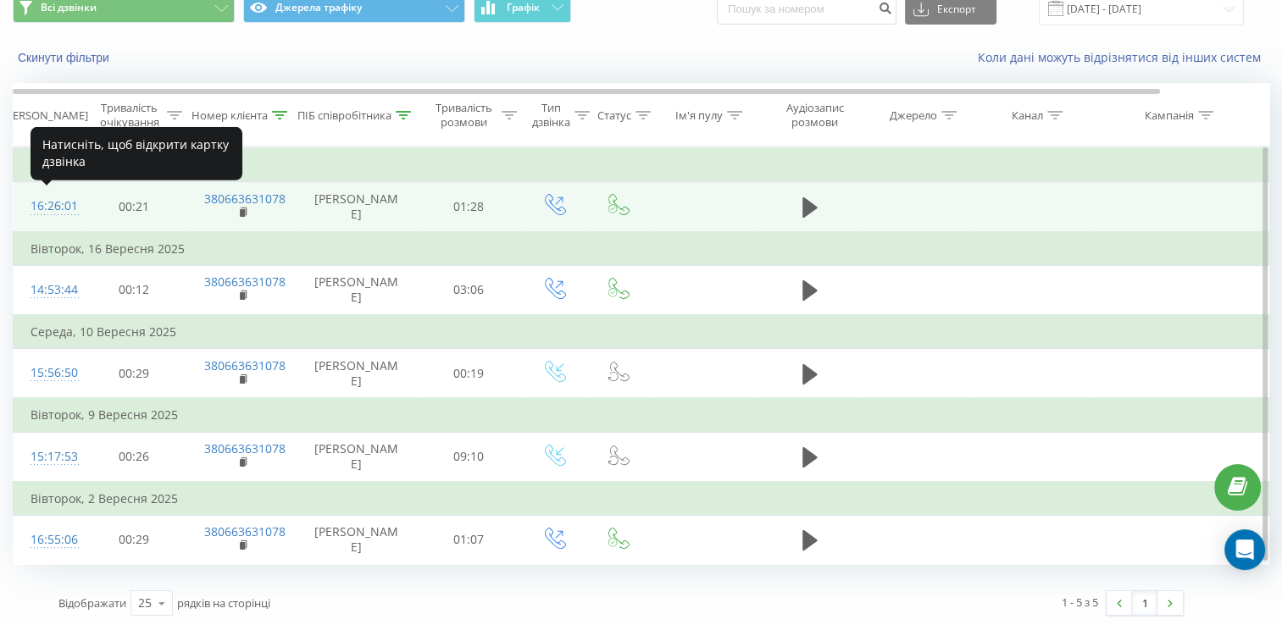
click at [54, 205] on div "16:26:01" at bounding box center [47, 206] width 34 height 33
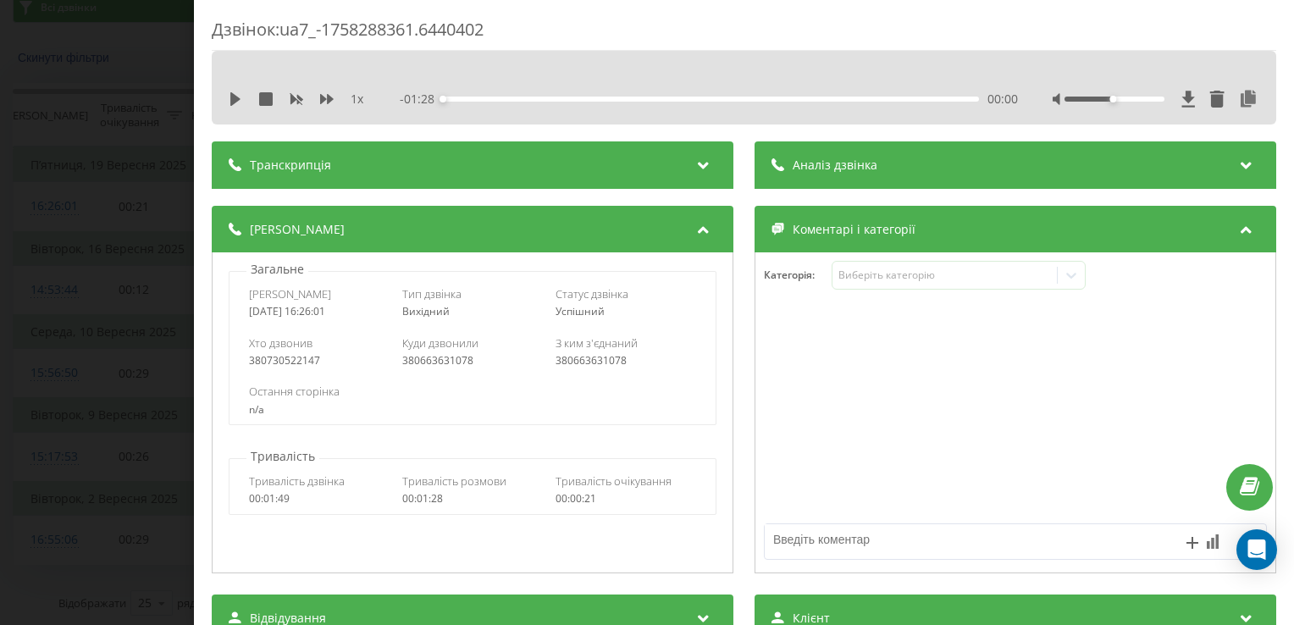
click at [73, 419] on div "Дзвінок : ua7_-1758288361.6440402 1 x - 01:28 00:00 00:00 Транскрипція Для AI-а…" at bounding box center [647, 312] width 1294 height 625
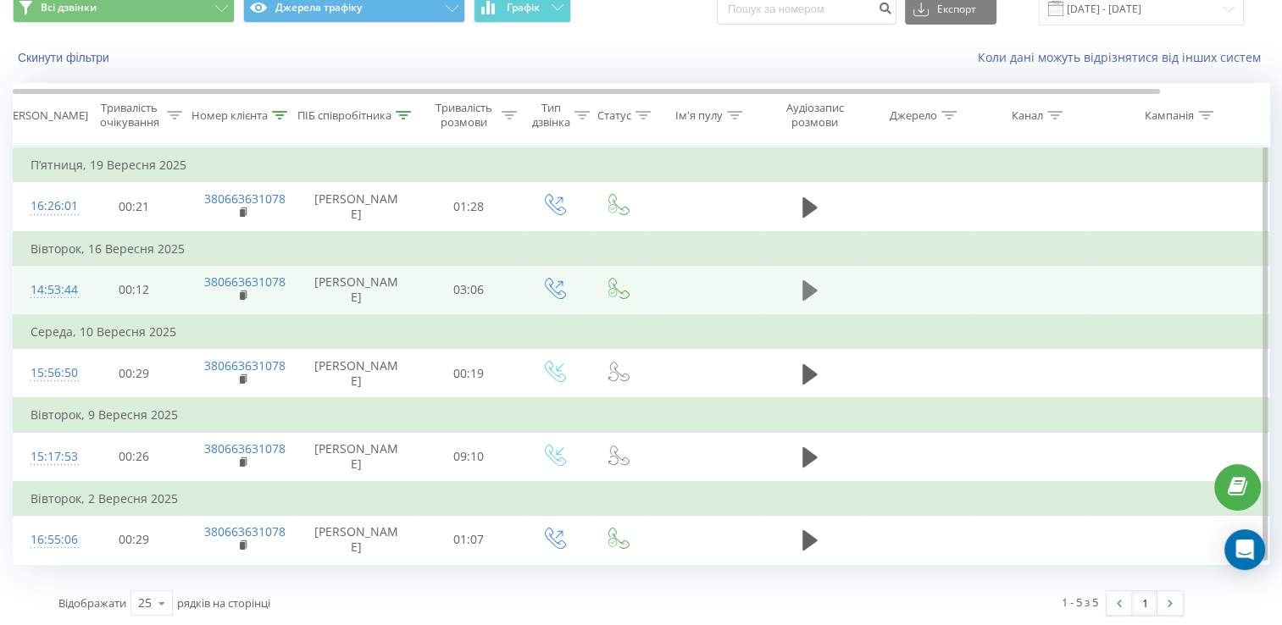
click at [797, 294] on button at bounding box center [809, 290] width 25 height 25
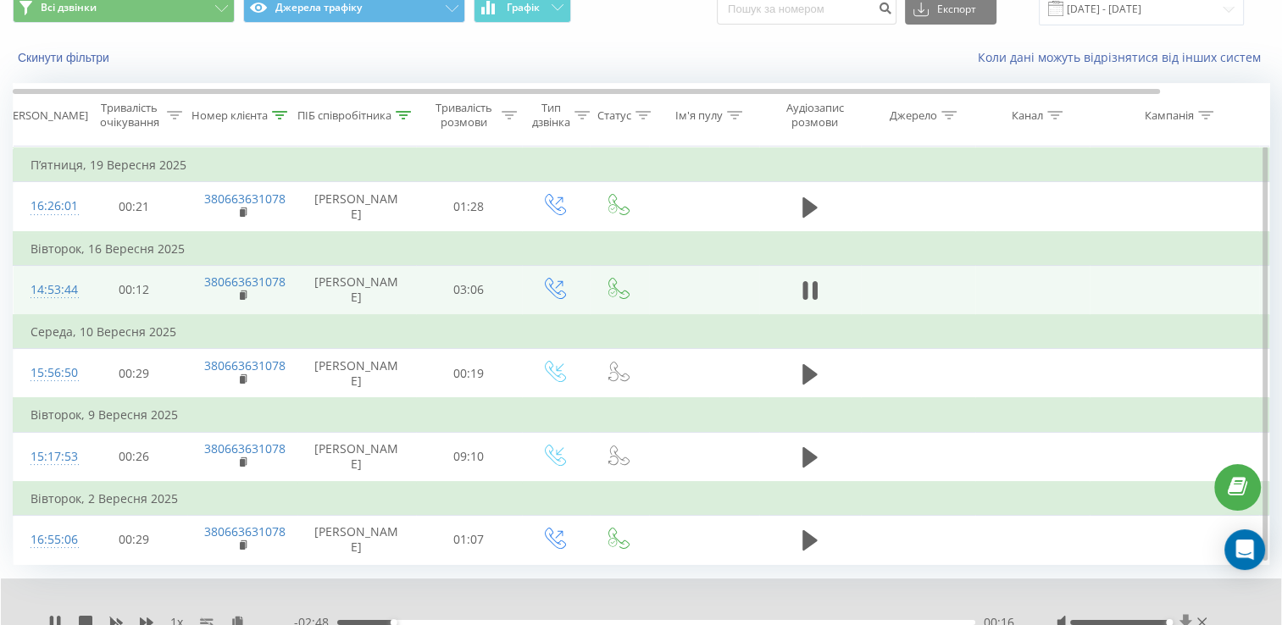
drag, startPoint x: 1118, startPoint y: 616, endPoint x: 1191, endPoint y: 616, distance: 72.9
click at [1191, 616] on div at bounding box center [1133, 622] width 154 height 17
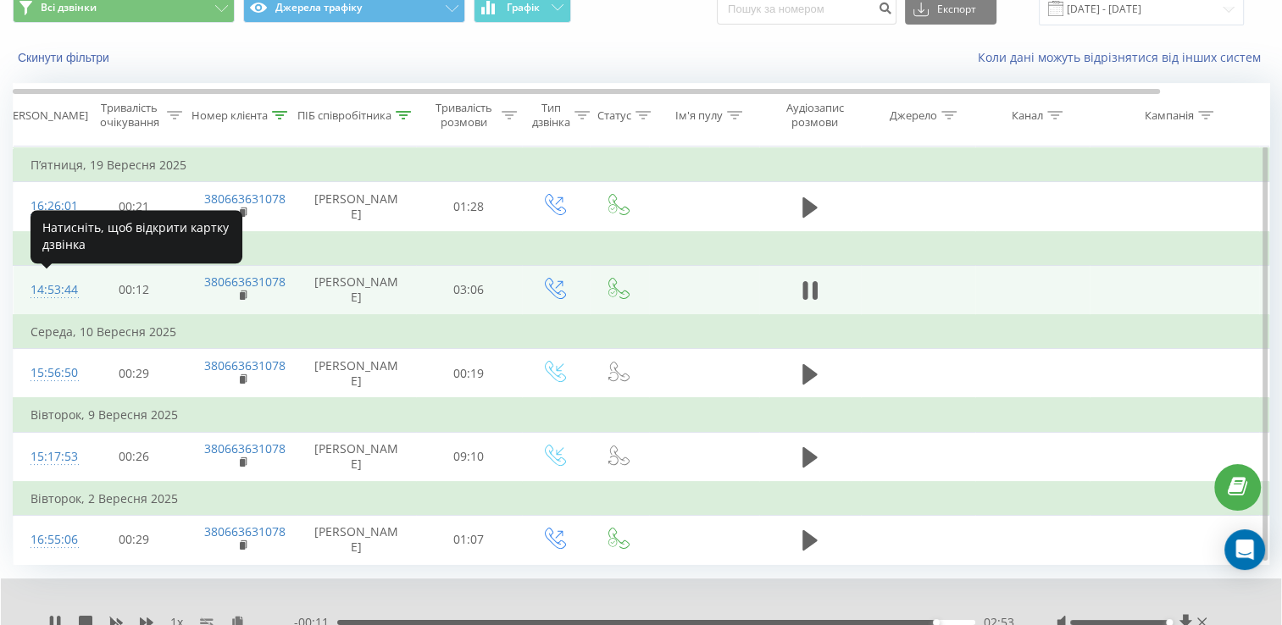
drag, startPoint x: 58, startPoint y: 294, endPoint x: 727, endPoint y: 302, distance: 668.5
click at [727, 302] on td at bounding box center [704, 290] width 110 height 50
click at [64, 283] on div "14:53:44" at bounding box center [47, 290] width 34 height 33
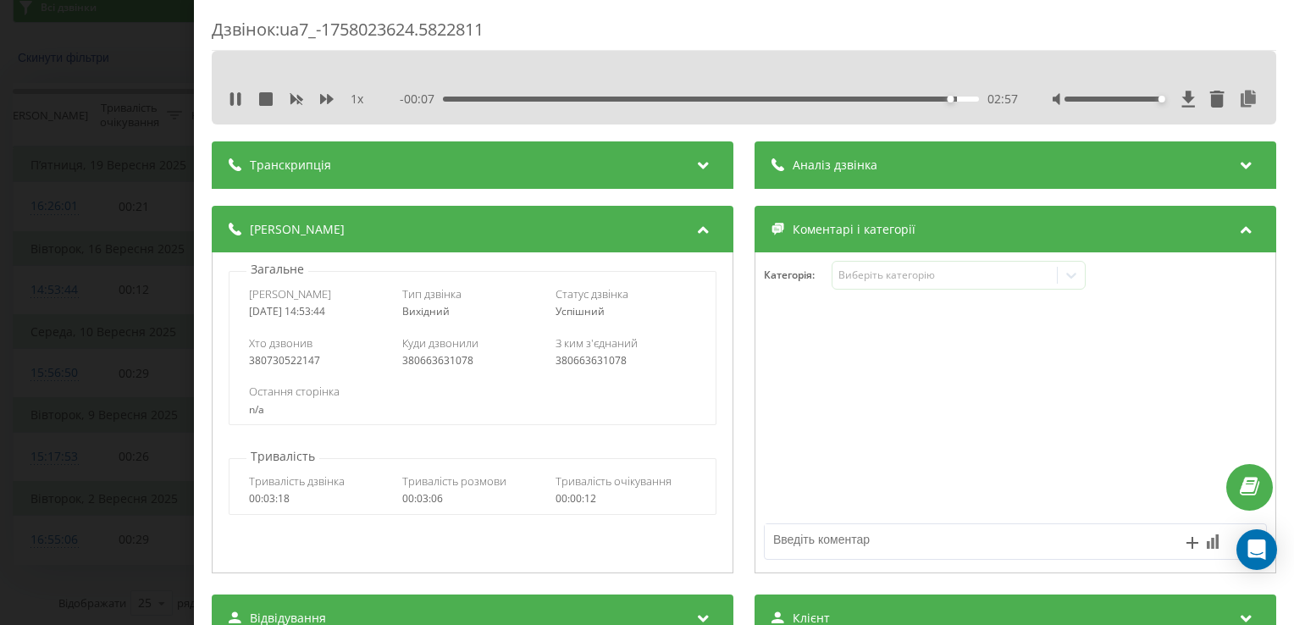
click at [78, 259] on div "Дзвінок : ua7_-1758023624.5822811 1 x - 00:07 02:57 02:57 Транскрипція Для AI-а…" at bounding box center [647, 312] width 1294 height 625
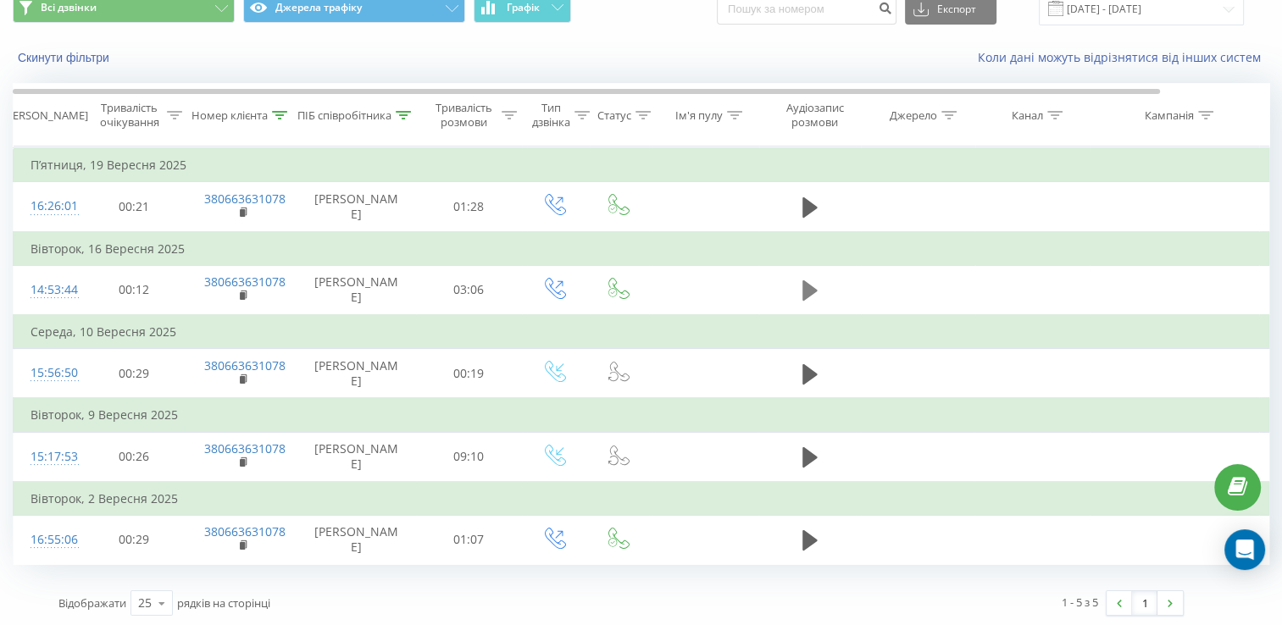
click at [817, 288] on button at bounding box center [809, 290] width 25 height 25
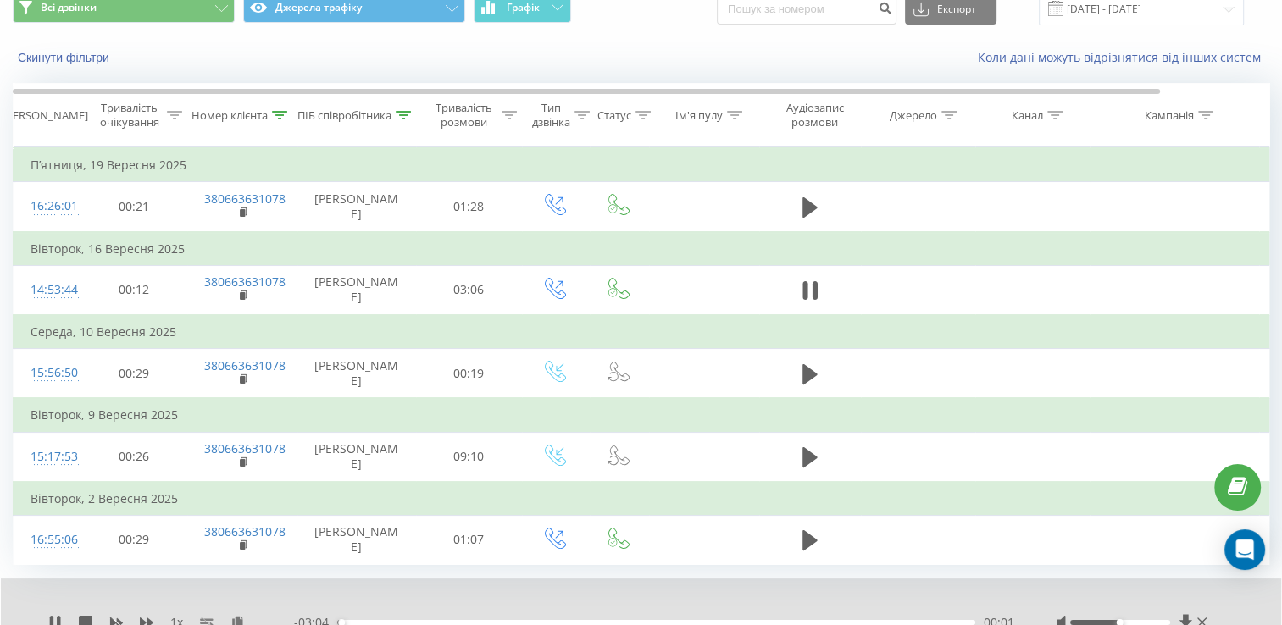
click at [906, 620] on div "00:01" at bounding box center [656, 622] width 638 height 5
click at [900, 620] on div "02:43" at bounding box center [656, 622] width 638 height 5
click at [886, 620] on div "02:39" at bounding box center [656, 622] width 638 height 5
click at [53, 616] on icon at bounding box center [55, 623] width 14 height 14
click at [285, 116] on icon at bounding box center [279, 115] width 15 height 8
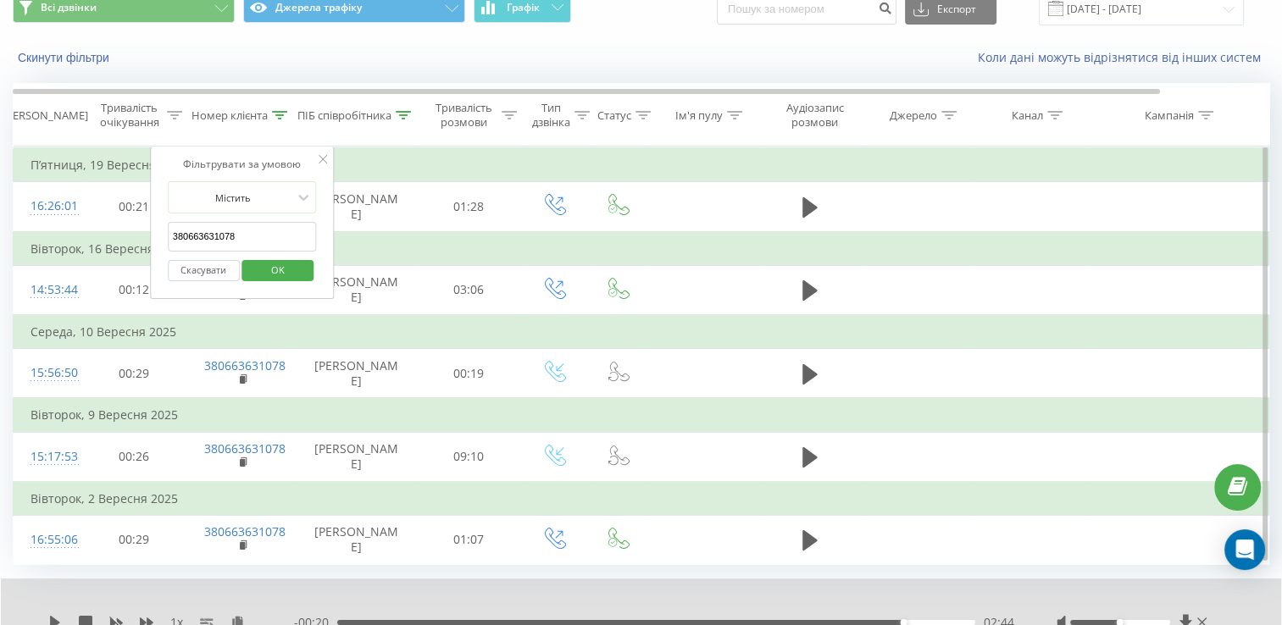
click at [219, 272] on button "Скасувати" at bounding box center [204, 270] width 72 height 21
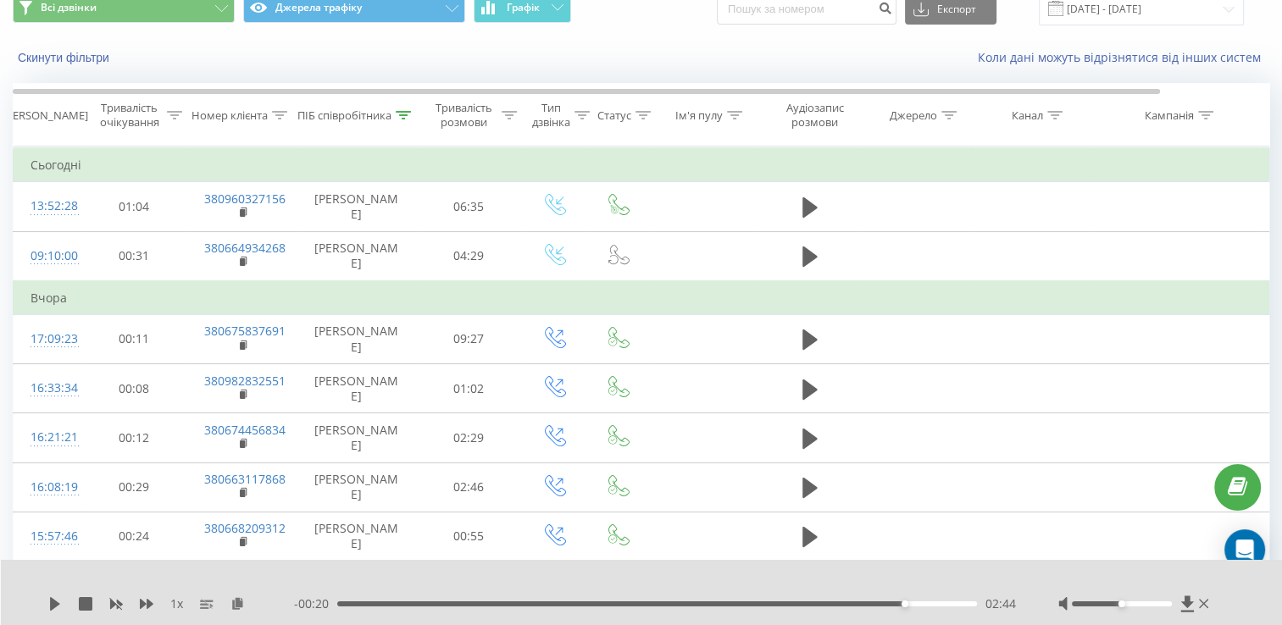
click at [406, 117] on icon at bounding box center [403, 115] width 15 height 8
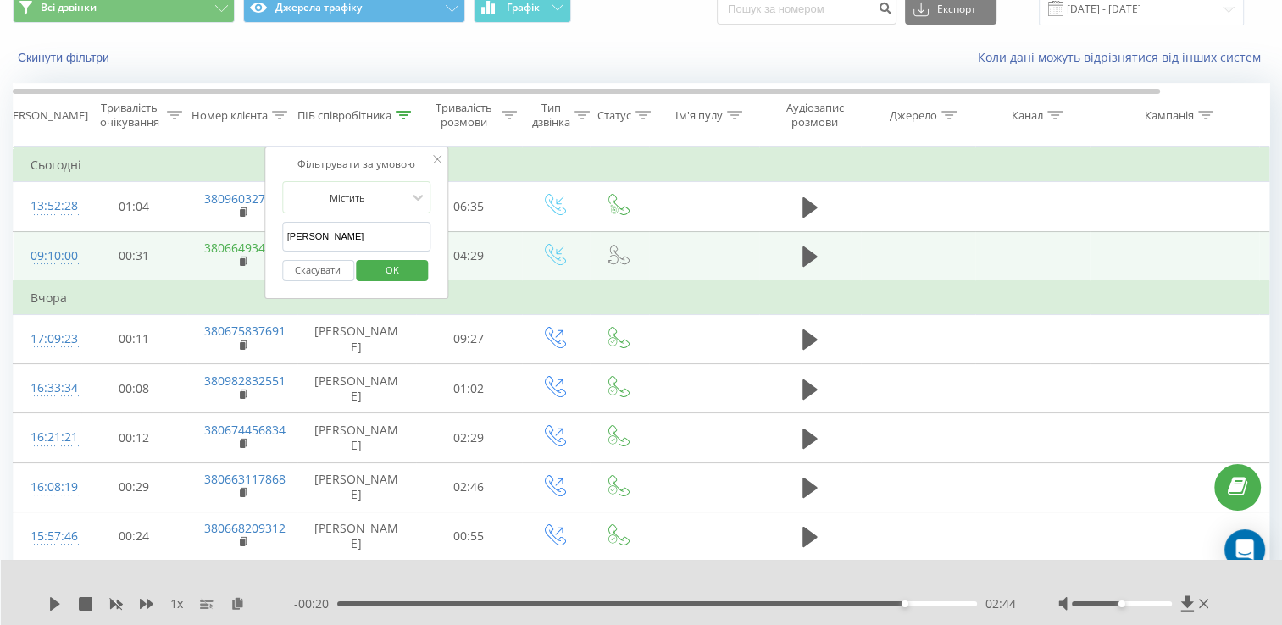
drag, startPoint x: 388, startPoint y: 238, endPoint x: 255, endPoint y: 247, distance: 133.3
type input "хом"
click button "OK" at bounding box center [393, 270] width 72 height 21
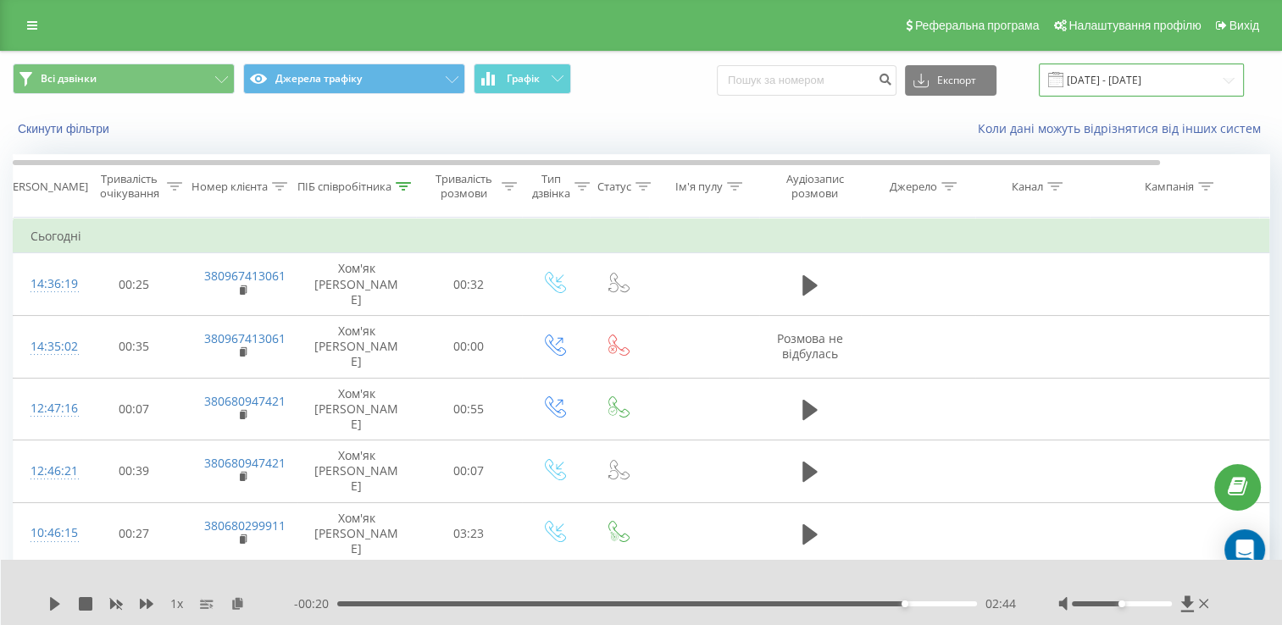
click at [1100, 88] on input "[DATE] - [DATE]" at bounding box center [1141, 80] width 205 height 33
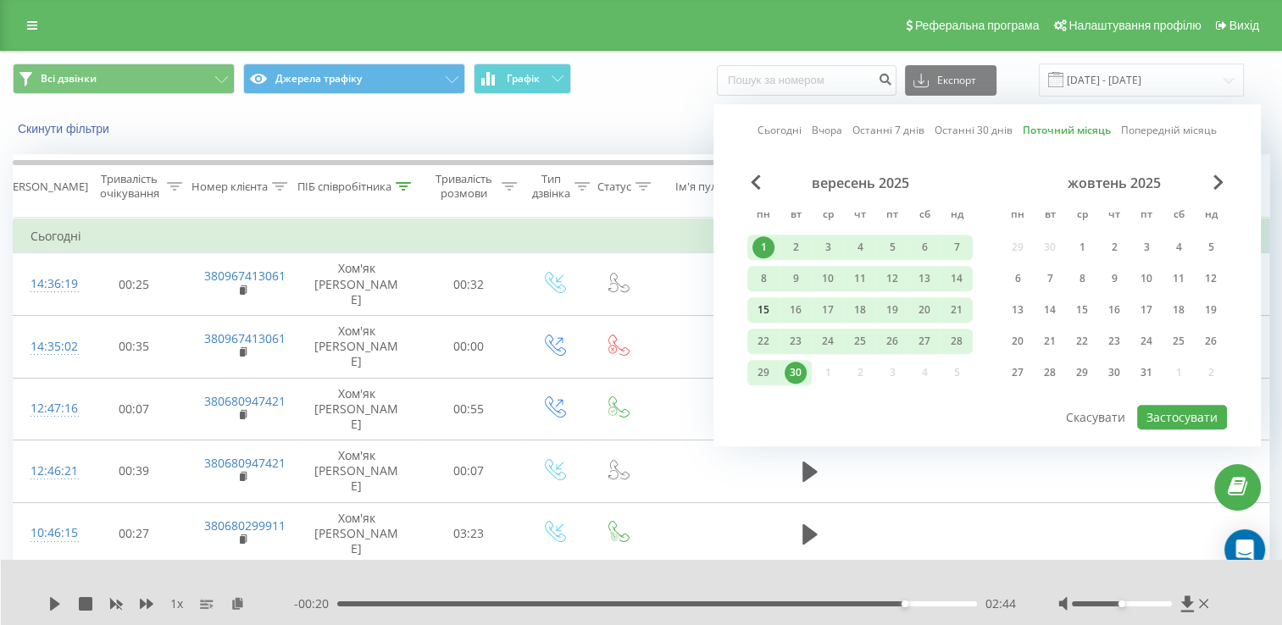
click at [773, 315] on div "15" at bounding box center [763, 310] width 22 height 22
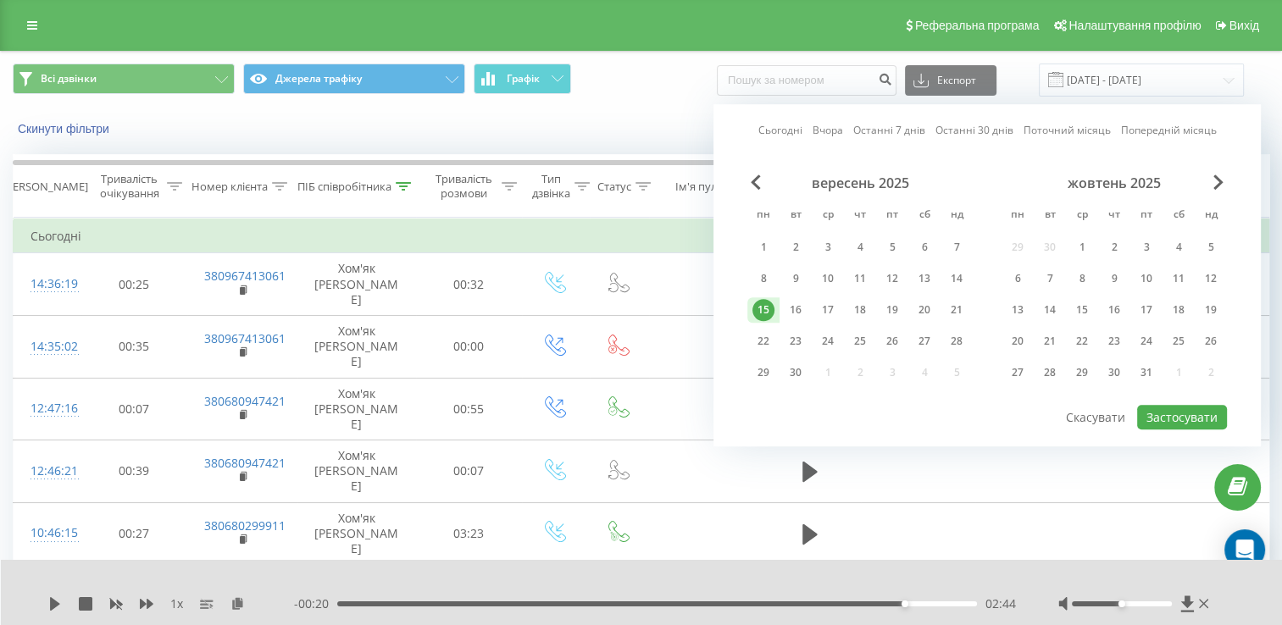
click at [773, 315] on div "15" at bounding box center [763, 309] width 32 height 25
click at [1183, 418] on button "Застосувати" at bounding box center [1182, 417] width 90 height 25
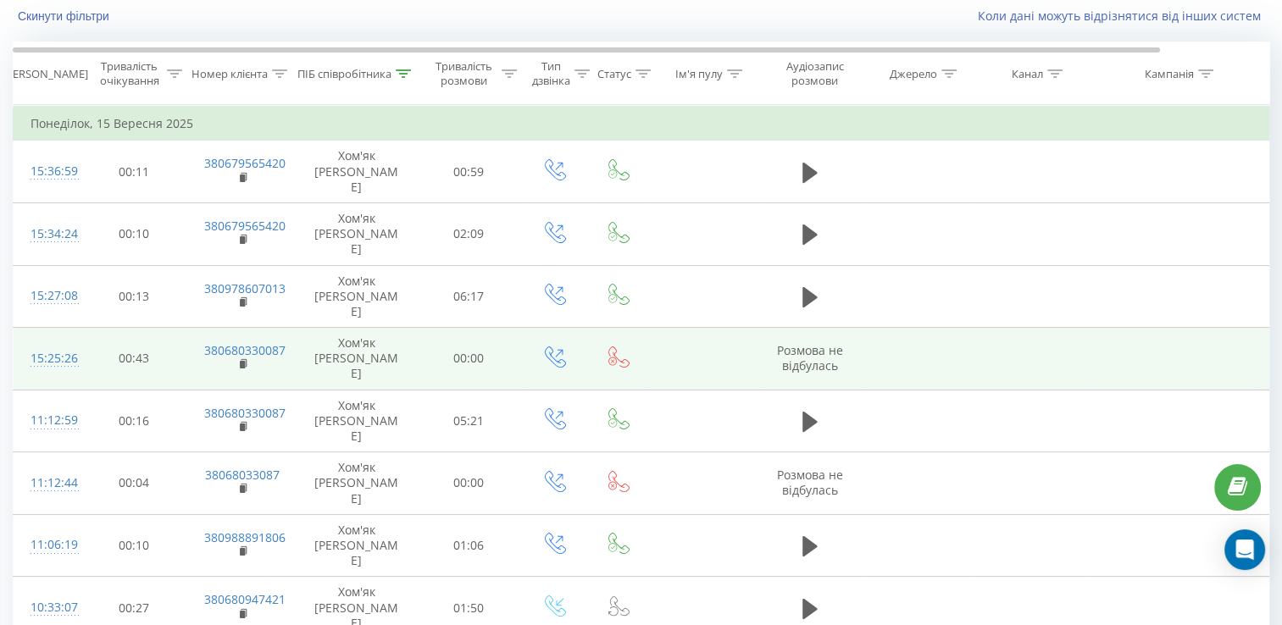
scroll to position [110, 0]
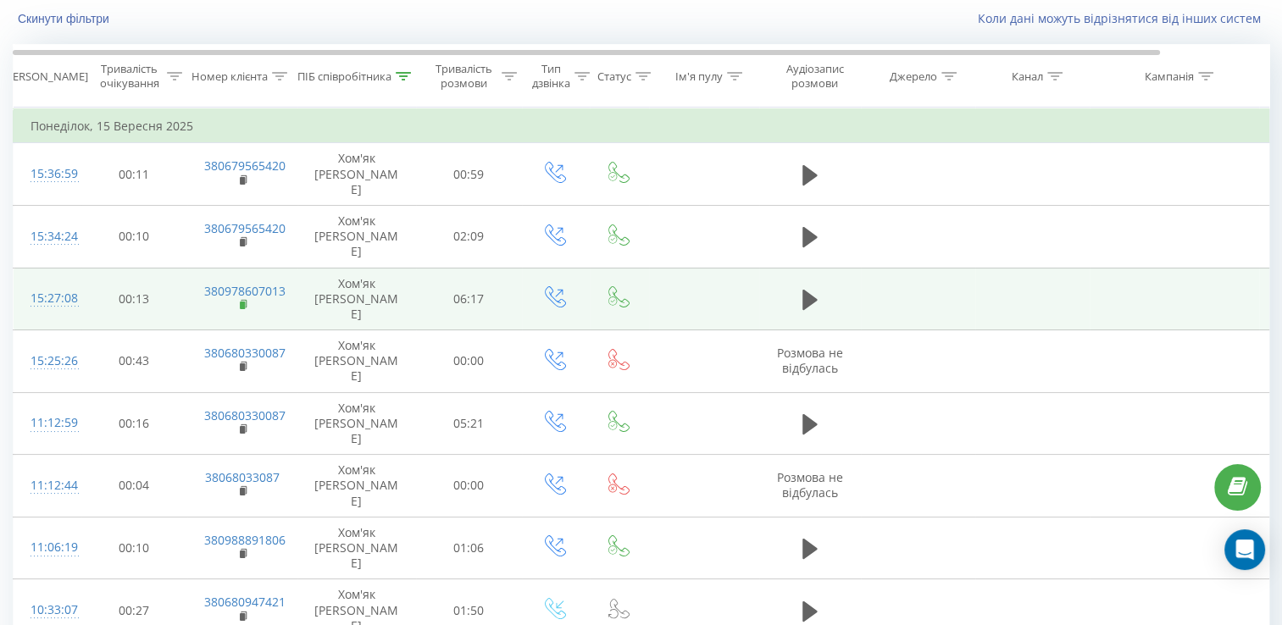
click at [241, 302] on rect at bounding box center [242, 306] width 5 height 8
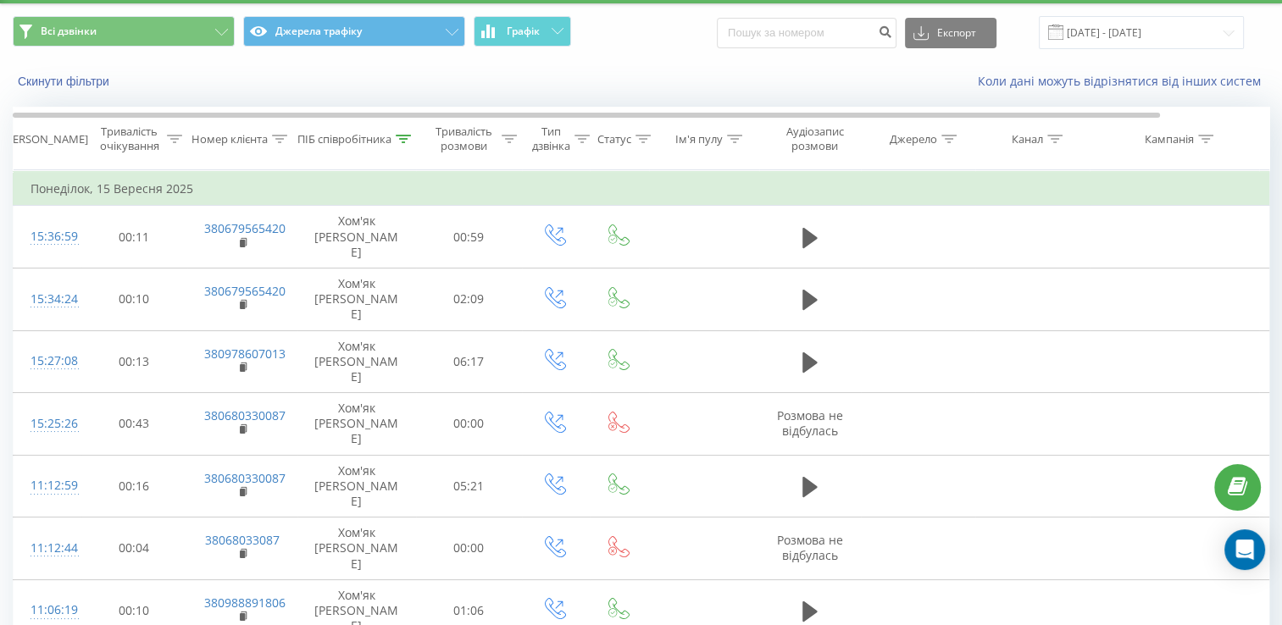
scroll to position [0, 0]
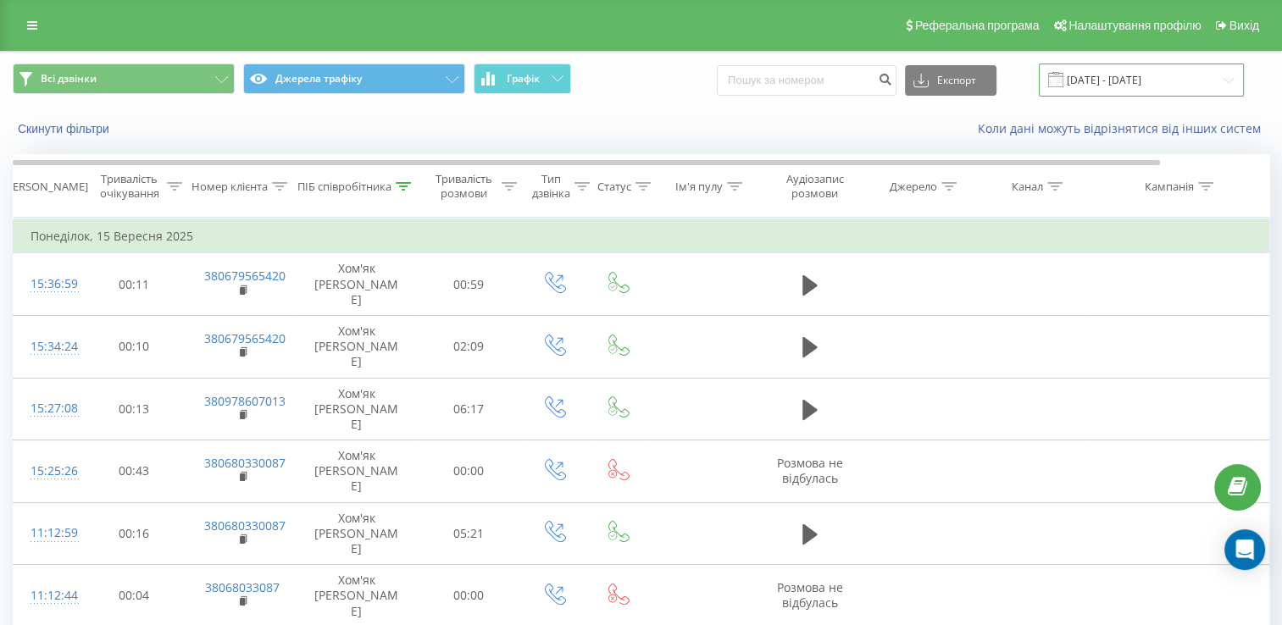
click at [1143, 81] on input "[DATE] - [DATE]" at bounding box center [1141, 80] width 205 height 33
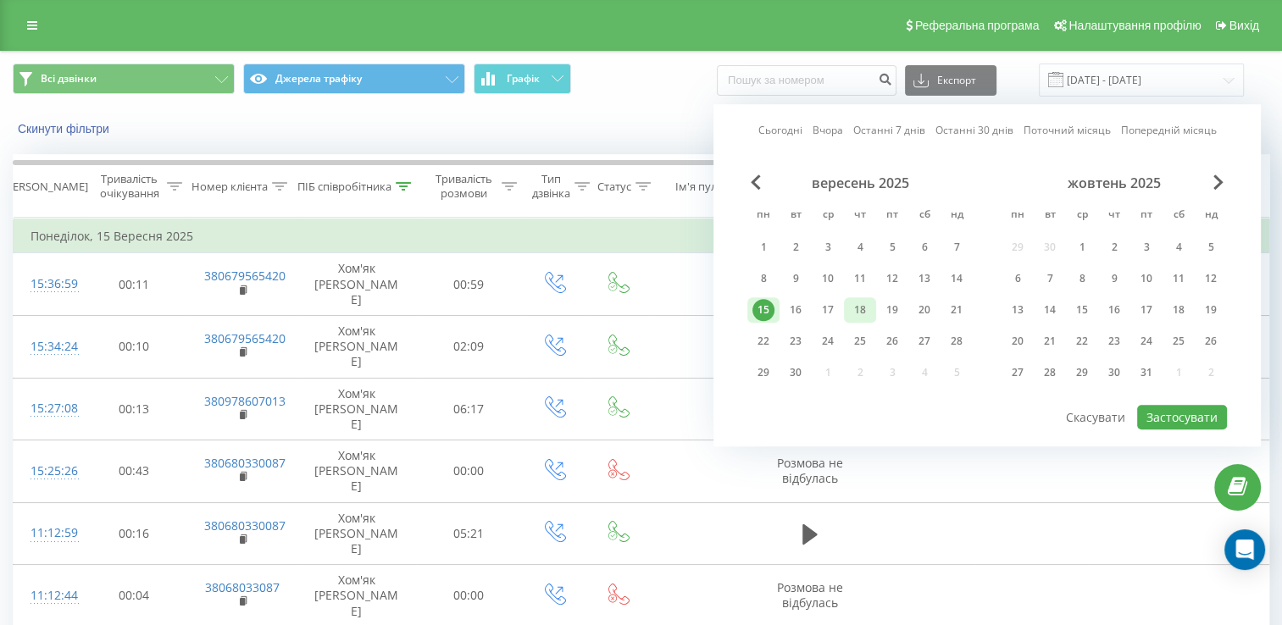
click at [854, 308] on div "18" at bounding box center [860, 310] width 22 height 22
click at [1158, 413] on button "Застосувати" at bounding box center [1182, 417] width 90 height 25
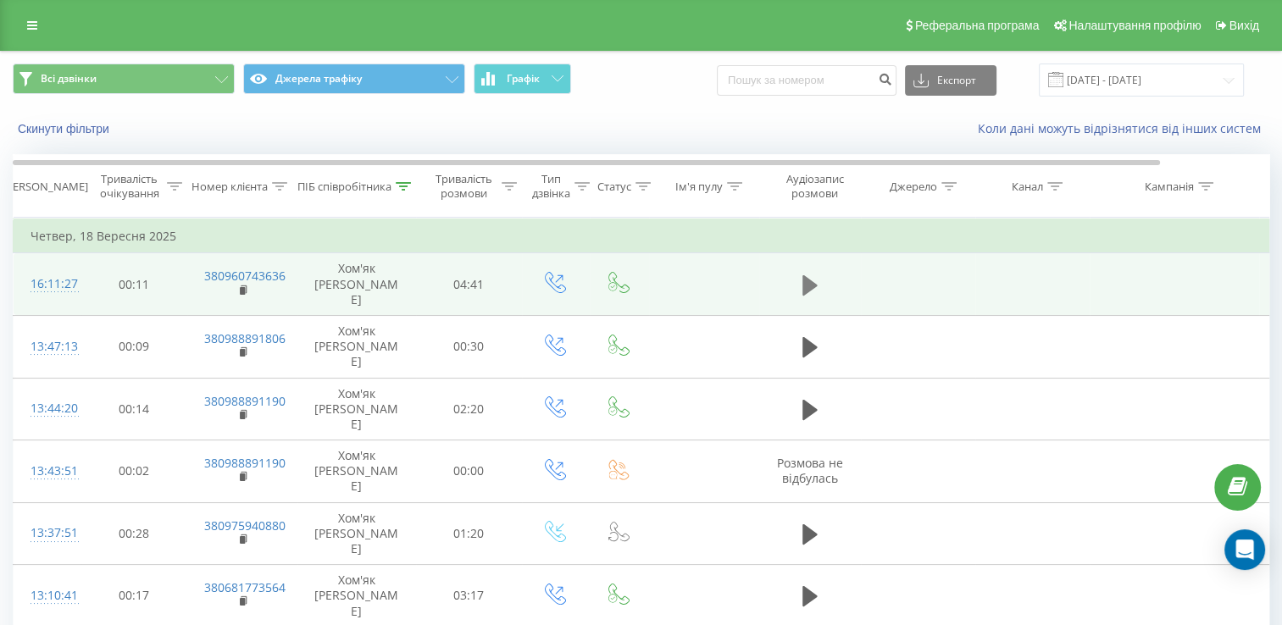
click at [800, 280] on button at bounding box center [809, 285] width 25 height 25
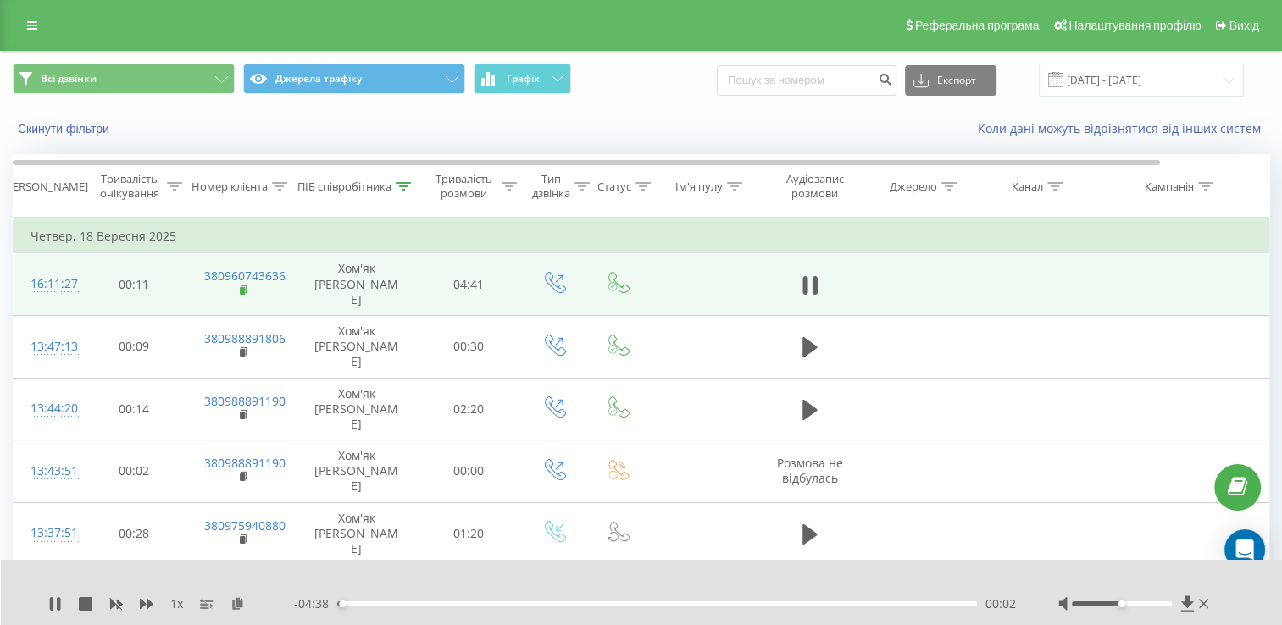
click at [244, 287] on rect at bounding box center [242, 291] width 5 height 8
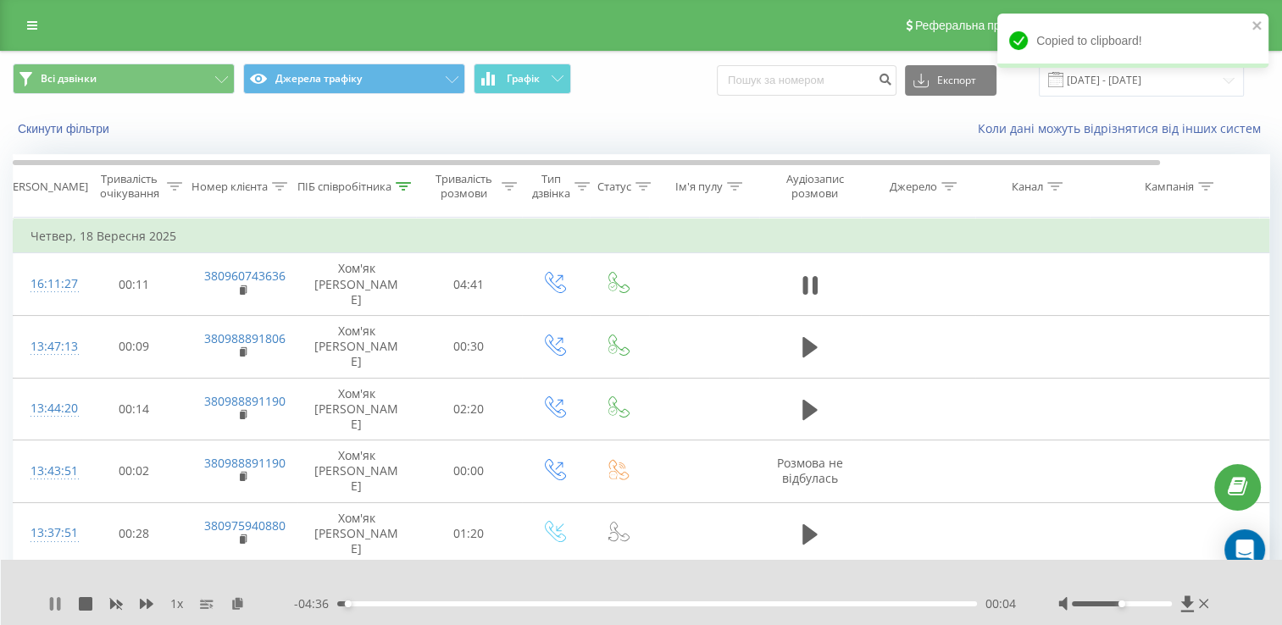
click at [58, 607] on icon at bounding box center [58, 604] width 3 height 14
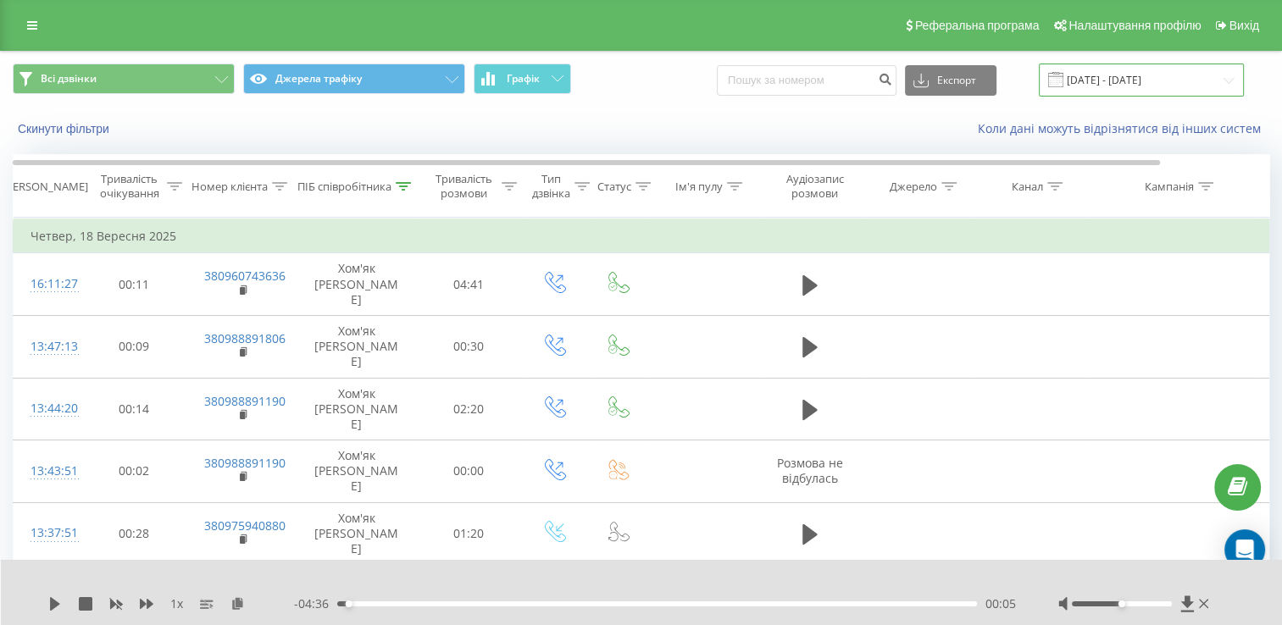
drag, startPoint x: 1117, startPoint y: 86, endPoint x: 1108, endPoint y: 90, distance: 9.1
click at [1117, 86] on input "[DATE] - [DATE]" at bounding box center [1141, 80] width 205 height 33
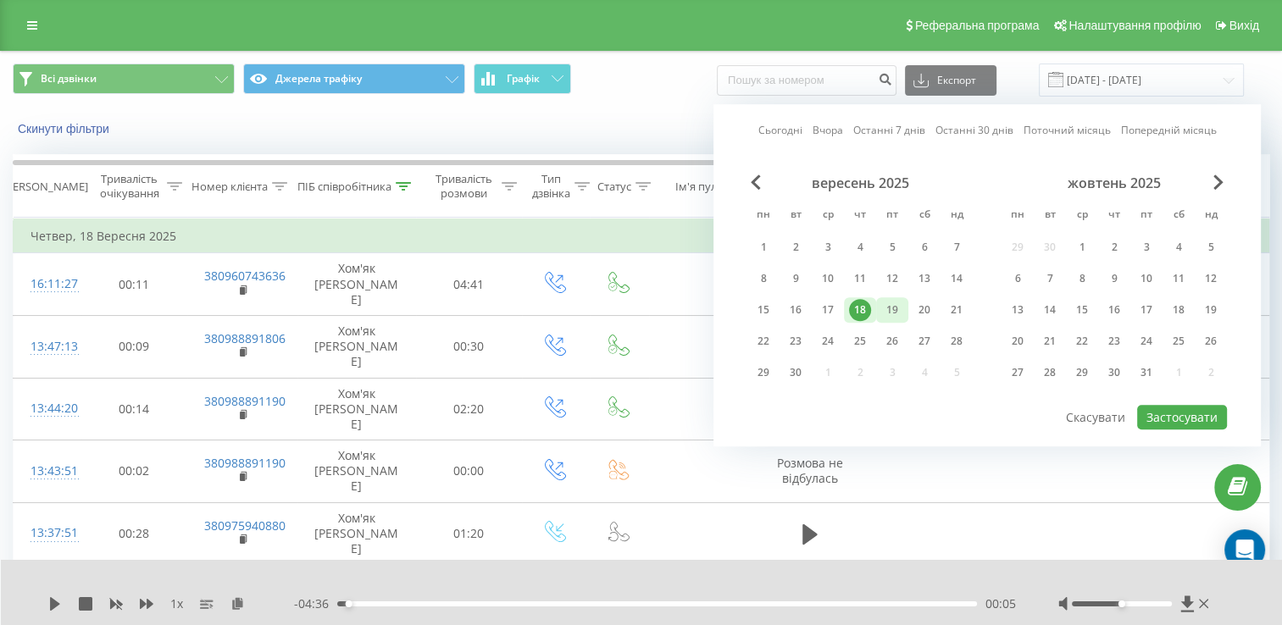
click at [890, 303] on div "19" at bounding box center [892, 310] width 22 height 22
click at [1147, 405] on button "Застосувати" at bounding box center [1182, 417] width 90 height 25
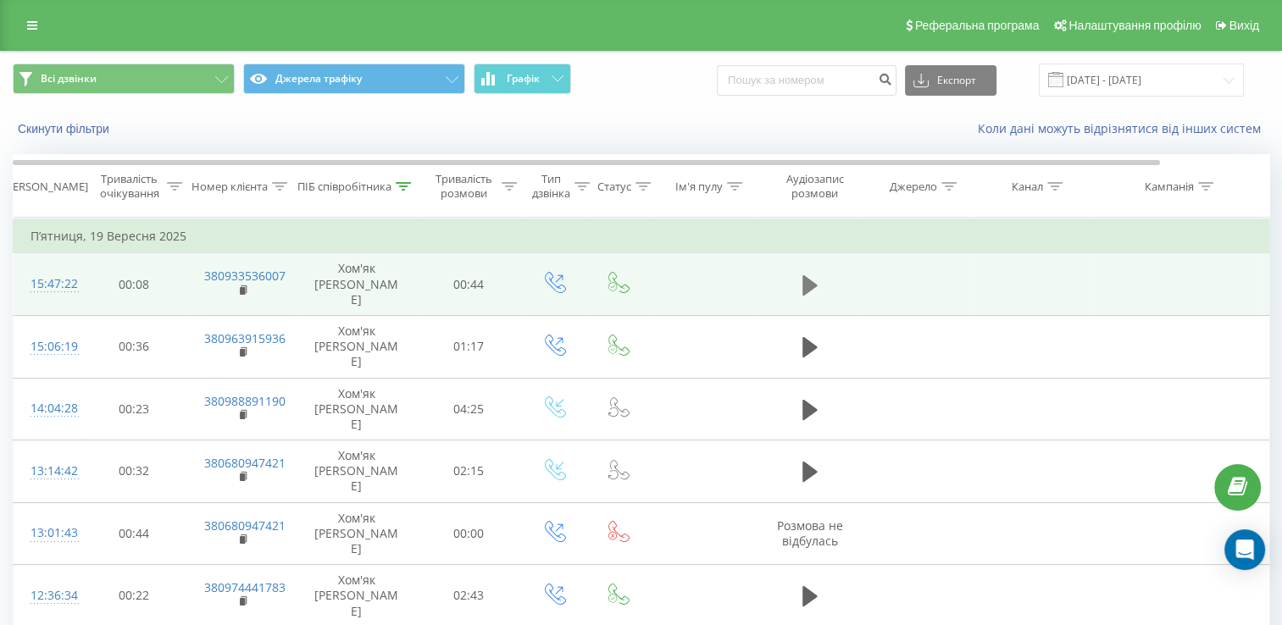
click at [814, 279] on icon at bounding box center [809, 284] width 15 height 20
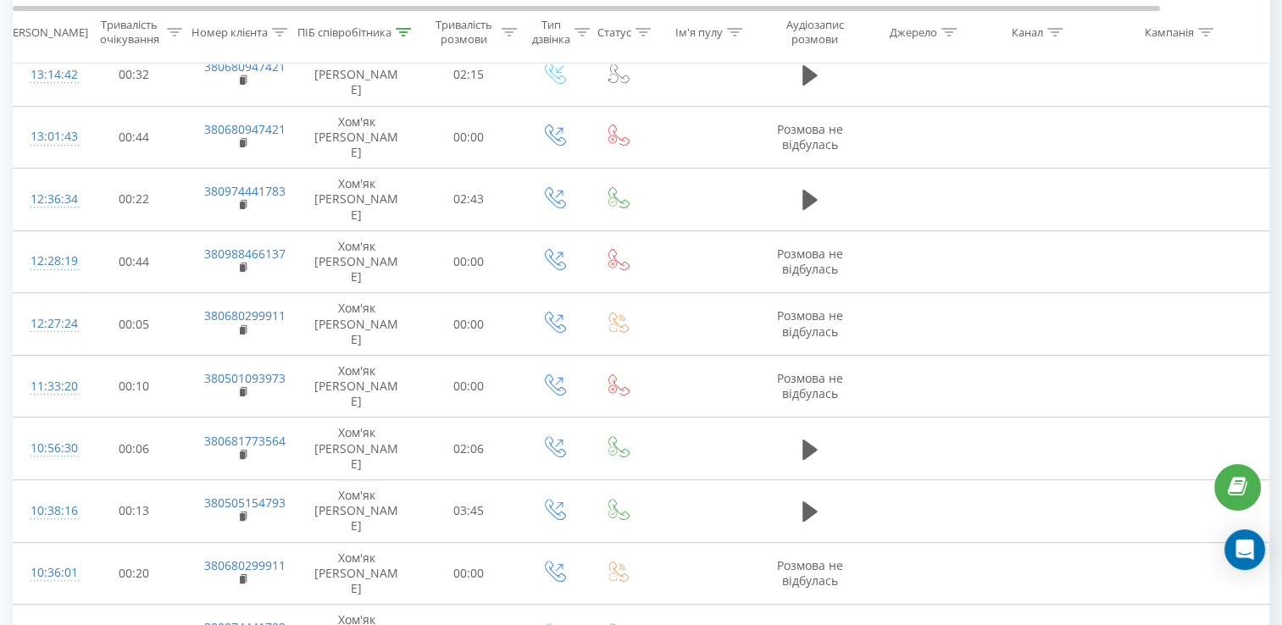
scroll to position [444, 0]
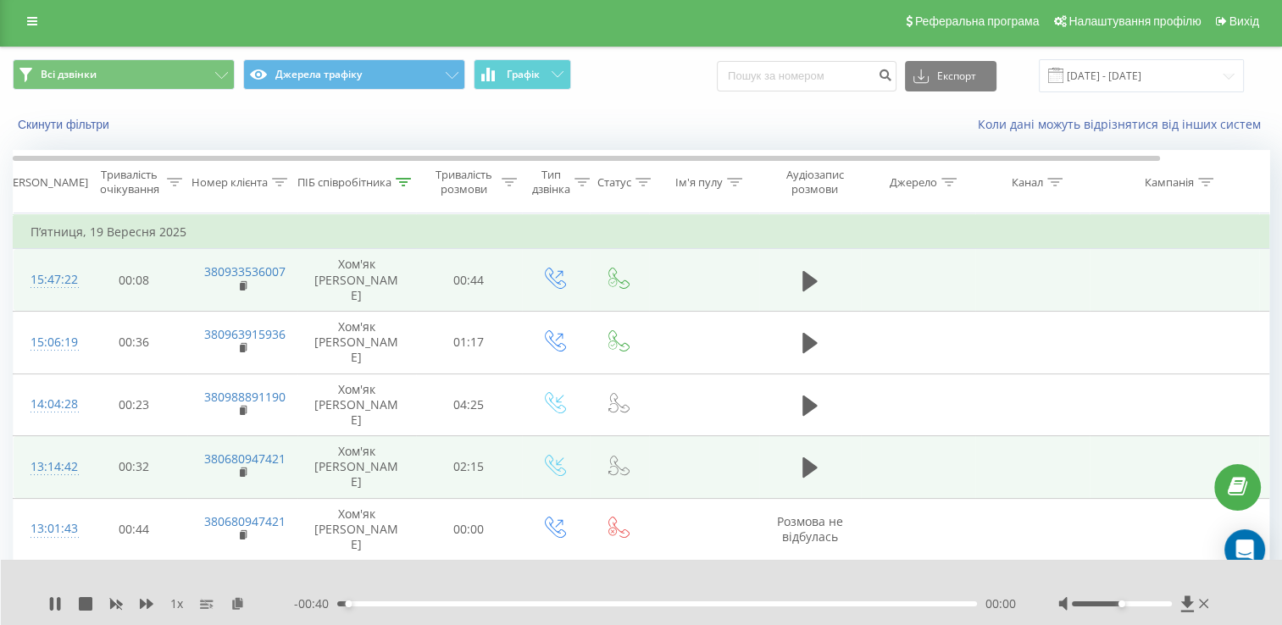
scroll to position [0, 0]
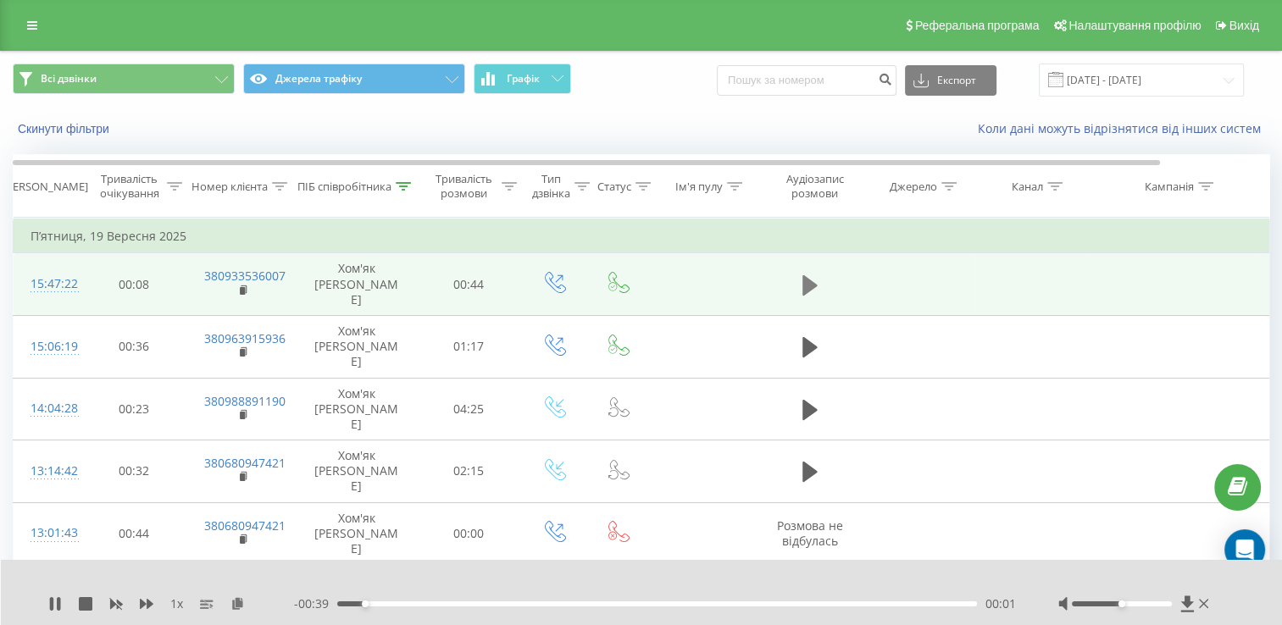
click at [813, 274] on icon at bounding box center [809, 286] width 15 height 24
click at [242, 287] on rect at bounding box center [242, 291] width 5 height 8
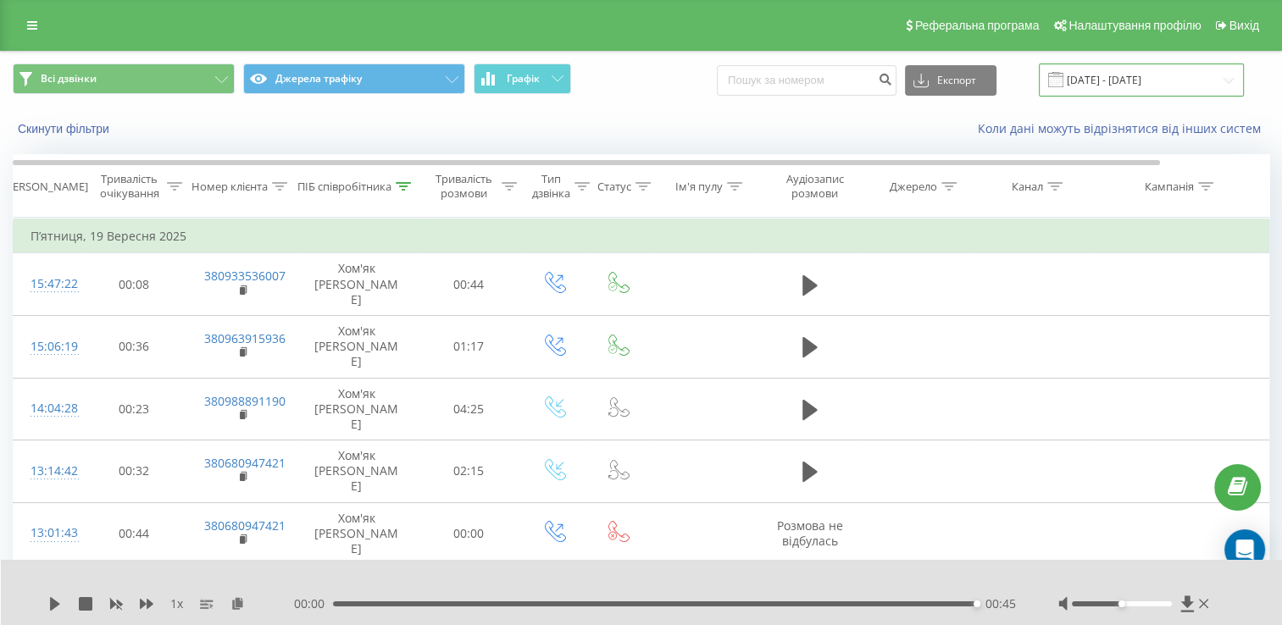
click at [1098, 83] on input "[DATE] - [DATE]" at bounding box center [1141, 80] width 205 height 33
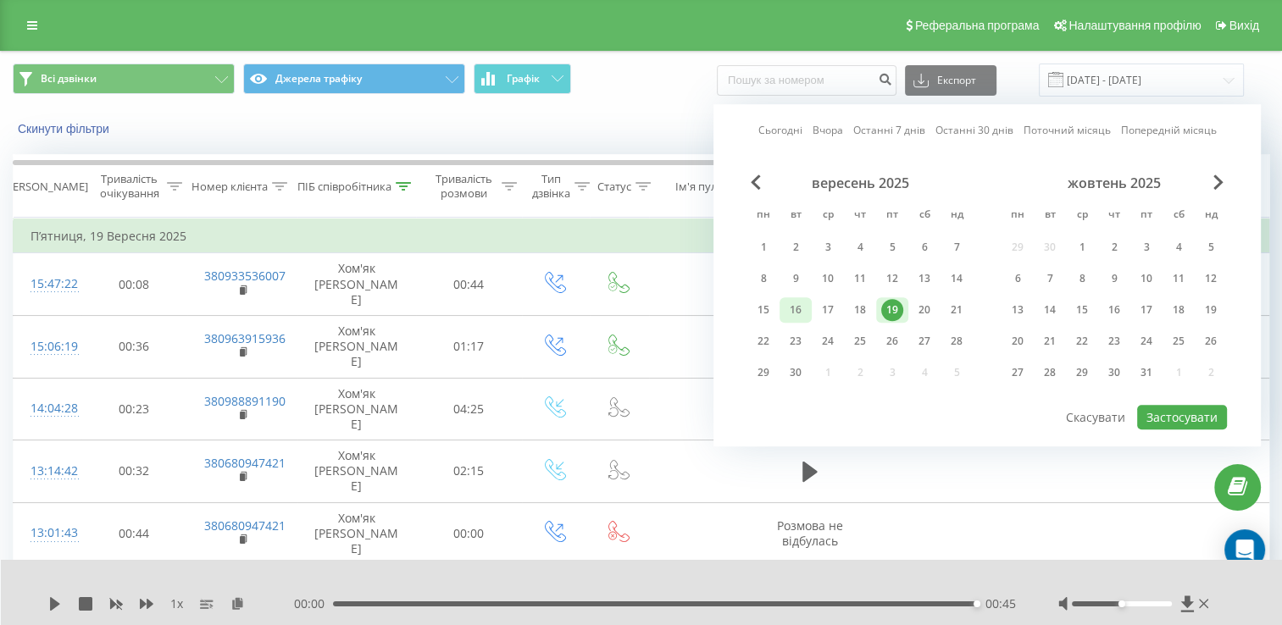
click at [801, 307] on div "16" at bounding box center [795, 310] width 22 height 22
click at [1201, 415] on button "Застосувати" at bounding box center [1182, 417] width 90 height 25
type input "[DATE] - [DATE]"
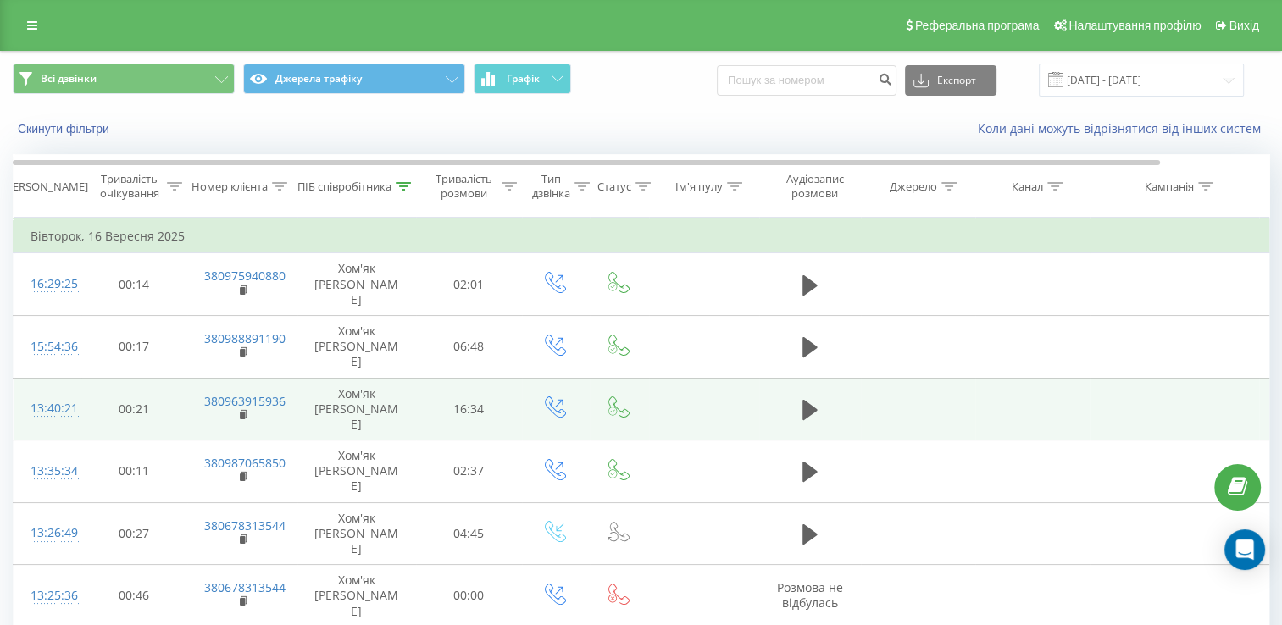
click at [236, 379] on td "380963915936" at bounding box center [242, 409] width 110 height 63
click at [240, 412] on rect at bounding box center [242, 416] width 5 height 8
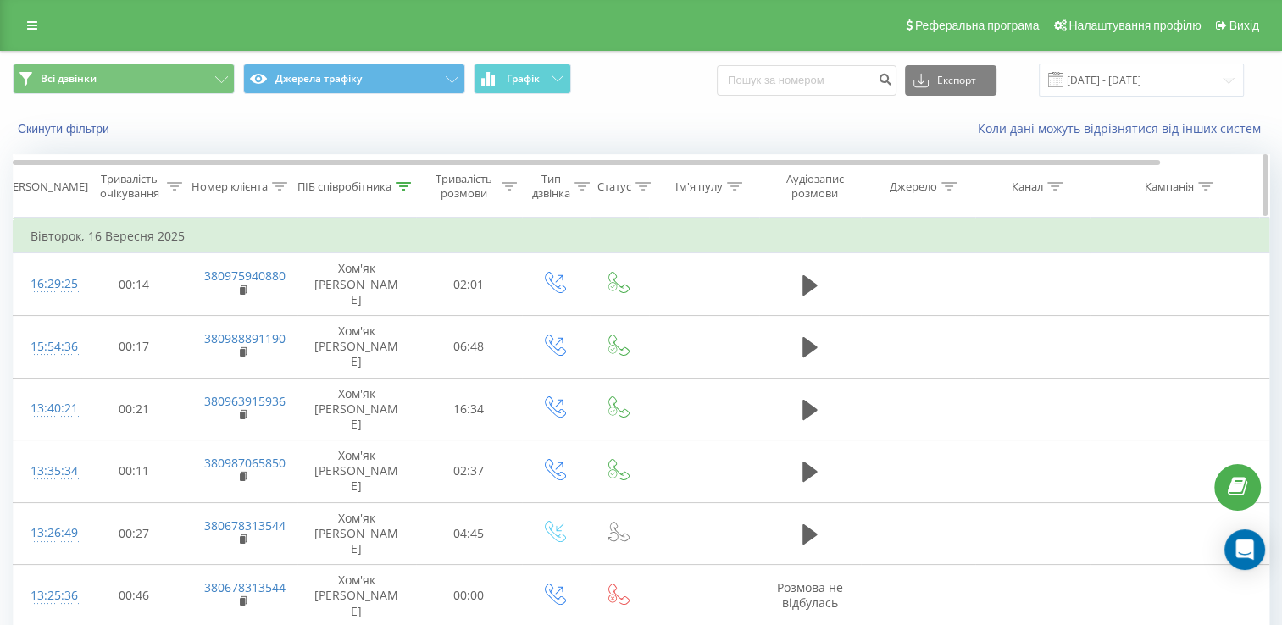
click at [405, 188] on icon at bounding box center [403, 186] width 15 height 8
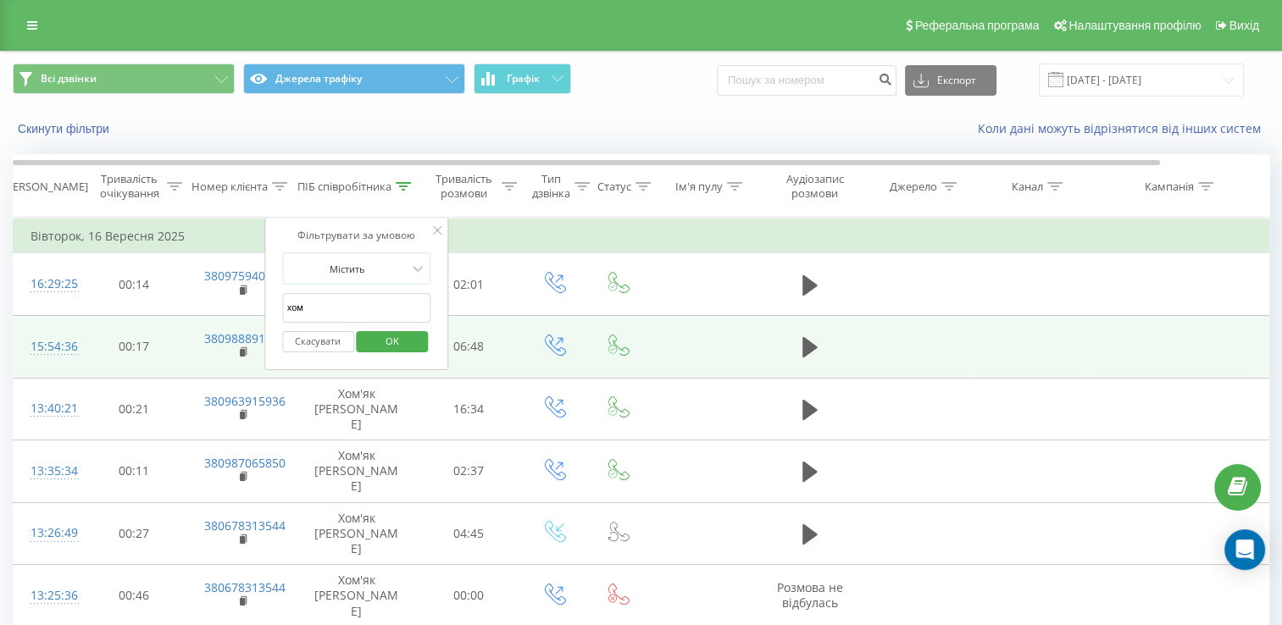
drag, startPoint x: 384, startPoint y: 305, endPoint x: 225, endPoint y: 307, distance: 158.4
click at [225, 307] on table "Фільтрувати за умовою Дорівнює Скасувати OK Фільтрувати за умовою Містить Скасу…" at bounding box center [700, 578] width 1374 height 721
type input "[PERSON_NAME]"
click button "OK" at bounding box center [393, 341] width 72 height 21
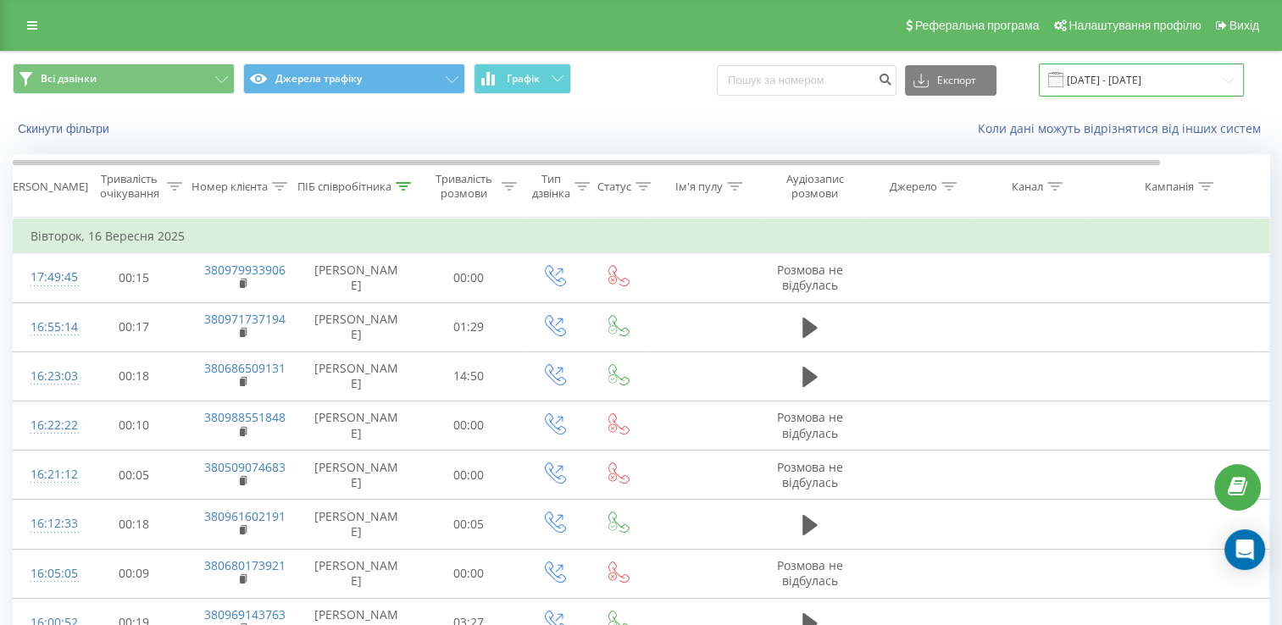
click at [1156, 80] on input "[DATE] - [DATE]" at bounding box center [1141, 80] width 205 height 33
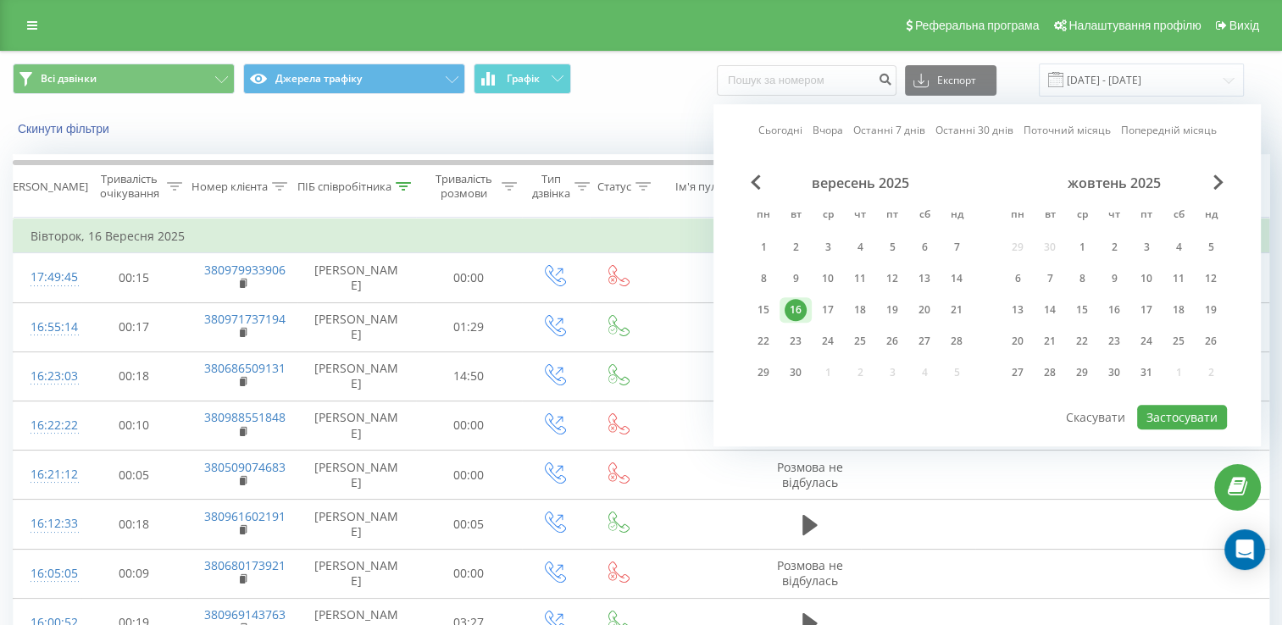
click at [793, 312] on div "16" at bounding box center [795, 310] width 22 height 22
click at [1177, 407] on button "Застосувати" at bounding box center [1182, 417] width 90 height 25
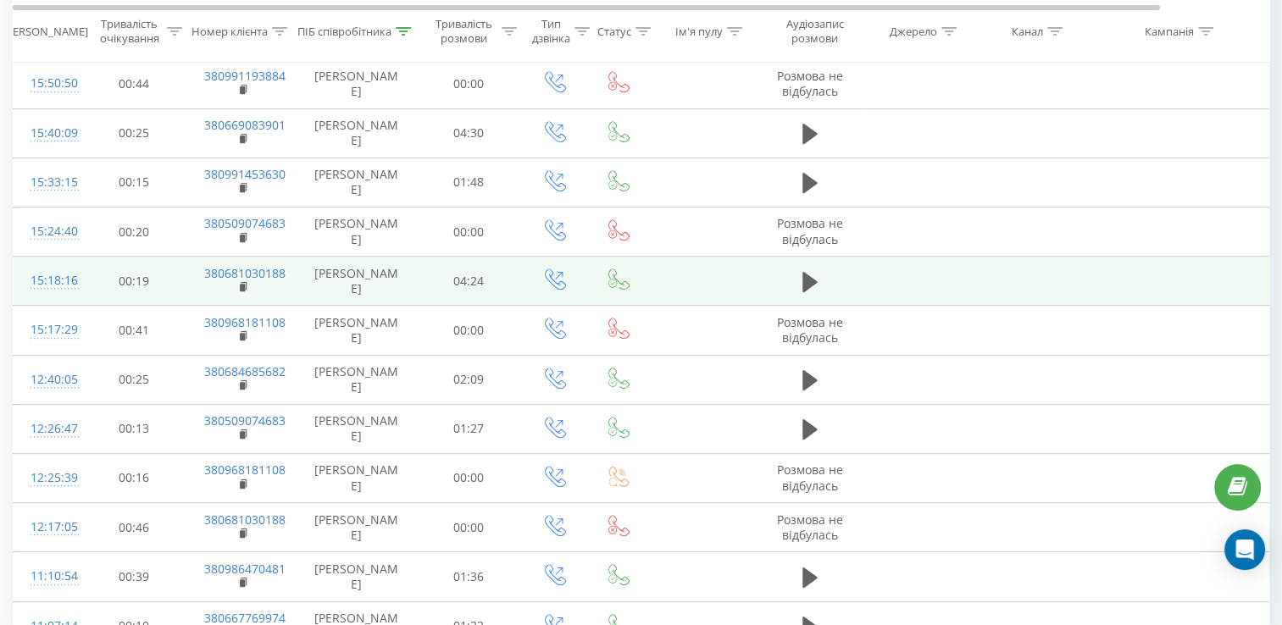
scroll to position [735, 0]
click at [241, 285] on rect at bounding box center [242, 289] width 5 height 8
click at [247, 286] on icon at bounding box center [244, 288] width 9 height 12
click at [240, 285] on rect at bounding box center [242, 289] width 5 height 8
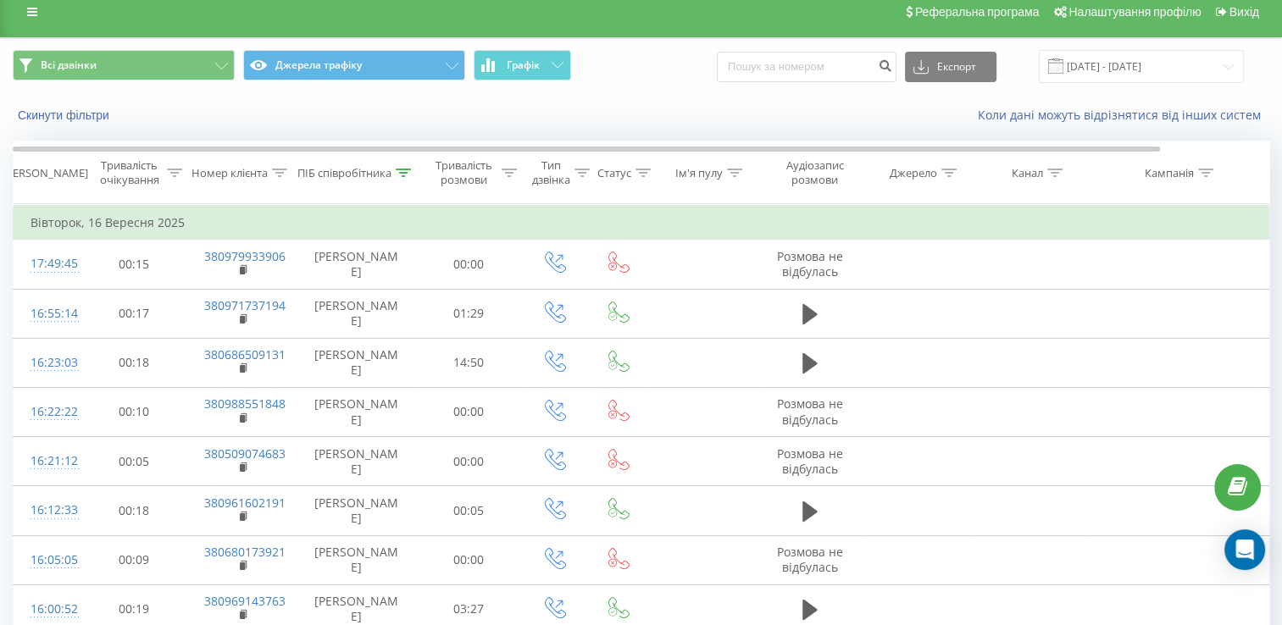
scroll to position [0, 0]
